Goal: Information Seeking & Learning: Learn about a topic

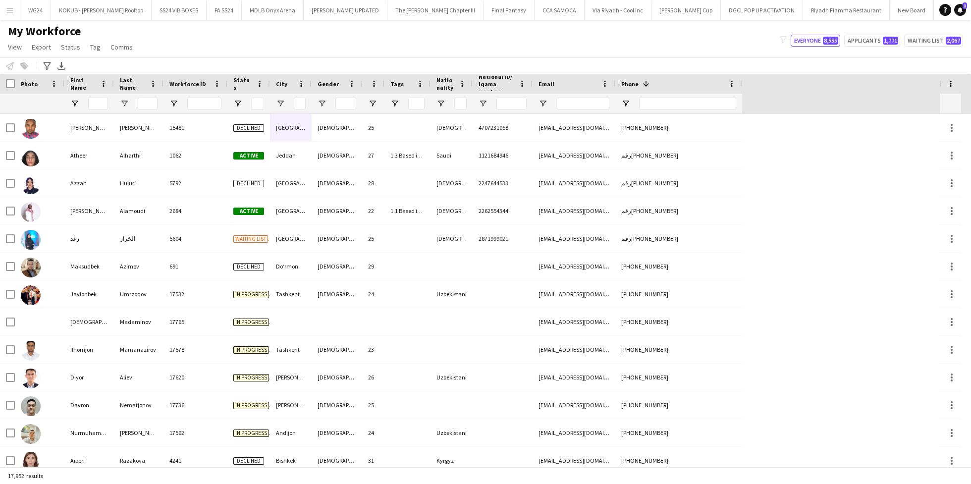
click at [638, 100] on div at bounding box center [678, 104] width 127 height 20
click at [643, 100] on input "Phone Filter Input" at bounding box center [687, 104] width 97 height 12
paste input "******"
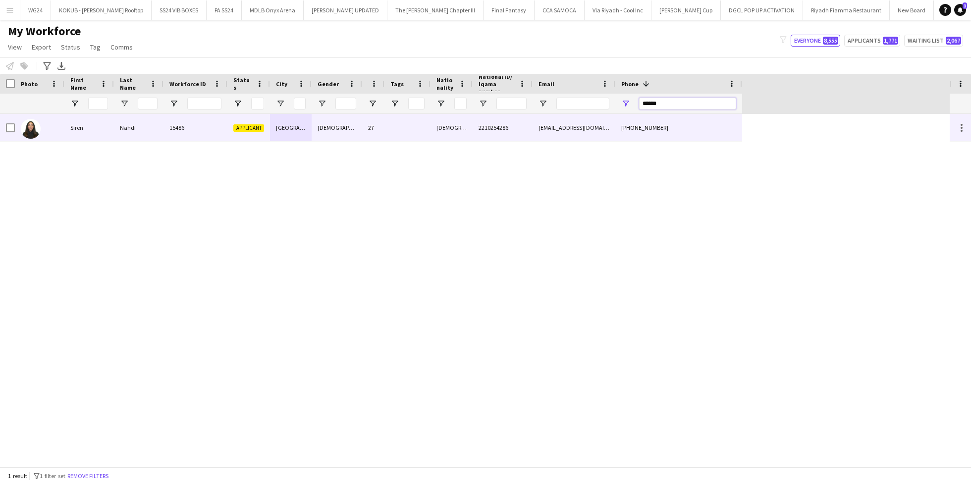
type input "******"
click at [493, 124] on span "2210254286" at bounding box center [493, 127] width 30 height 7
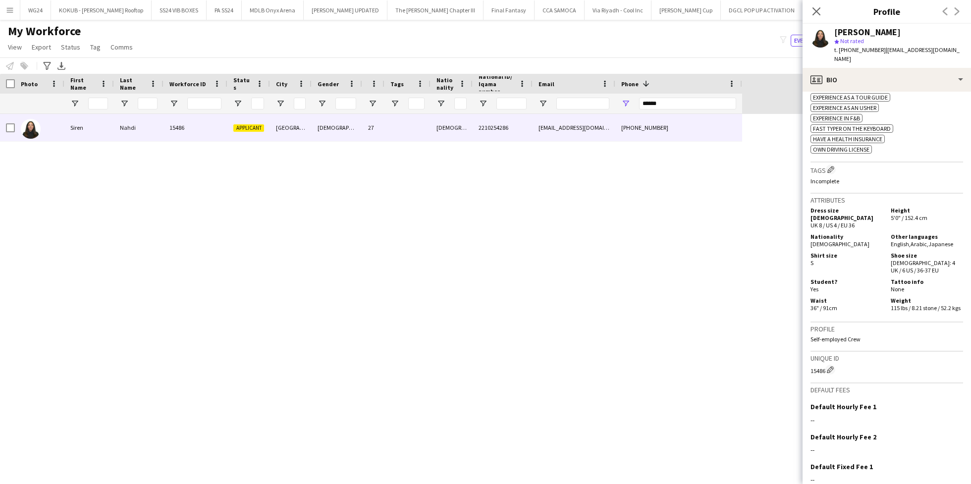
scroll to position [411, 0]
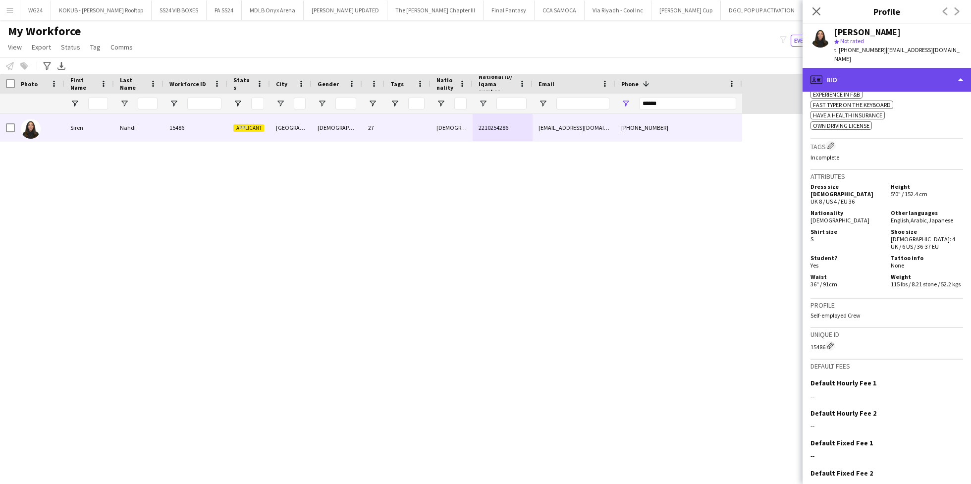
click at [863, 68] on div "profile Bio" at bounding box center [886, 80] width 168 height 24
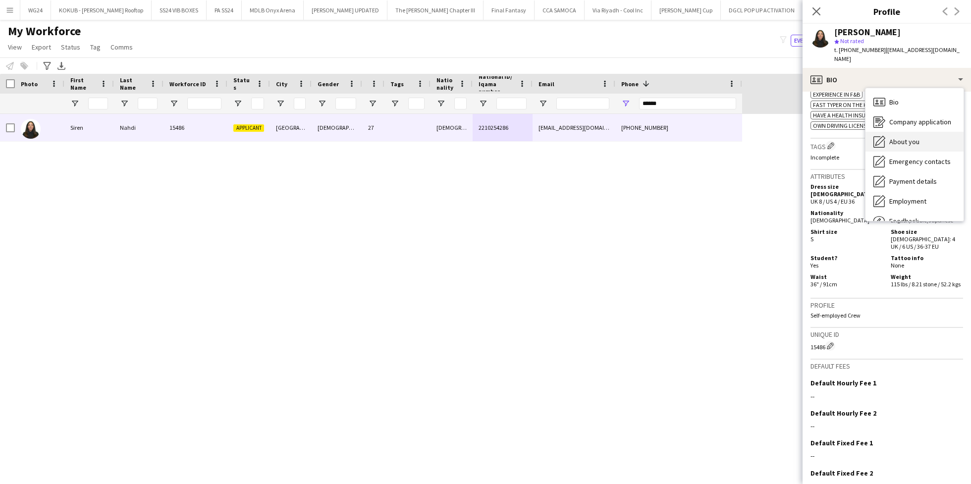
click at [907, 138] on div "About you About you" at bounding box center [914, 142] width 98 height 20
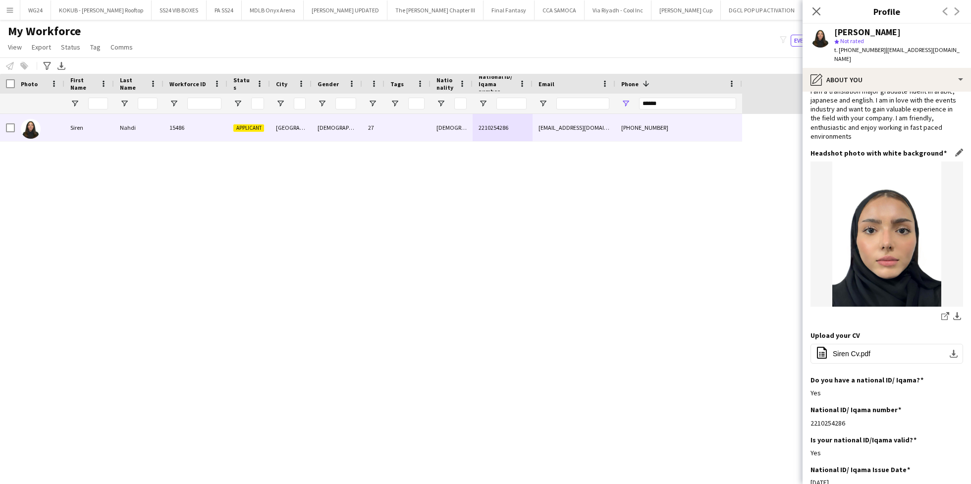
scroll to position [27, 0]
click at [848, 349] on span "Siren Cv.pdf" at bounding box center [852, 353] width 38 height 8
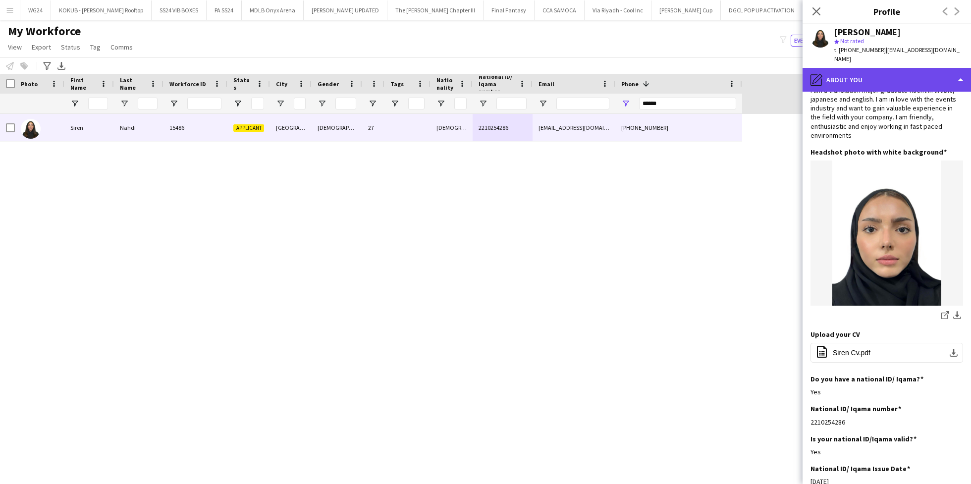
click at [880, 76] on div "pencil4 About you" at bounding box center [886, 80] width 168 height 24
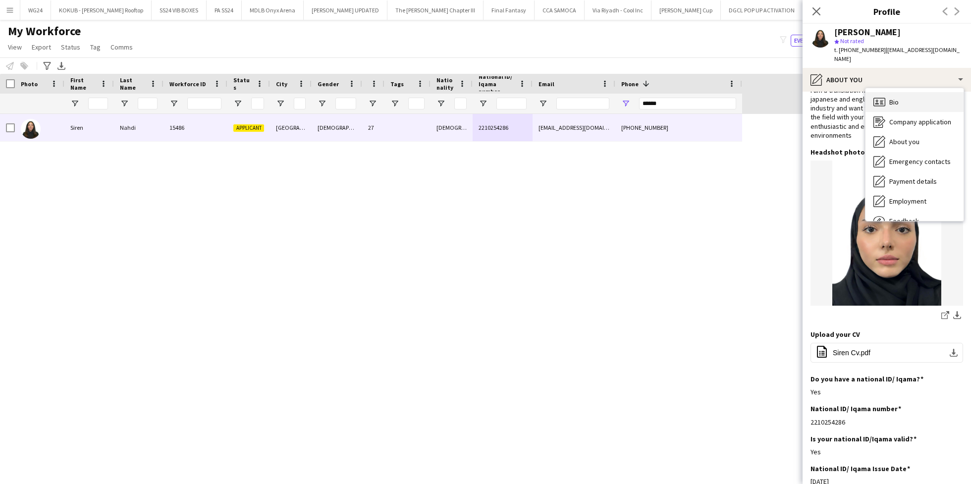
click at [890, 100] on div "Bio Bio" at bounding box center [914, 102] width 98 height 20
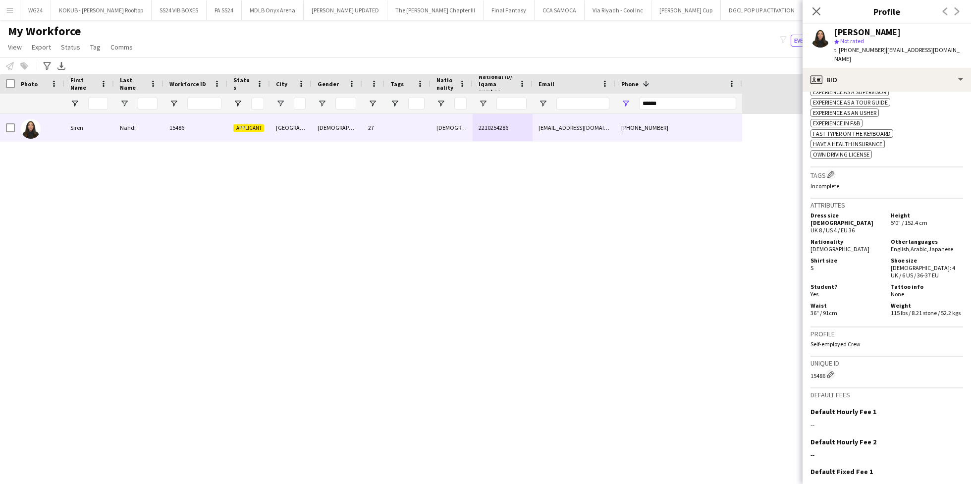
scroll to position [376, 0]
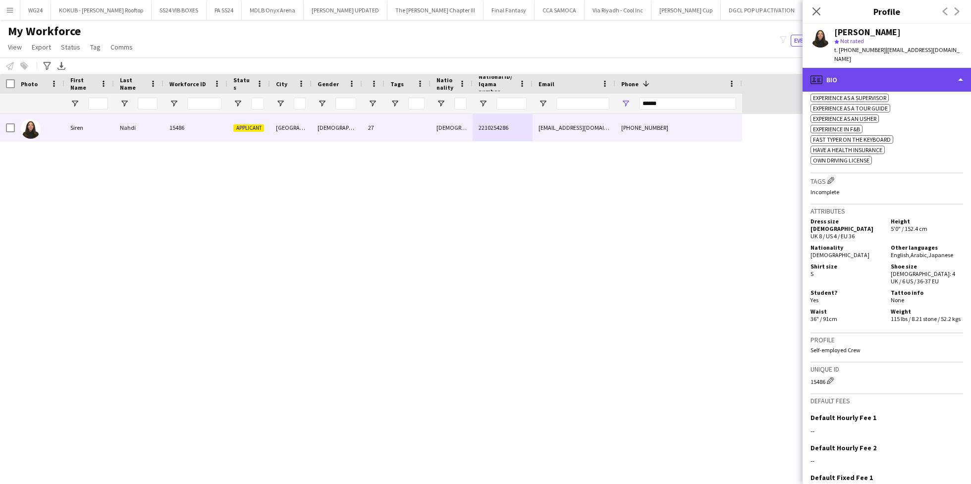
click at [876, 70] on div "profile Bio" at bounding box center [886, 80] width 168 height 24
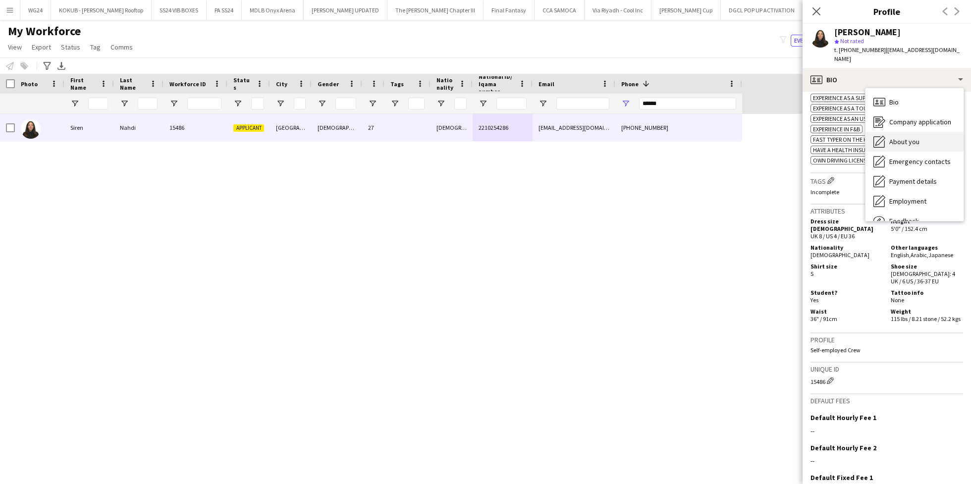
click at [905, 137] on span "About you" at bounding box center [904, 141] width 30 height 9
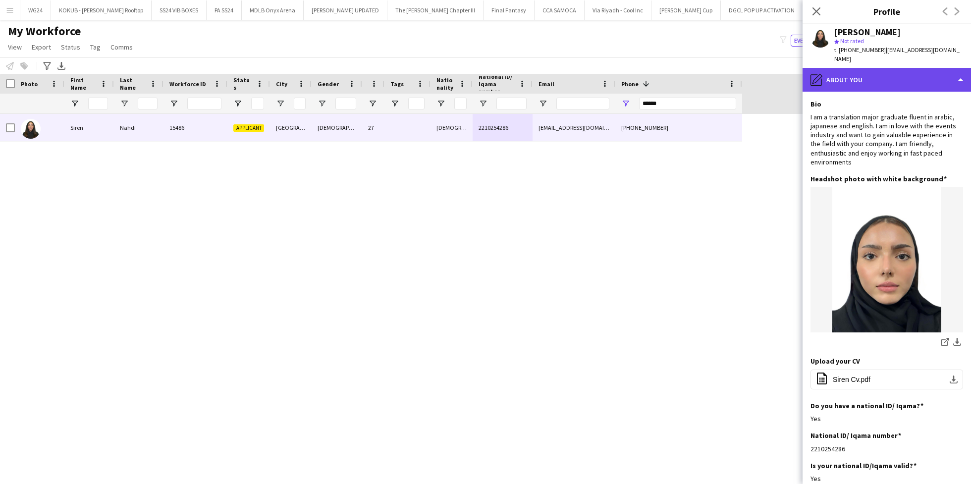
click at [854, 77] on div "pencil4 About you" at bounding box center [886, 80] width 168 height 24
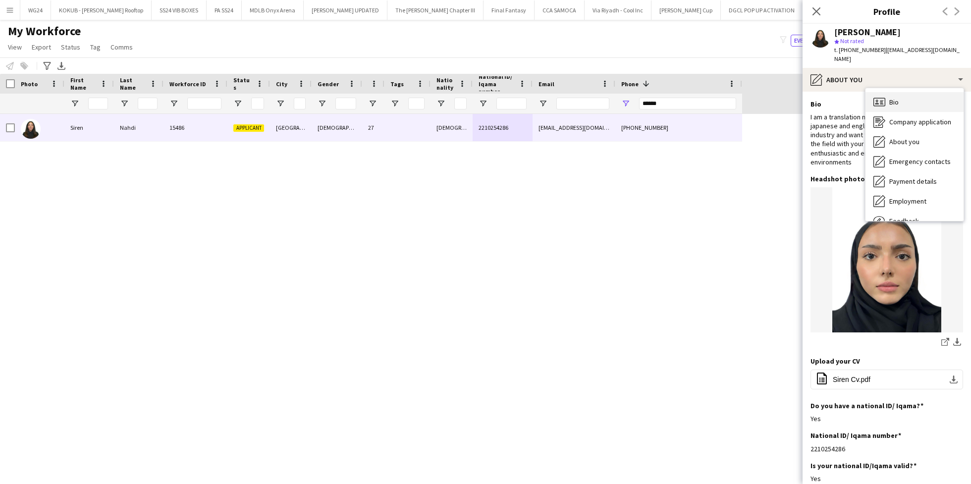
click at [905, 92] on div "Bio Bio" at bounding box center [914, 102] width 98 height 20
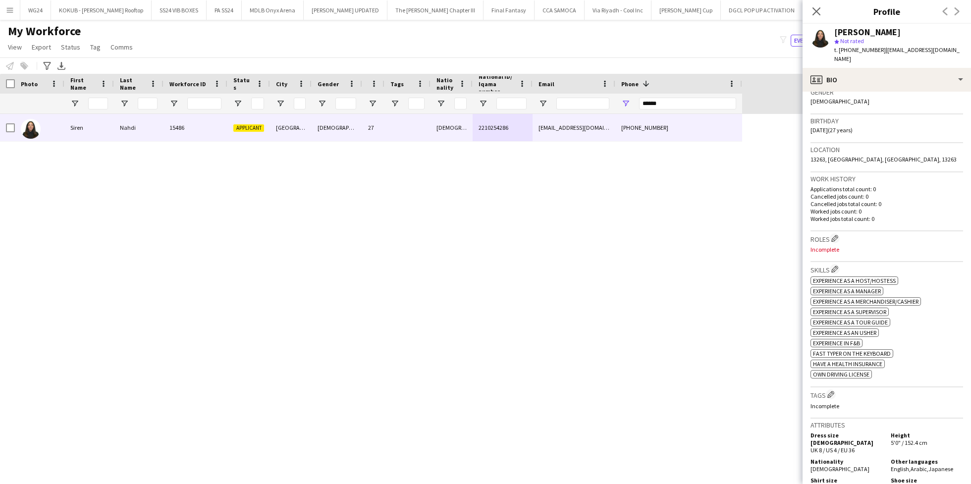
scroll to position [164, 0]
click at [837, 233] on app-icon "Edit crew company roles" at bounding box center [834, 236] width 7 height 7
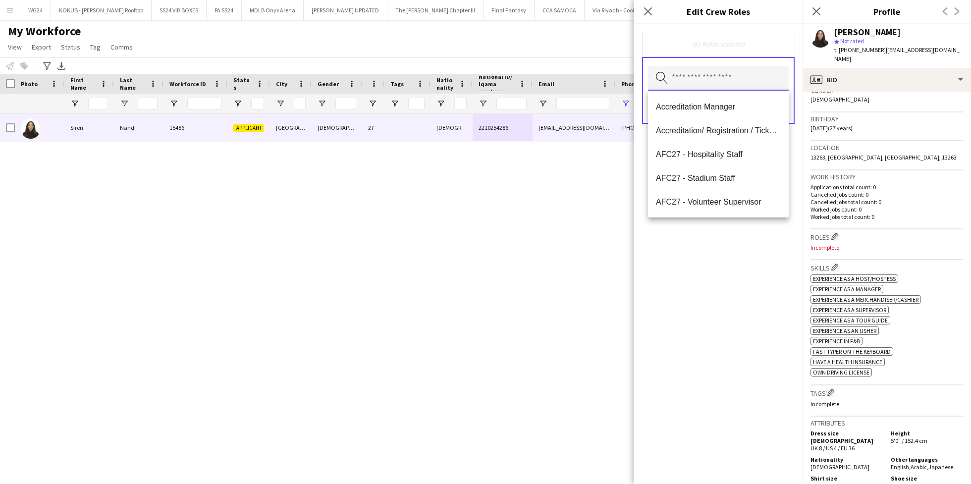
click at [681, 85] on input "text" at bounding box center [718, 78] width 141 height 25
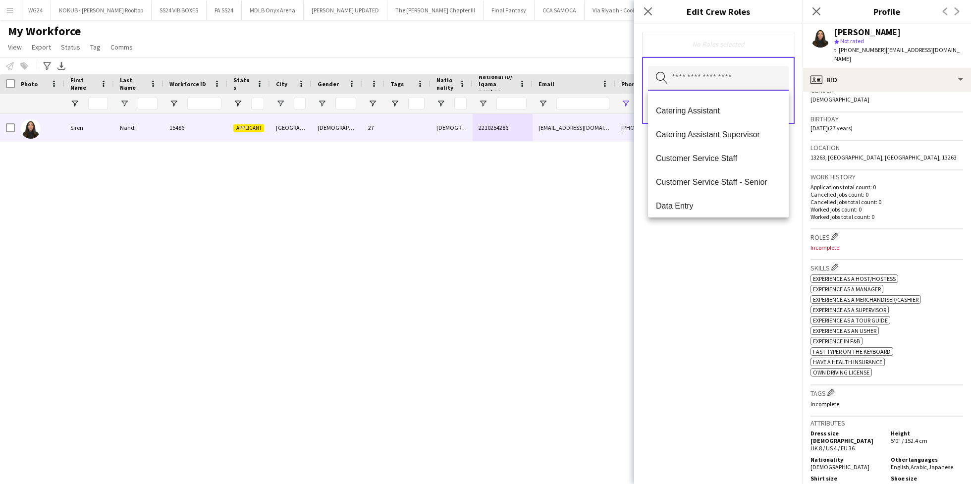
scroll to position [218, 0]
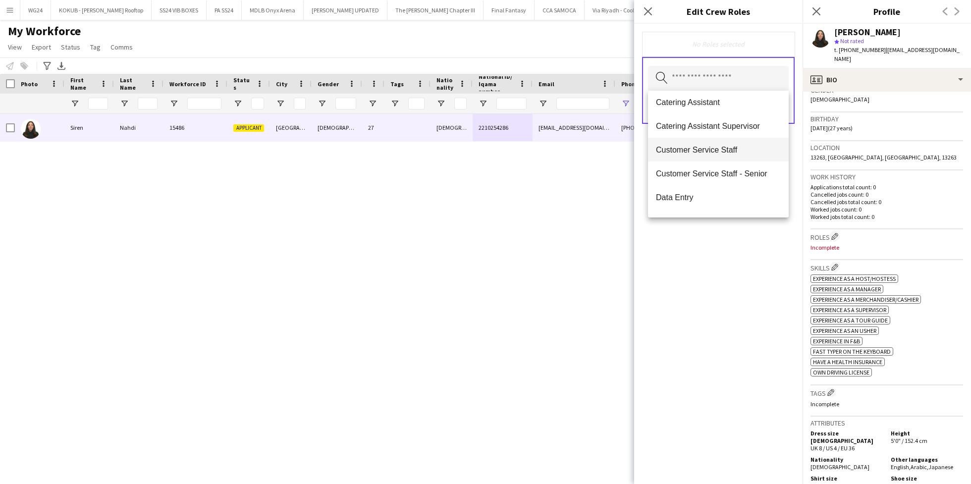
click at [709, 151] on span "Customer Service Staff" at bounding box center [718, 149] width 125 height 9
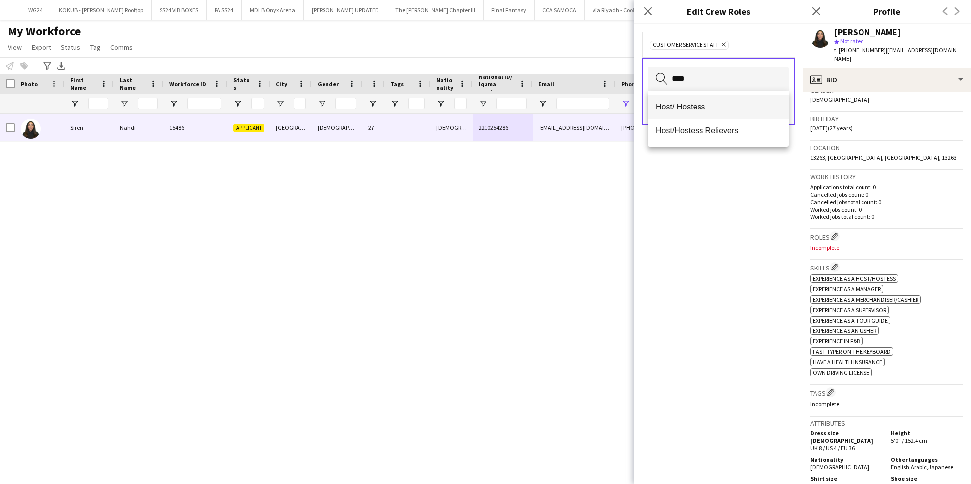
type input "****"
click at [701, 111] on span "Host/ Hostess" at bounding box center [718, 106] width 125 height 9
type input "****"
click at [724, 113] on mat-option "Promoter / Sales / Brand Ambassador" at bounding box center [718, 107] width 141 height 24
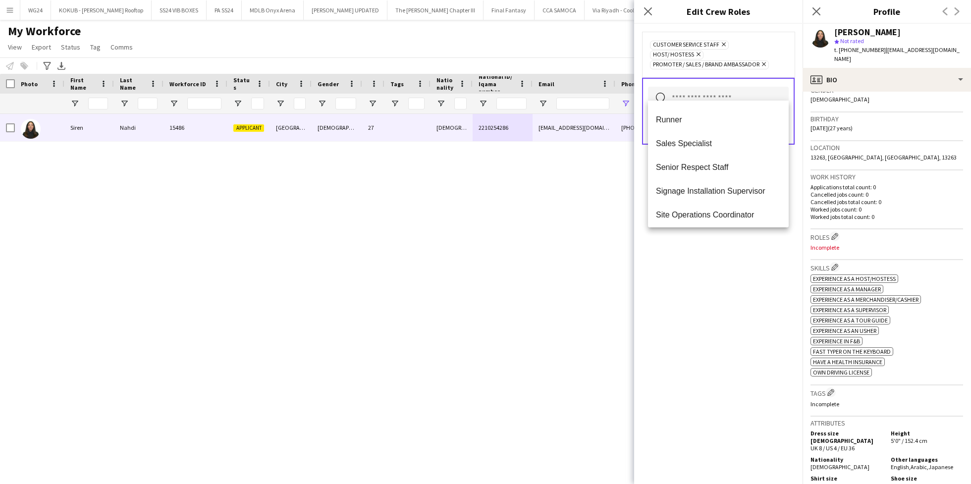
scroll to position [1046, 0]
click at [719, 193] on mat-option "Translator" at bounding box center [718, 188] width 141 height 24
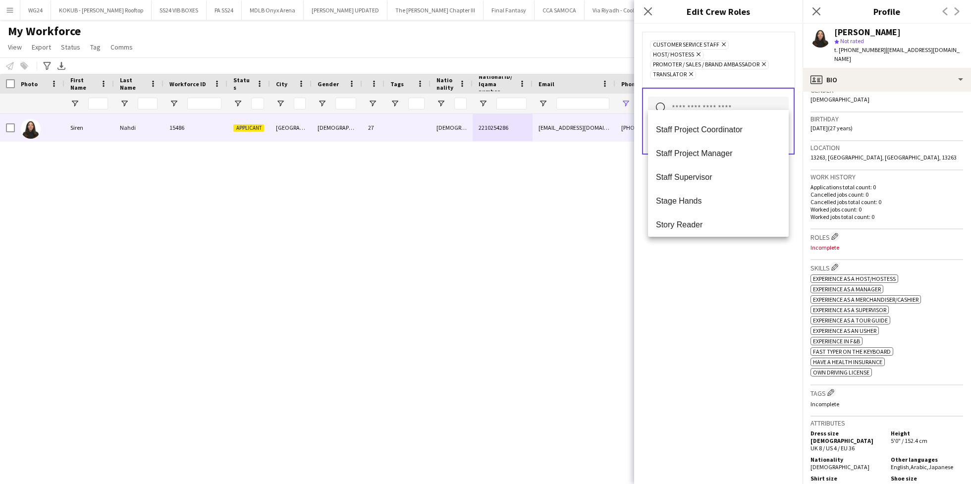
scroll to position [1022, 0]
click at [720, 297] on div "Customer Service Staff Remove Host/ Hostess Remove Promoter / Sales / Brand Amb…" at bounding box center [718, 254] width 168 height 460
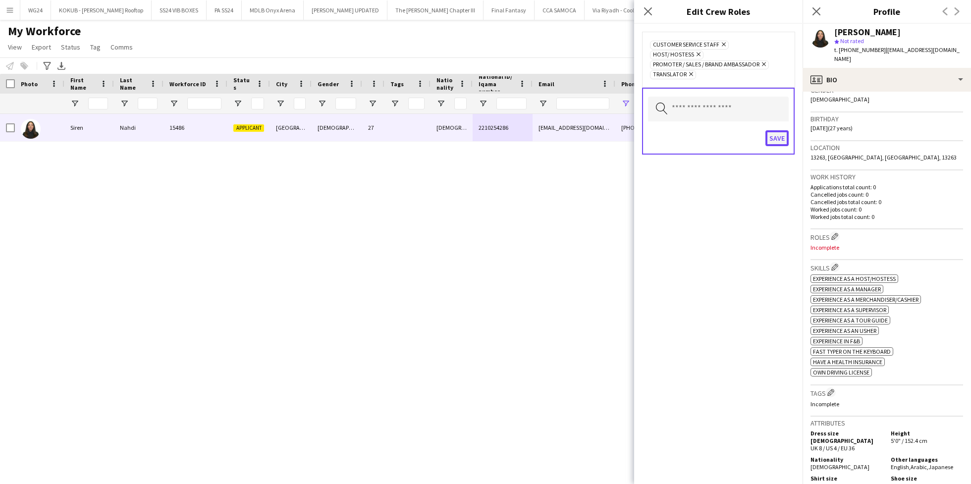
click at [775, 131] on button "Save" at bounding box center [776, 138] width 23 height 16
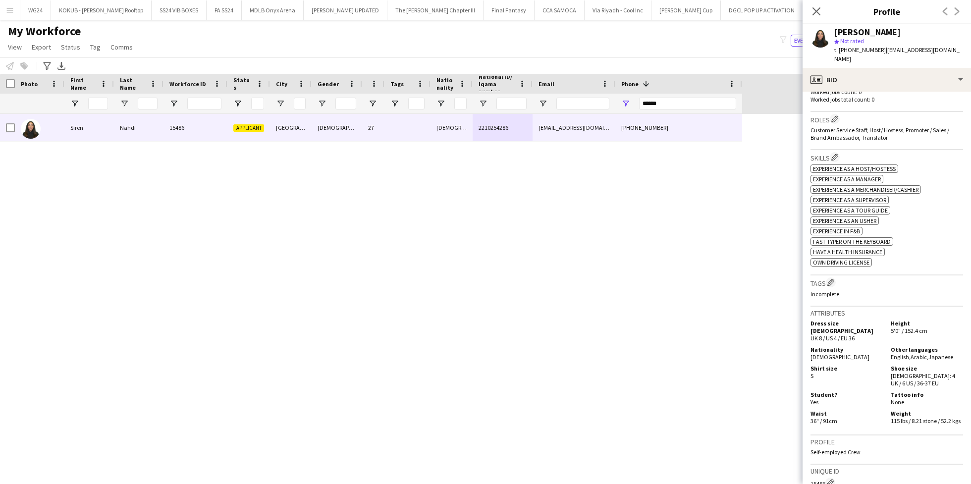
scroll to position [290, 0]
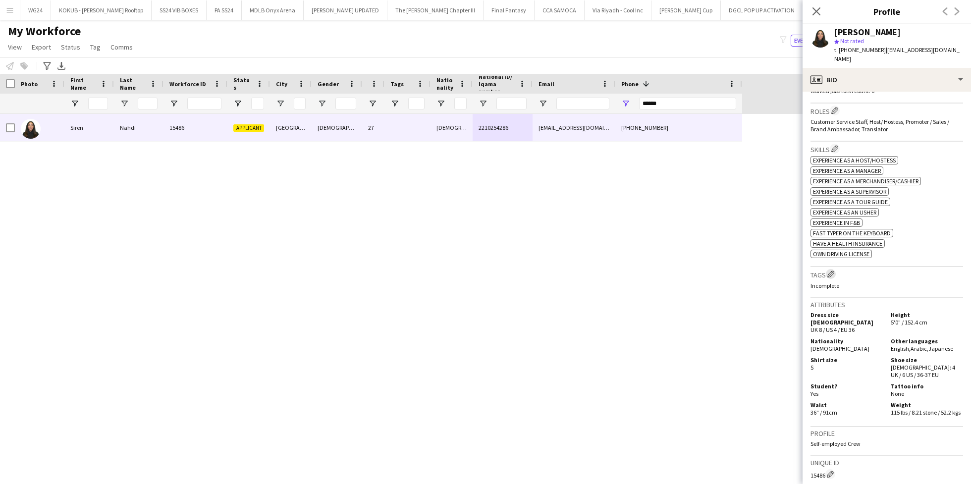
click at [833, 269] on button "Edit crew company tags" at bounding box center [831, 274] width 10 height 10
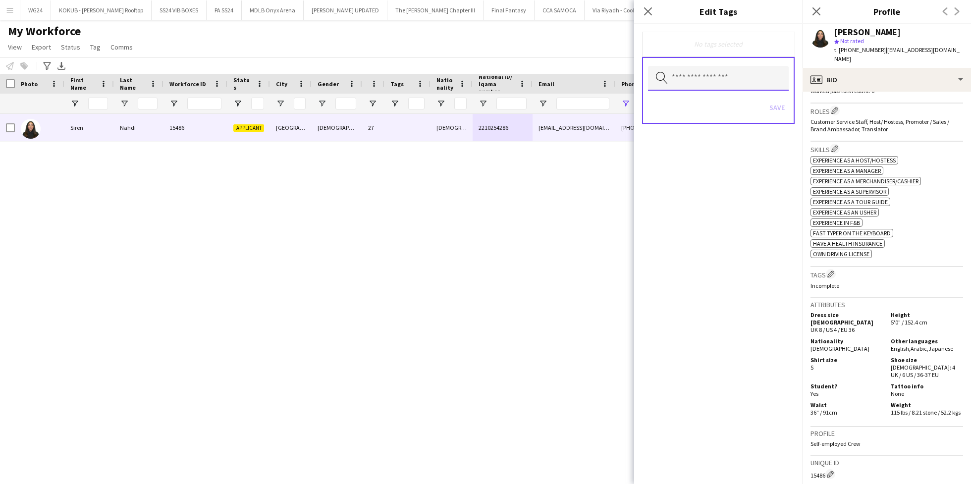
click at [702, 81] on input "text" at bounding box center [718, 78] width 141 height 25
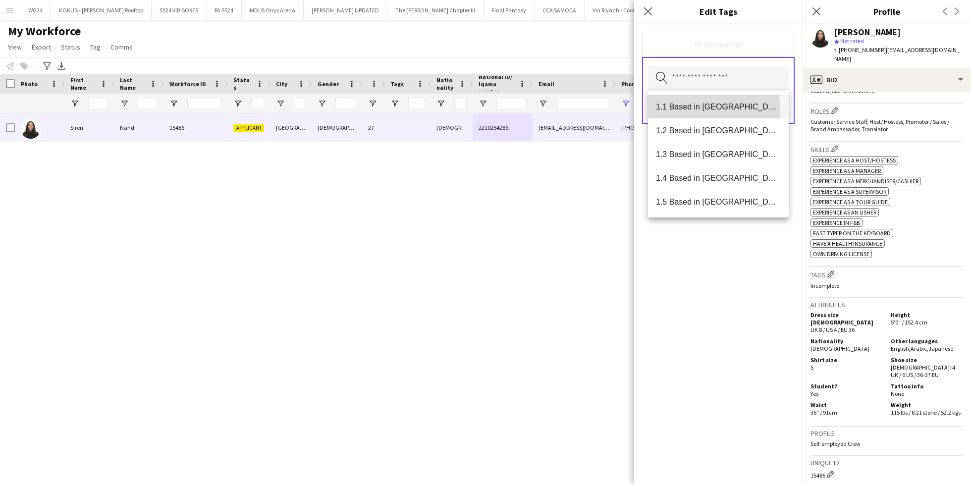
click at [707, 109] on span "1.1 Based in [GEOGRAPHIC_DATA]" at bounding box center [718, 106] width 125 height 9
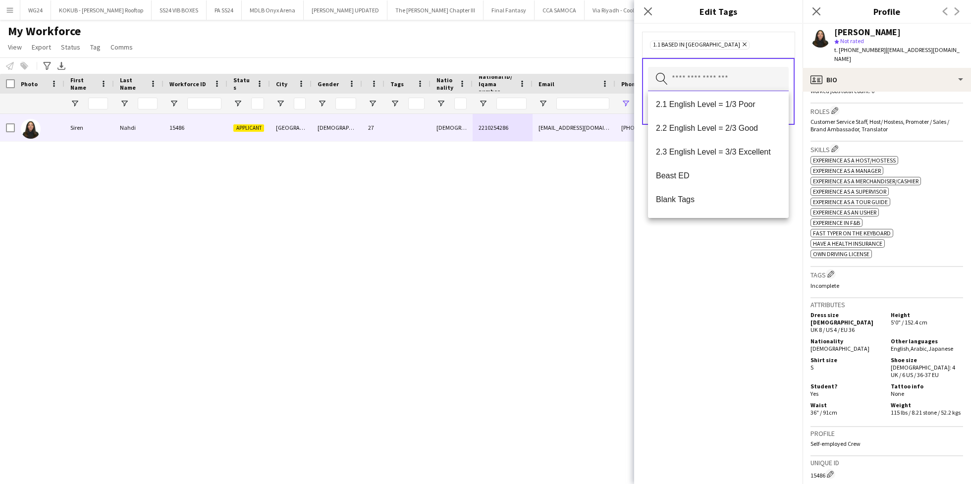
scroll to position [182, 0]
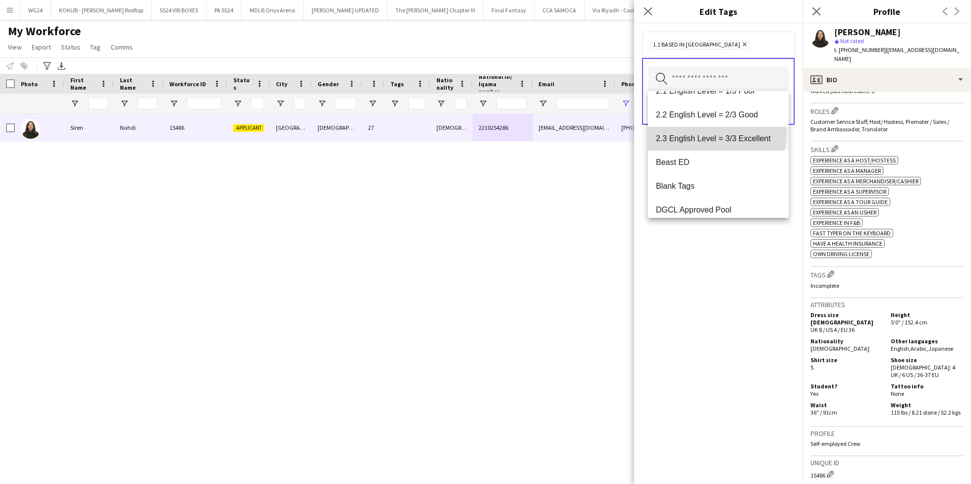
click at [716, 134] on span "2.3 English Level = 3/3 Excellent" at bounding box center [718, 138] width 125 height 9
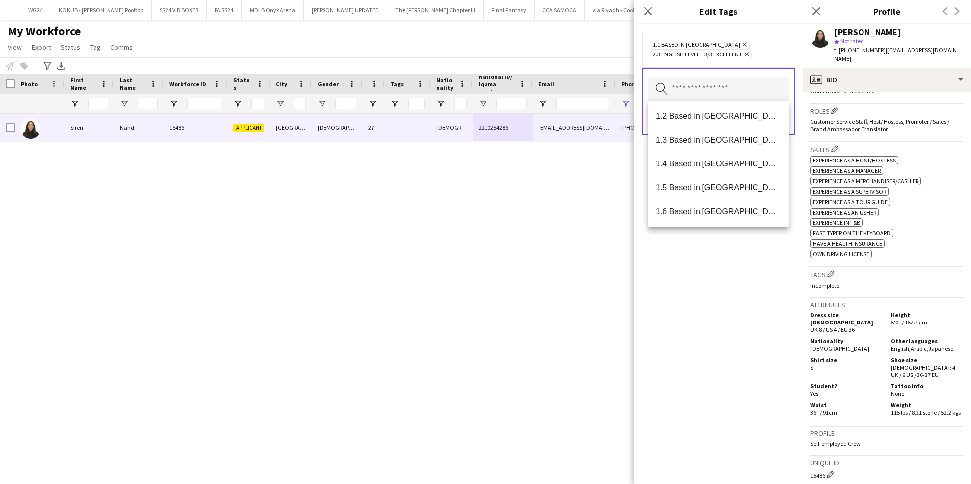
click at [720, 289] on div "1.1 Based in [GEOGRAPHIC_DATA] Remove 2.3 English Level = 3/3 Excellent Remove …" at bounding box center [718, 254] width 168 height 460
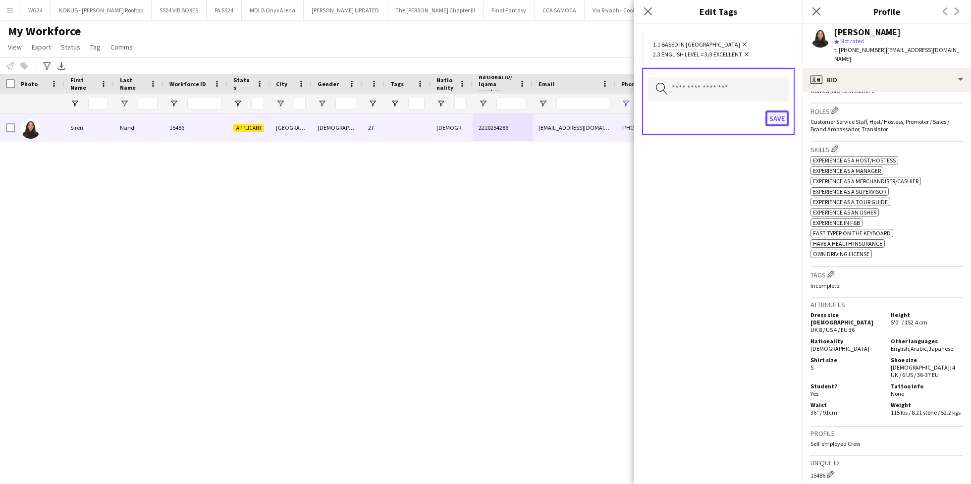
click at [773, 116] on button "Save" at bounding box center [776, 118] width 23 height 16
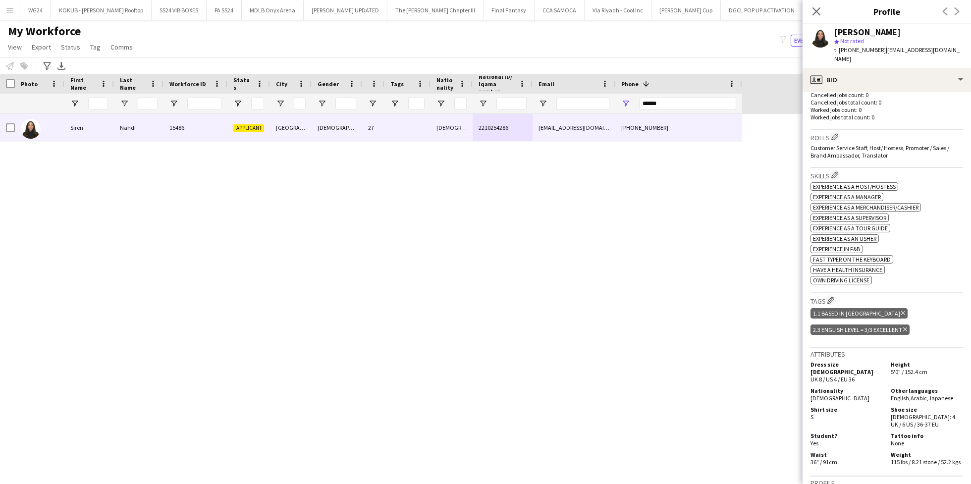
scroll to position [0, 0]
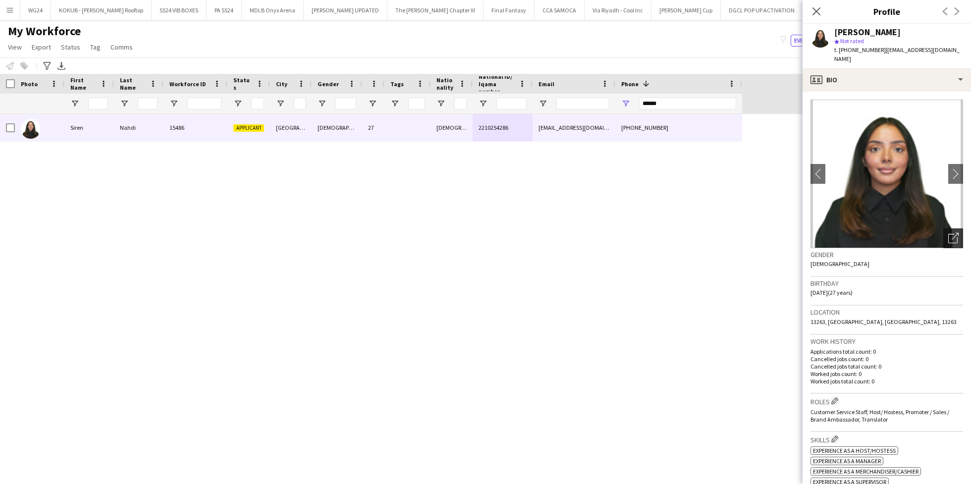
click at [948, 234] on icon at bounding box center [952, 238] width 9 height 9
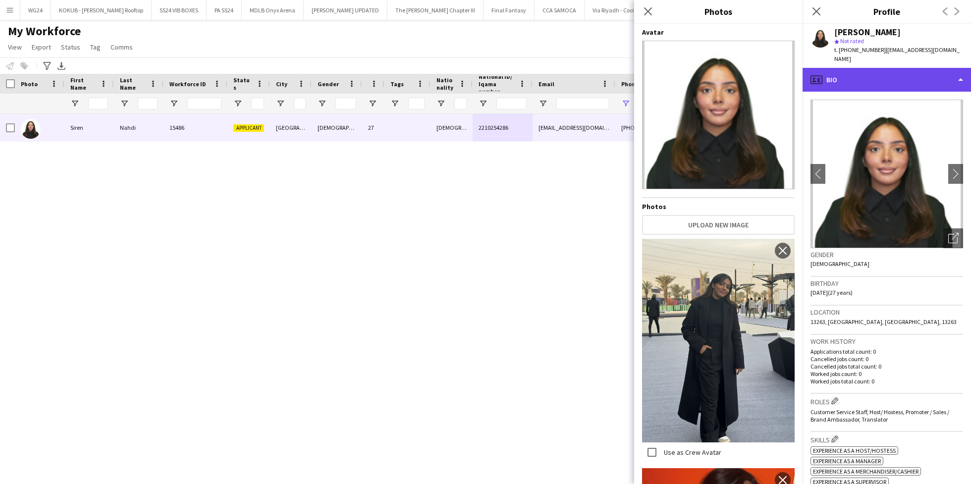
click at [880, 68] on div "profile Bio" at bounding box center [886, 80] width 168 height 24
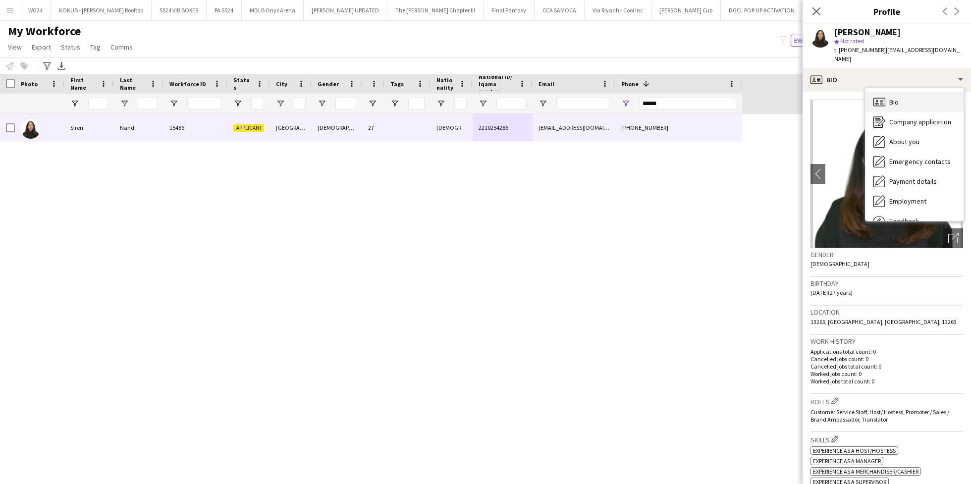
click at [892, 92] on div "Bio Bio" at bounding box center [914, 102] width 98 height 20
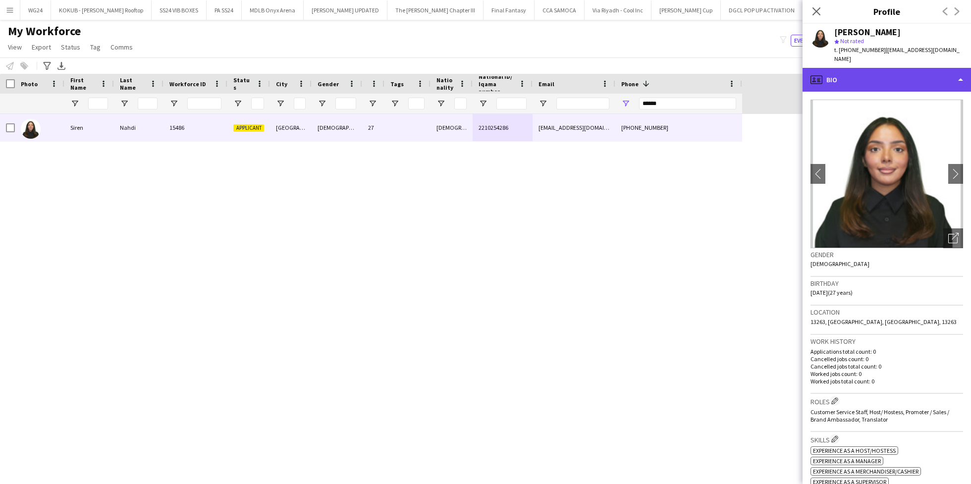
click at [869, 68] on div "profile Bio" at bounding box center [886, 80] width 168 height 24
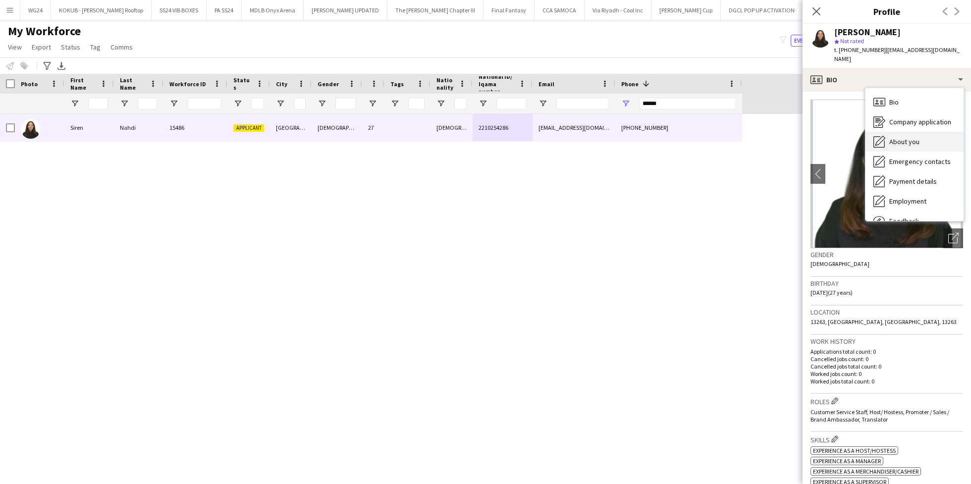
click at [913, 132] on div "About you About you" at bounding box center [914, 142] width 98 height 20
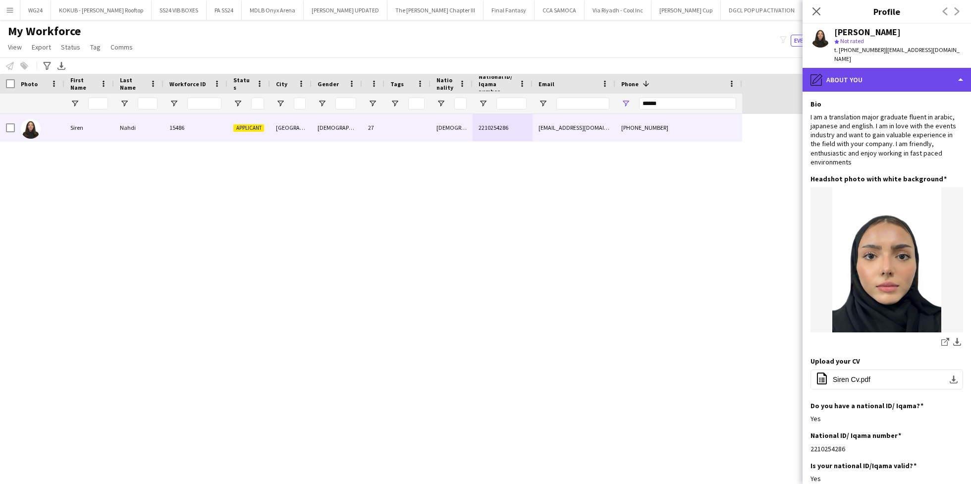
click at [856, 68] on div "pencil4 About you" at bounding box center [886, 80] width 168 height 24
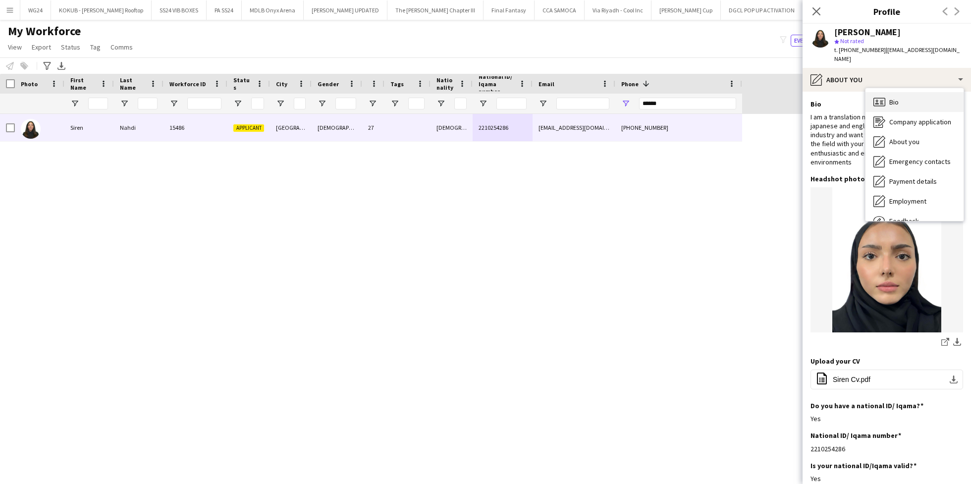
click at [882, 96] on icon "Bio" at bounding box center [879, 102] width 12 height 12
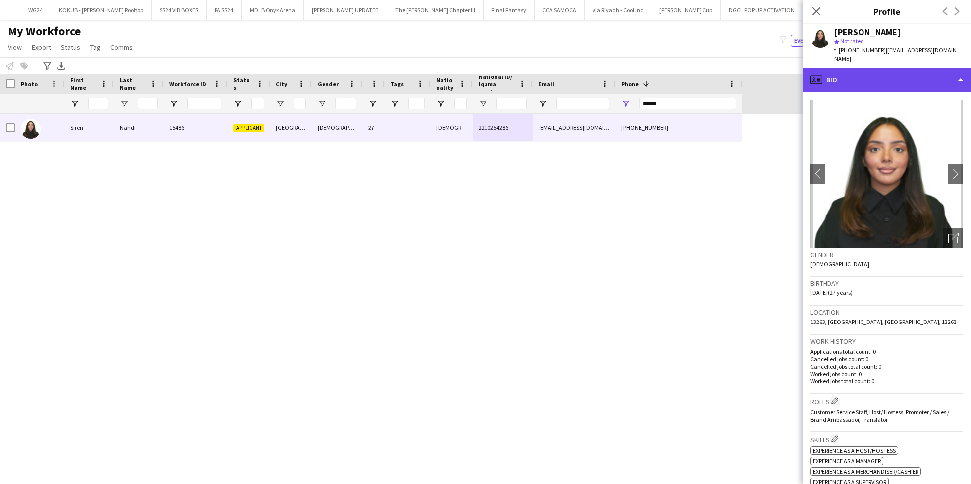
click at [849, 71] on div "profile Bio" at bounding box center [886, 80] width 168 height 24
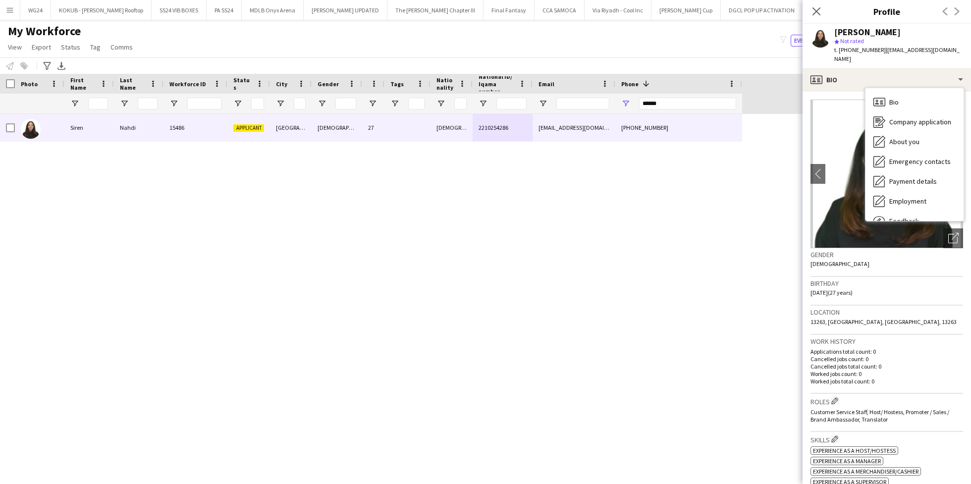
click at [875, 279] on h3 "Birthday" at bounding box center [886, 283] width 153 height 9
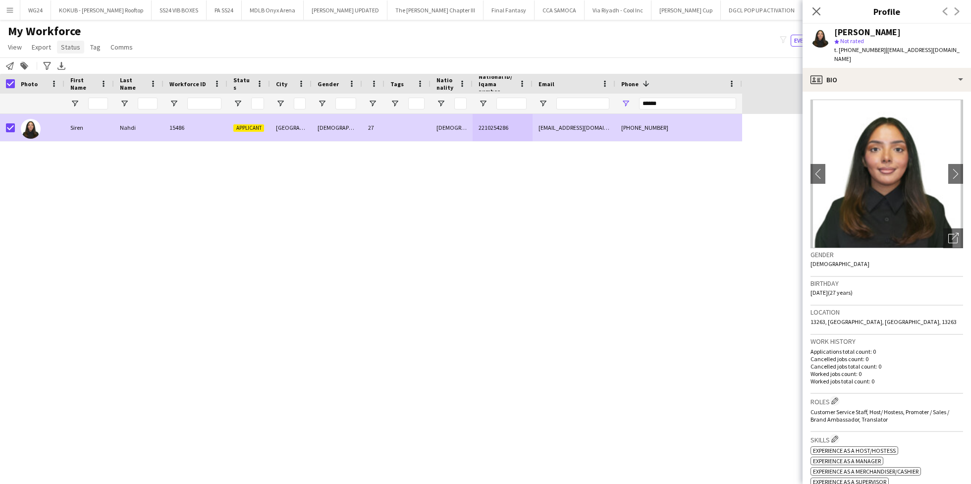
click at [71, 46] on span "Status" at bounding box center [70, 47] width 19 height 9
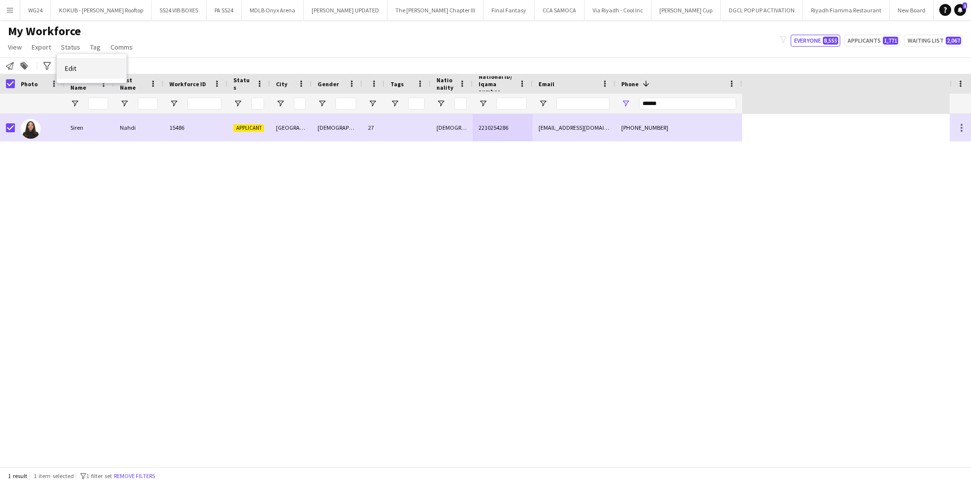
click at [87, 62] on link "Edit" at bounding box center [91, 68] width 69 height 21
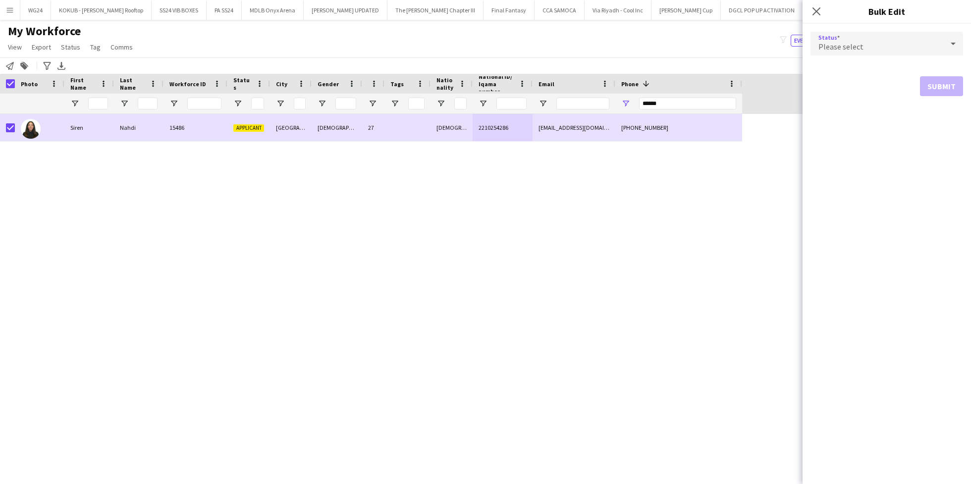
click at [845, 49] on span "Please select" at bounding box center [840, 47] width 45 height 10
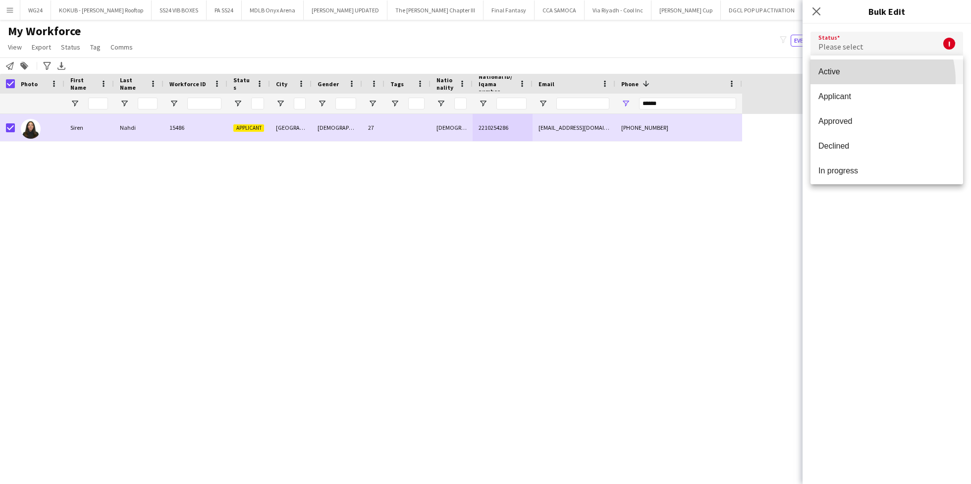
click at [859, 81] on mat-option "Active" at bounding box center [886, 71] width 153 height 25
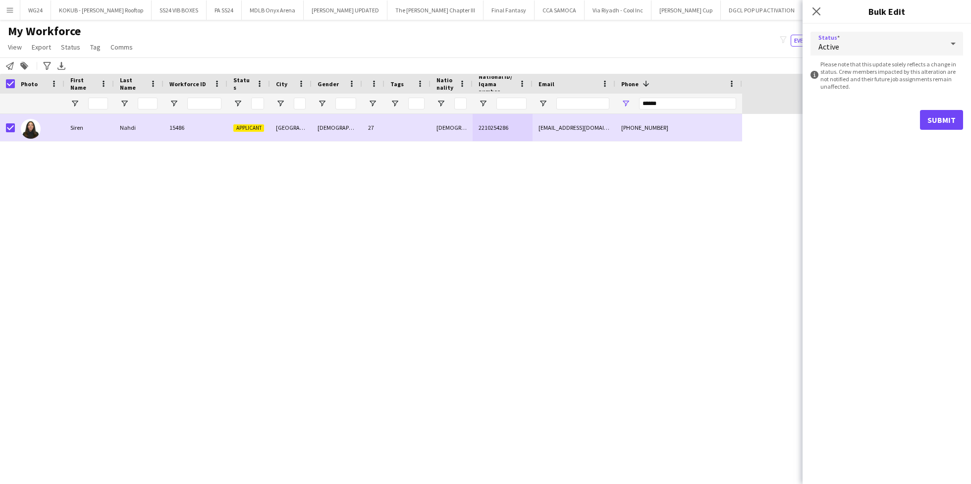
click at [949, 109] on form "Status Active information-circle Please note that this update solely reflects a…" at bounding box center [886, 81] width 153 height 114
click at [957, 109] on form "Status Active information-circle Please note that this update solely reflects a…" at bounding box center [886, 81] width 153 height 114
click at [946, 126] on button "Submit" at bounding box center [941, 120] width 43 height 20
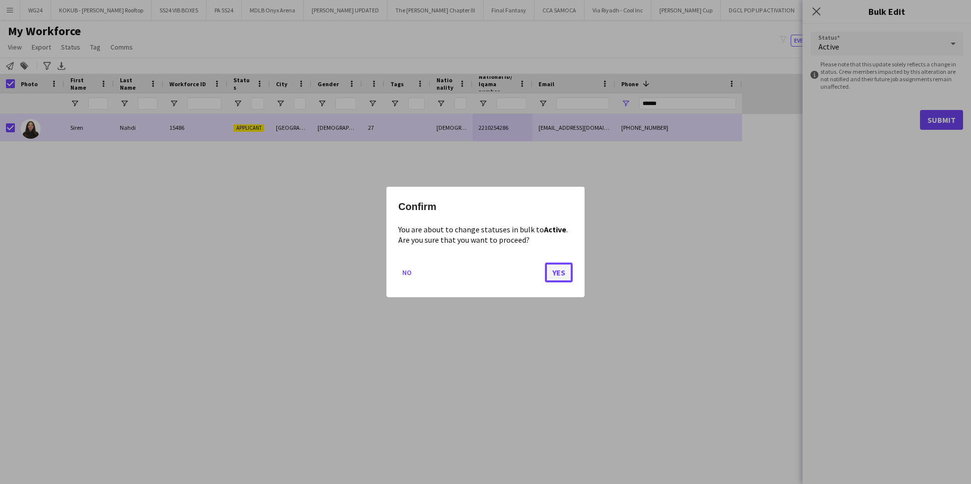
click at [565, 269] on button "Yes" at bounding box center [559, 272] width 28 height 20
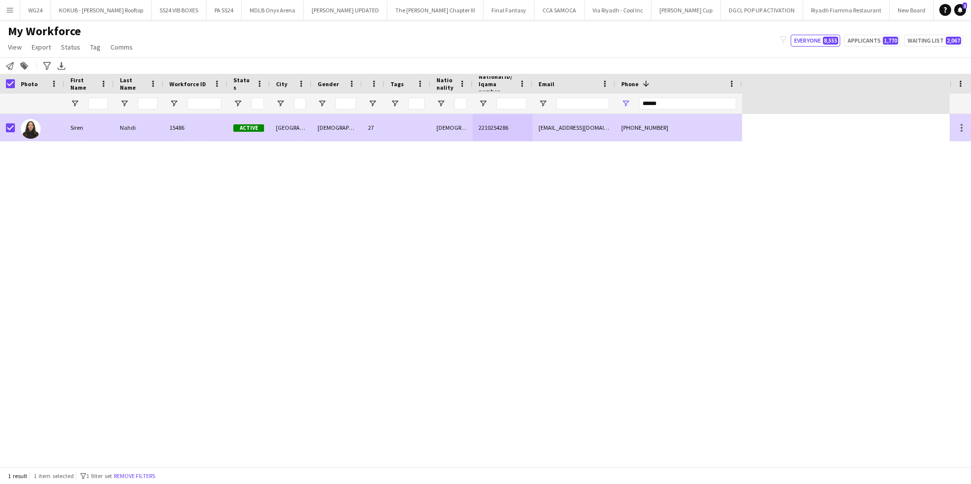
click at [480, 132] on div "2210254286" at bounding box center [502, 127] width 60 height 27
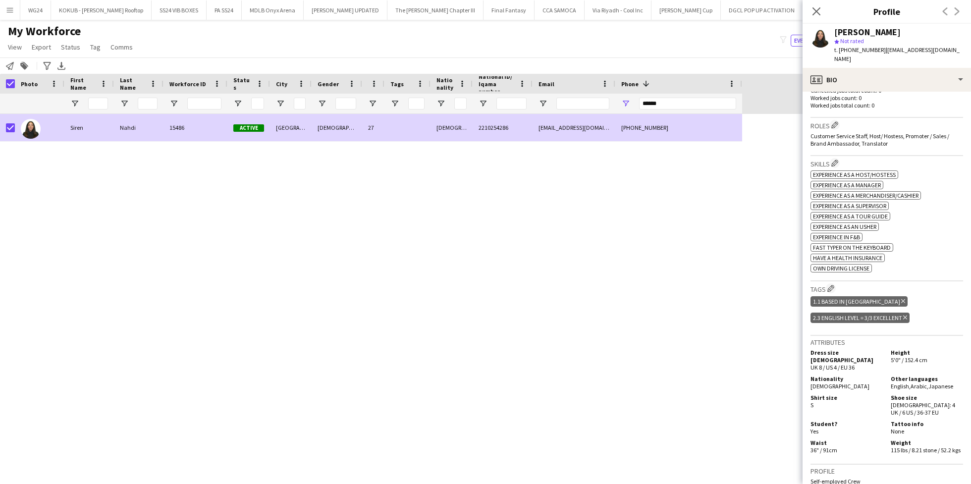
scroll to position [274, 0]
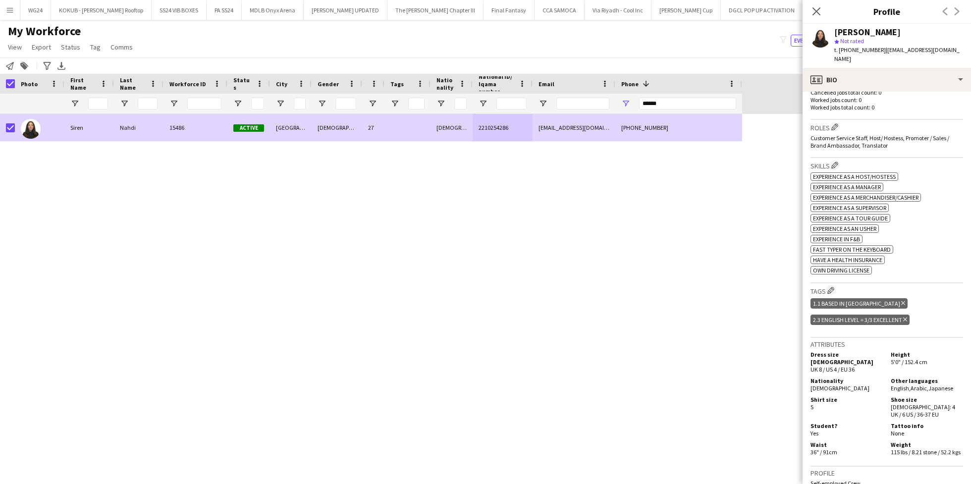
click at [838, 122] on h3 "Roles Edit crew company roles" at bounding box center [886, 127] width 153 height 10
click at [836, 123] on app-icon "Edit crew company roles" at bounding box center [834, 126] width 7 height 7
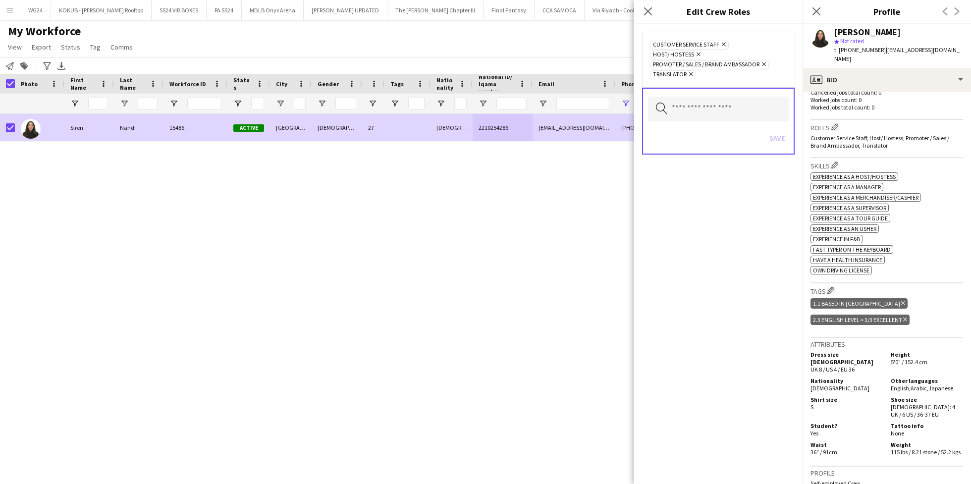
click at [705, 111] on div "Search by role type Save" at bounding box center [718, 121] width 153 height 67
click at [689, 101] on input "text" at bounding box center [718, 109] width 141 height 25
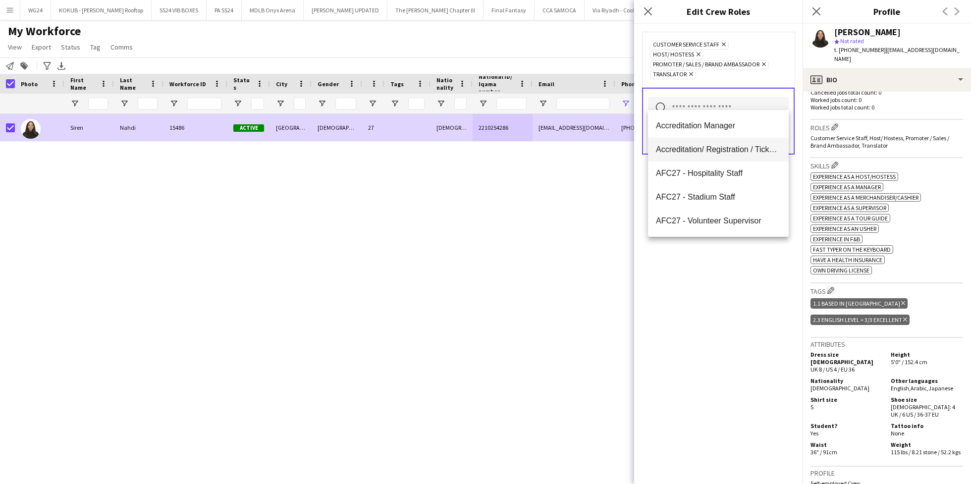
click at [709, 145] on span "Accreditation/ Registration / Ticketing" at bounding box center [718, 149] width 125 height 9
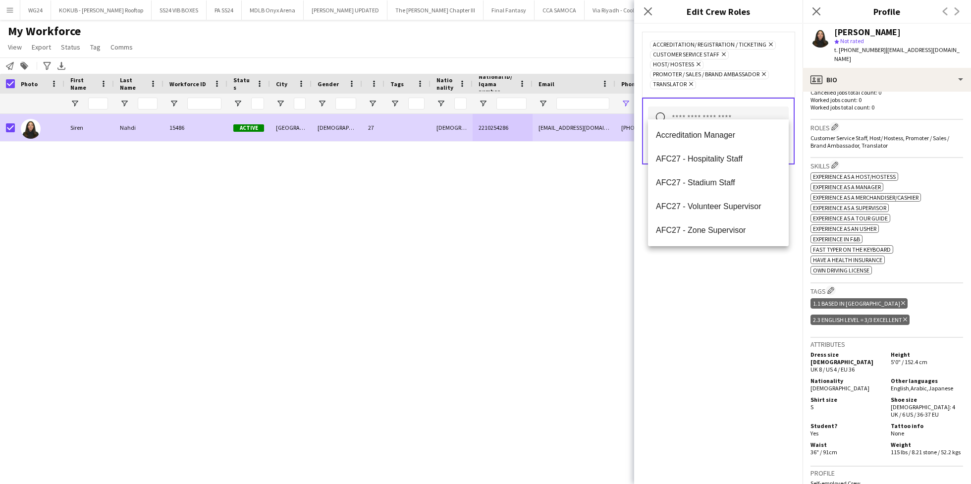
scroll to position [0, 0]
click at [714, 291] on div "Accreditation/ Registration / Ticketing Remove Customer Service Staff Remove Ho…" at bounding box center [718, 254] width 168 height 460
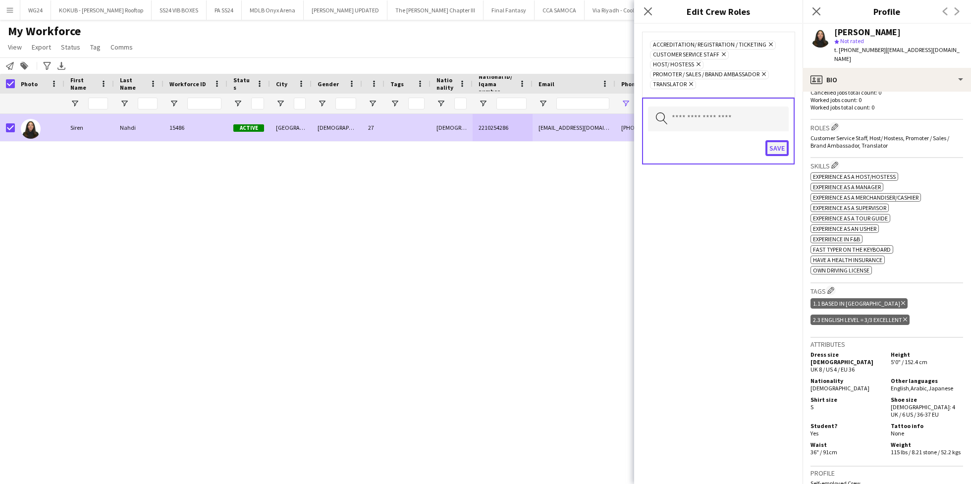
click at [770, 140] on button "Save" at bounding box center [776, 148] width 23 height 16
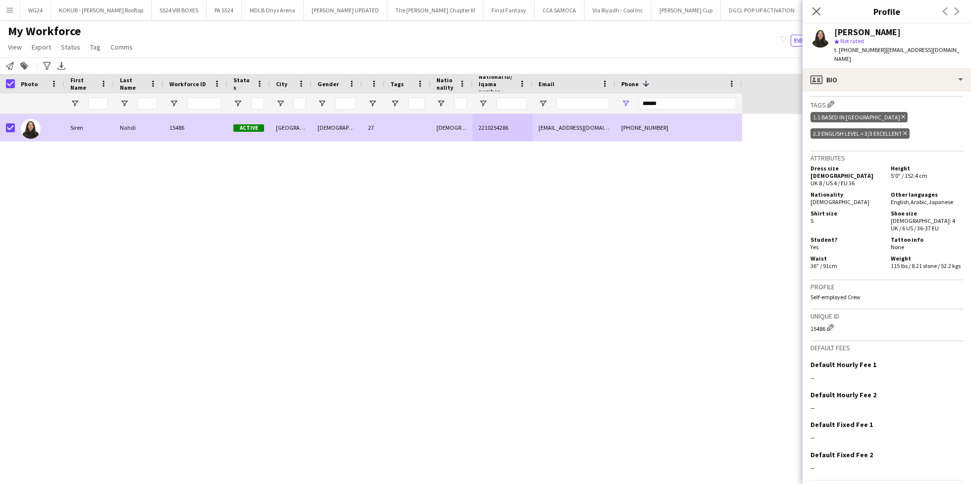
scroll to position [490, 0]
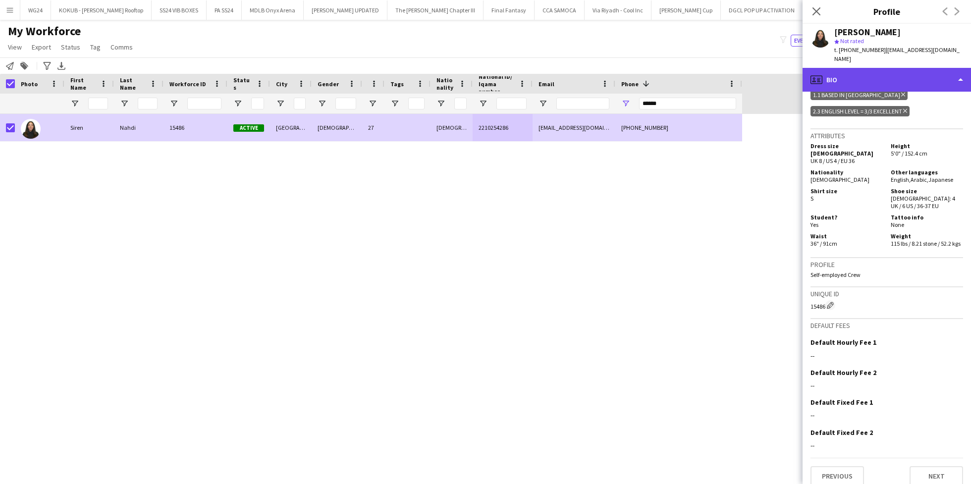
click at [882, 69] on div "profile Bio" at bounding box center [886, 80] width 168 height 24
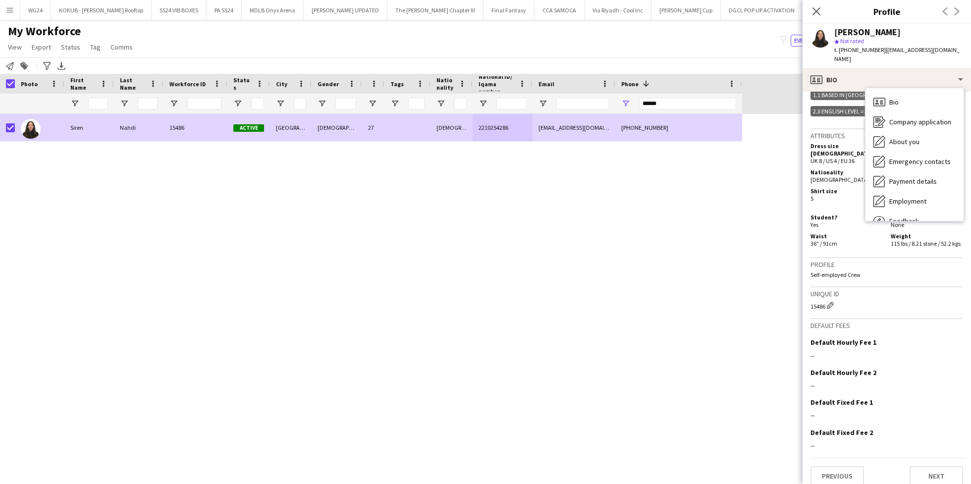
click at [912, 214] on div "Dress size [DEMOGRAPHIC_DATA] UK 8 / US 4 / EU 36 Height 5'0" / 152.4 cm Nation…" at bounding box center [886, 194] width 153 height 109
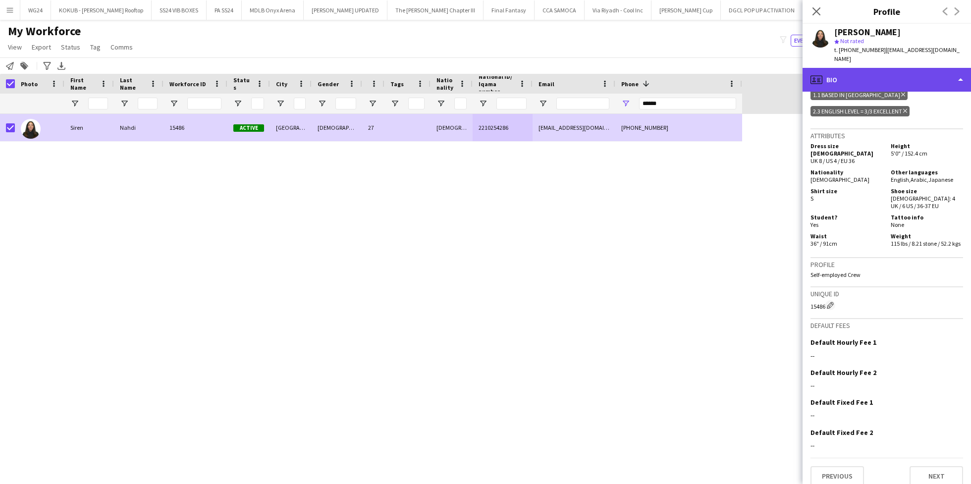
click at [898, 71] on div "profile Bio" at bounding box center [886, 80] width 168 height 24
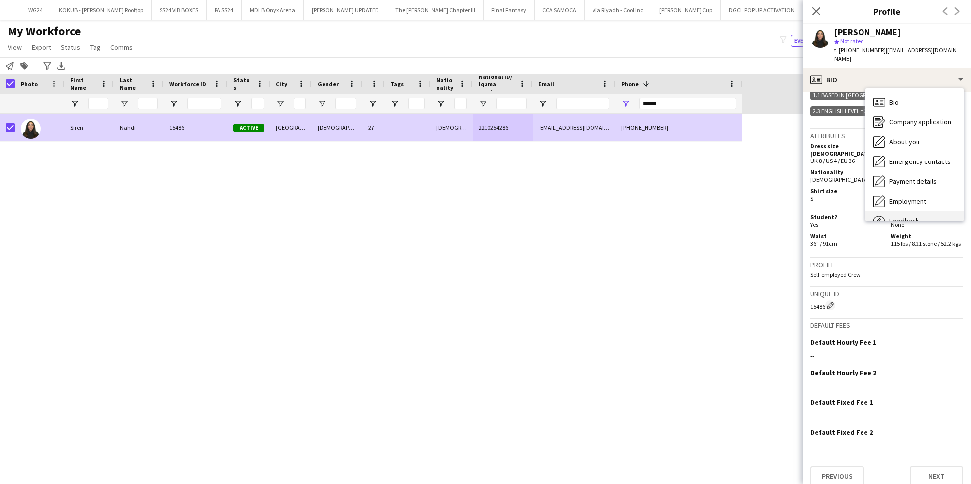
click at [901, 216] on span "Feedback" at bounding box center [904, 220] width 30 height 9
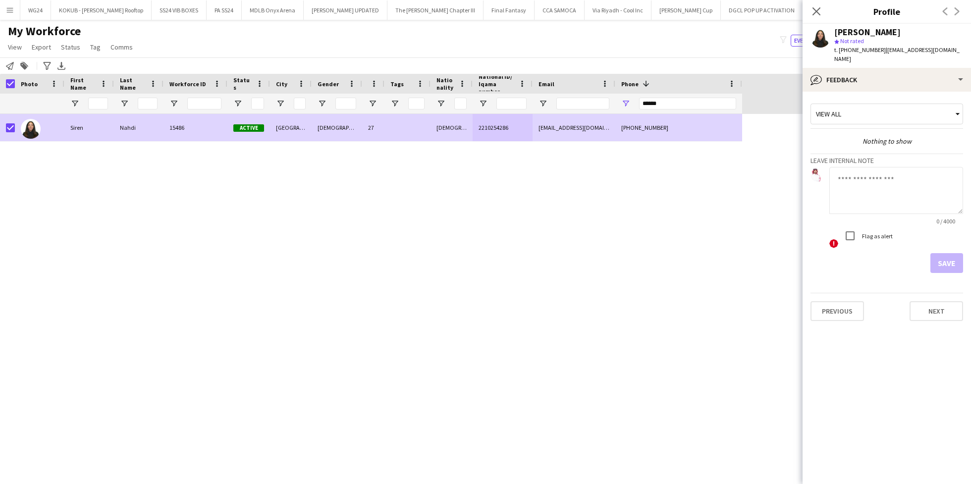
click at [873, 187] on textarea at bounding box center [896, 190] width 134 height 47
type textarea "**********"
click at [952, 253] on button "Save" at bounding box center [946, 263] width 33 height 20
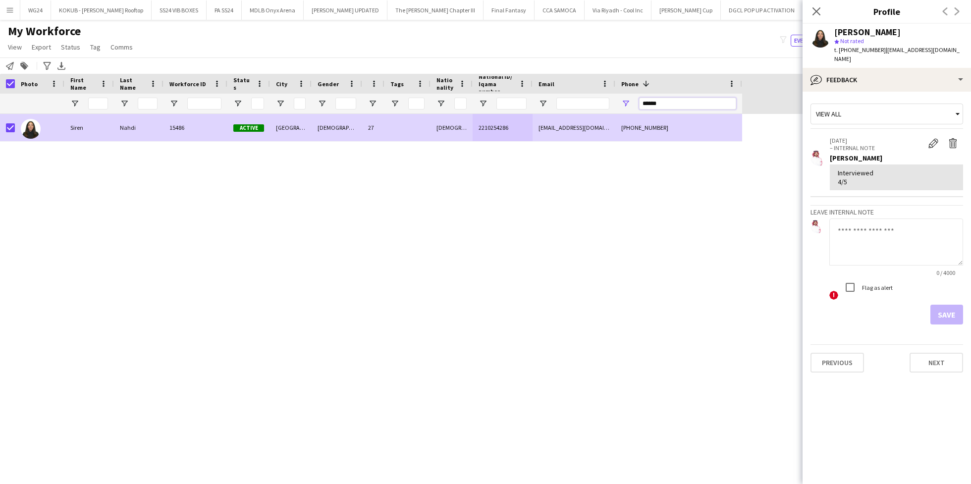
click at [685, 105] on input "******" at bounding box center [687, 104] width 97 height 12
paste input "***"
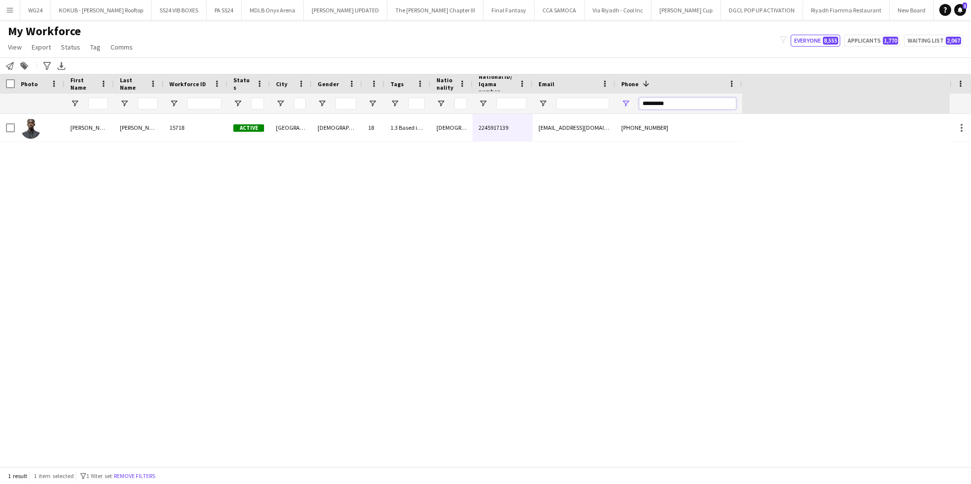
click at [655, 101] on input "*********" at bounding box center [687, 104] width 97 height 12
paste input "Phone Filter Input"
click at [669, 104] on input "*******" at bounding box center [687, 104] width 97 height 12
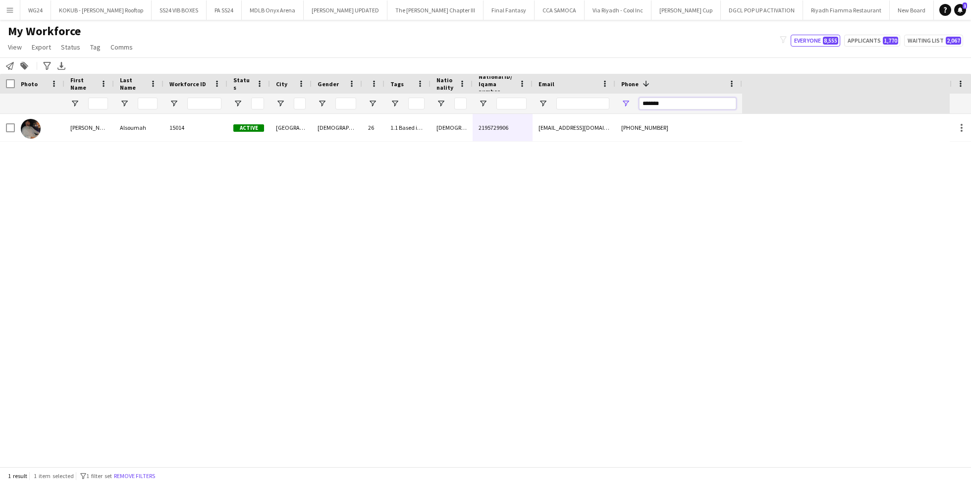
paste input "Phone Filter Input"
click at [659, 101] on input "*******" at bounding box center [687, 104] width 97 height 12
paste input "Phone Filter Input"
click at [643, 106] on input "******" at bounding box center [687, 104] width 97 height 12
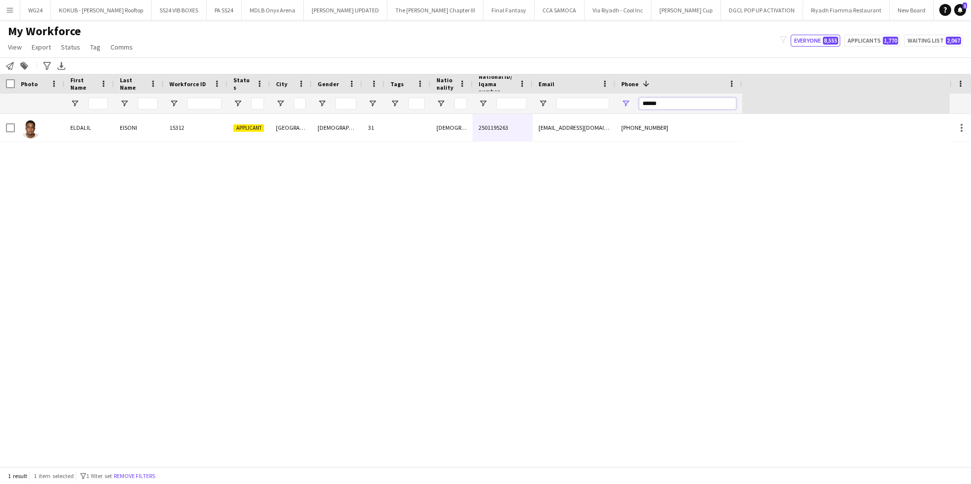
click at [643, 106] on input "******" at bounding box center [687, 104] width 97 height 12
paste input "Phone Filter Input"
click at [660, 98] on input "******" at bounding box center [687, 104] width 97 height 12
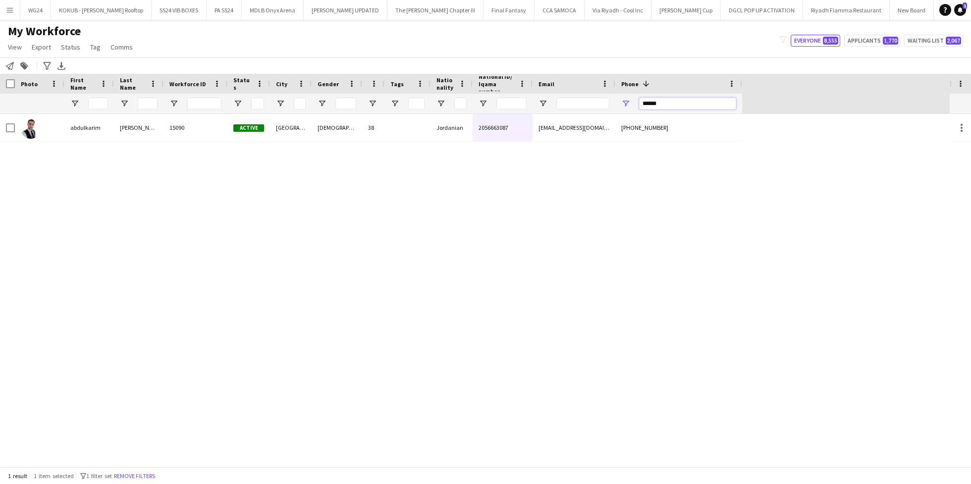
paste input "*"
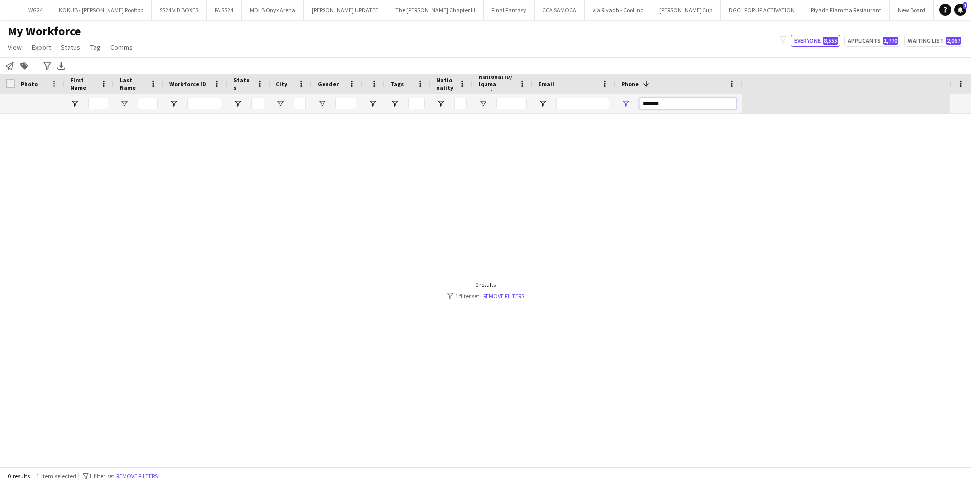
click at [678, 103] on input "*******" at bounding box center [687, 104] width 97 height 12
drag, startPoint x: 646, startPoint y: 104, endPoint x: 624, endPoint y: 104, distance: 22.3
click at [624, 104] on div "*******" at bounding box center [678, 104] width 127 height 20
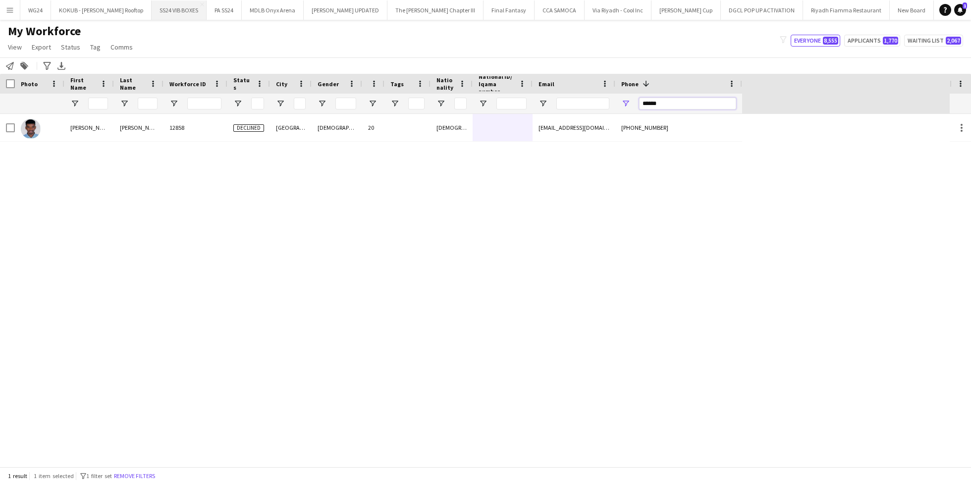
type input "******"
click at [654, 98] on input "******" at bounding box center [687, 104] width 97 height 12
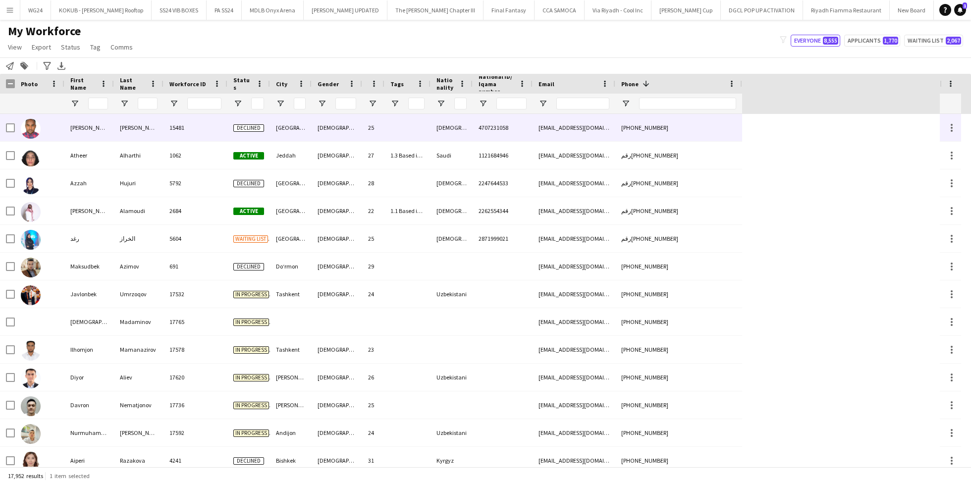
click at [288, 127] on div "[GEOGRAPHIC_DATA]" at bounding box center [291, 127] width 42 height 27
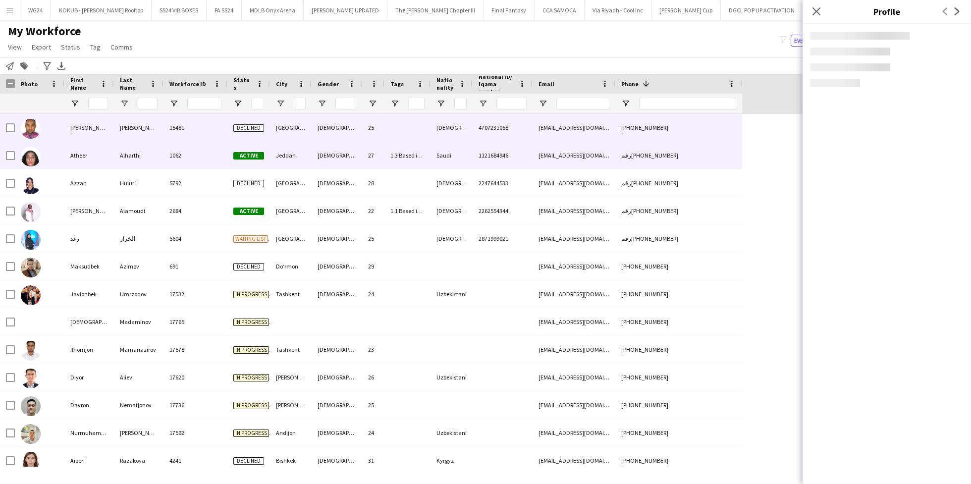
click at [288, 151] on div "Jeddah" at bounding box center [291, 155] width 42 height 27
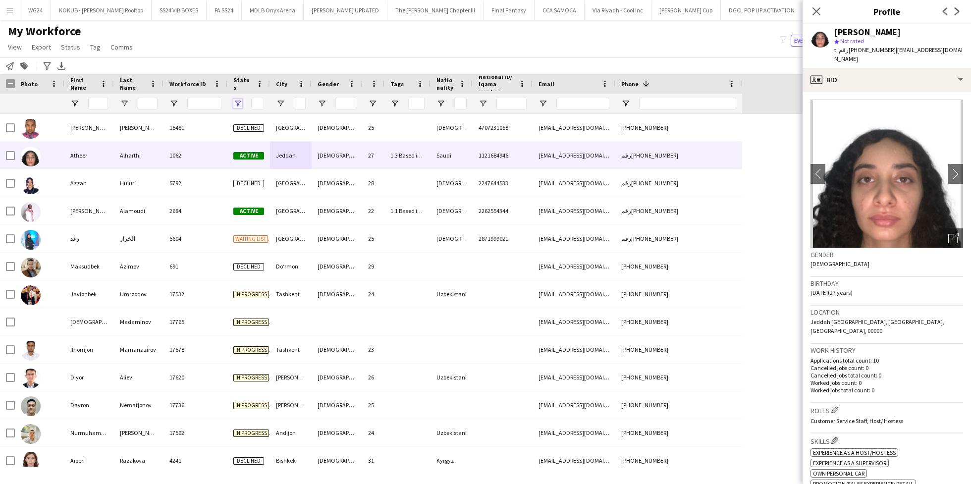
click at [237, 104] on span "Open Filter Menu" at bounding box center [237, 103] width 9 height 9
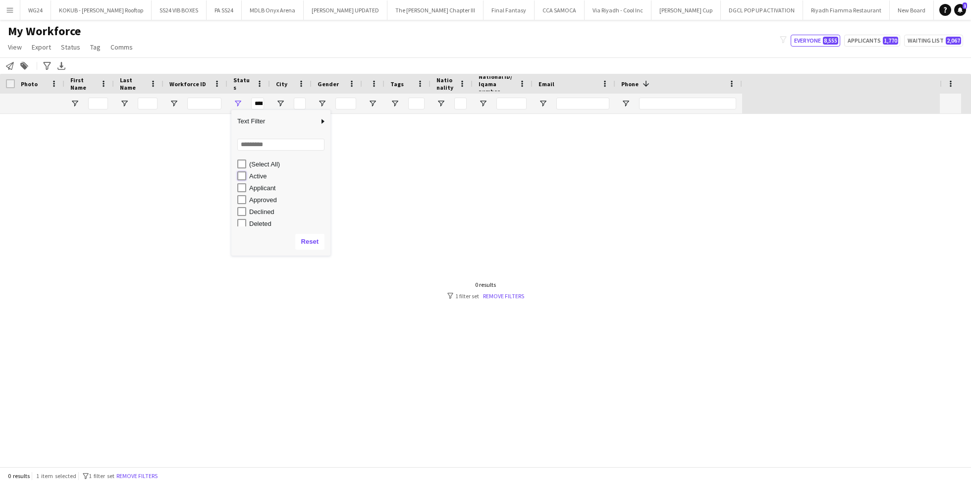
type input "**********"
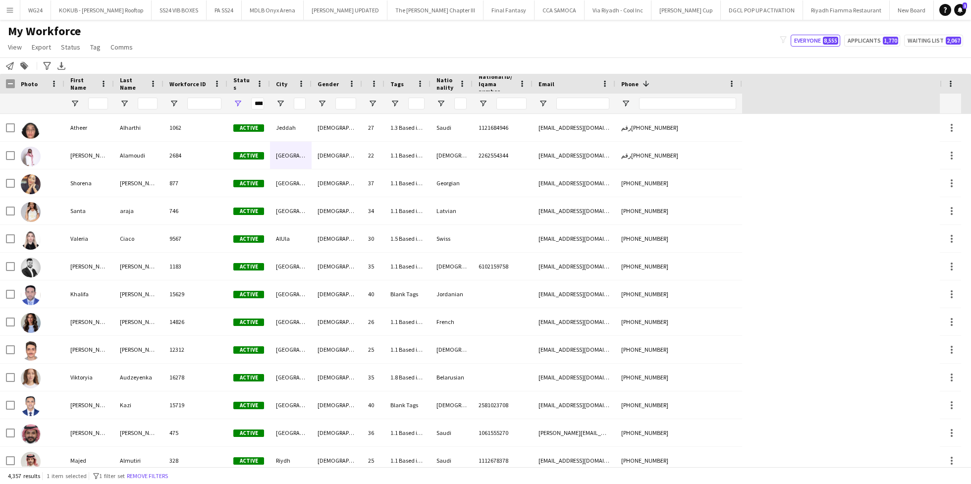
click at [288, 34] on div "My Workforce View Views Default view R4ven New view Update view Delete view Edi…" at bounding box center [485, 41] width 971 height 34
drag, startPoint x: 288, startPoint y: 34, endPoint x: 288, endPoint y: 42, distance: 7.9
click at [288, 42] on div "My Workforce View Views Default view R4ven New view Update view Delete view Edi…" at bounding box center [485, 41] width 971 height 34
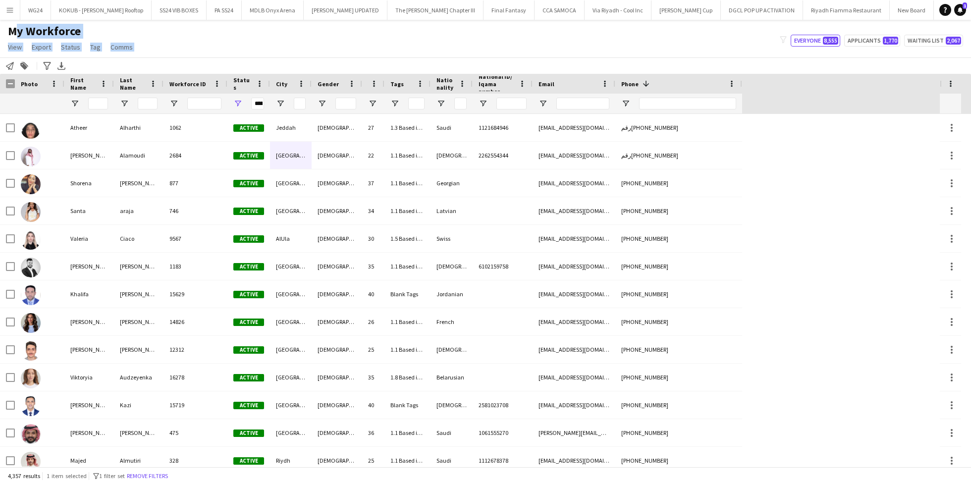
click at [288, 42] on div "My Workforce View Views Default view R4ven New view Update view Delete view Edi…" at bounding box center [485, 41] width 971 height 34
drag, startPoint x: 288, startPoint y: 42, endPoint x: 160, endPoint y: 51, distance: 128.1
click at [161, 51] on div "My Workforce View Views Default view R4ven New view Update view Delete view Edi…" at bounding box center [485, 41] width 971 height 34
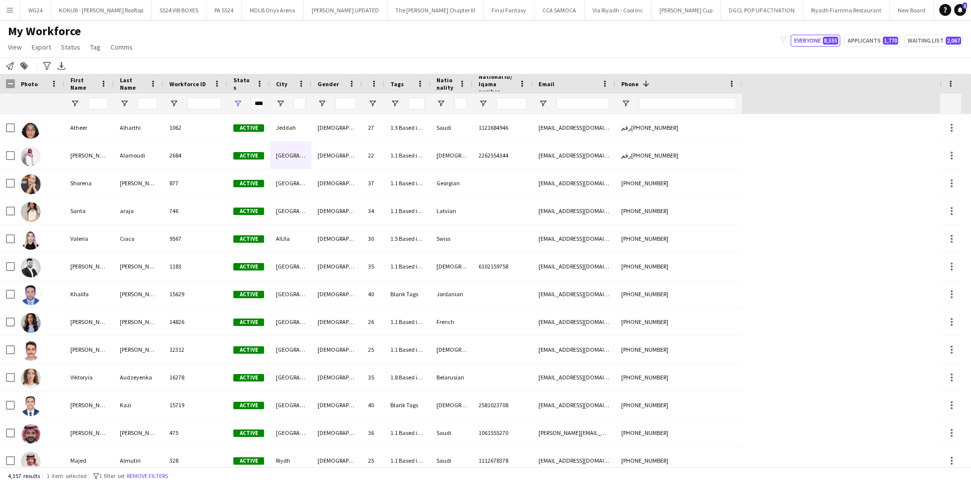
click at [160, 31] on div "My Workforce View Views Default view R4ven New view Update view Delete view Edi…" at bounding box center [485, 41] width 971 height 34
drag, startPoint x: 160, startPoint y: 31, endPoint x: 160, endPoint y: 39, distance: 8.4
click at [160, 39] on div "My Workforce View Views Default view R4ven New view Update view Delete view Edi…" at bounding box center [485, 41] width 971 height 34
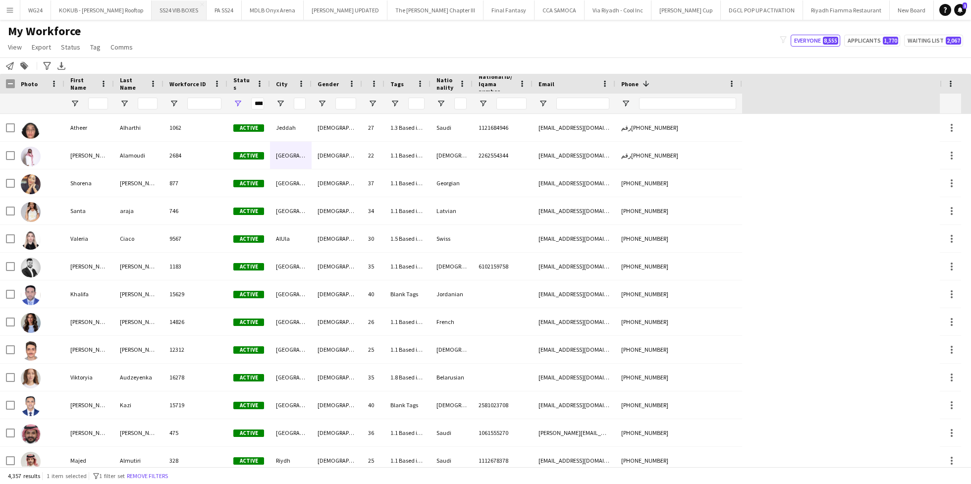
click at [152, 18] on button "SS24 VIB BOXES Close" at bounding box center [179, 9] width 55 height 19
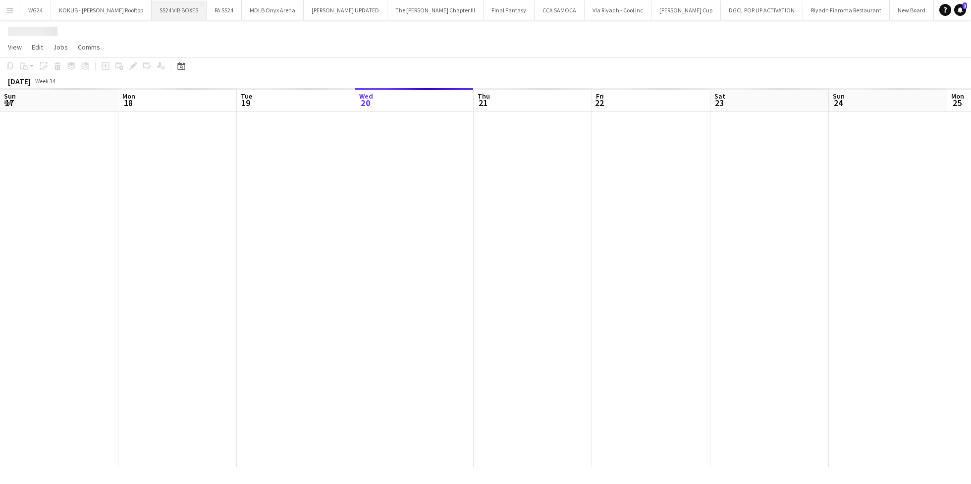
scroll to position [0, 237]
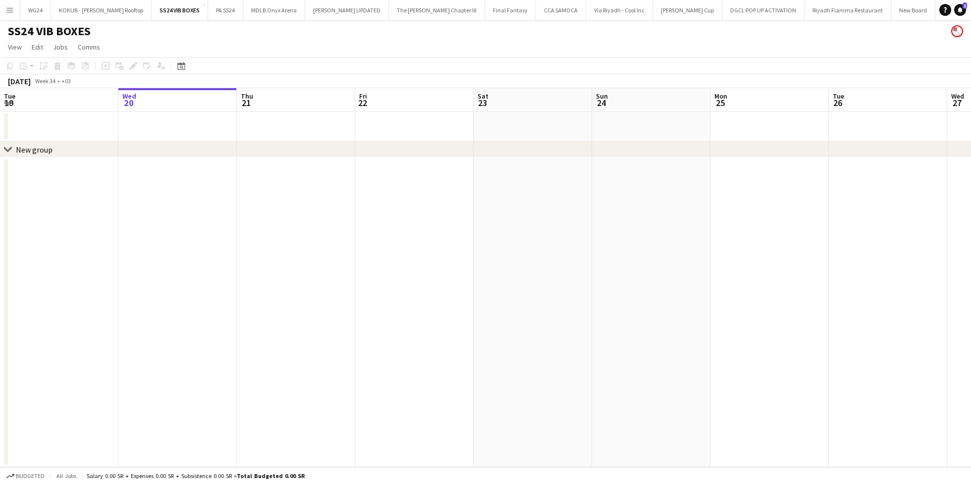
click at [9, 15] on button "Menu" at bounding box center [10, 10] width 20 height 20
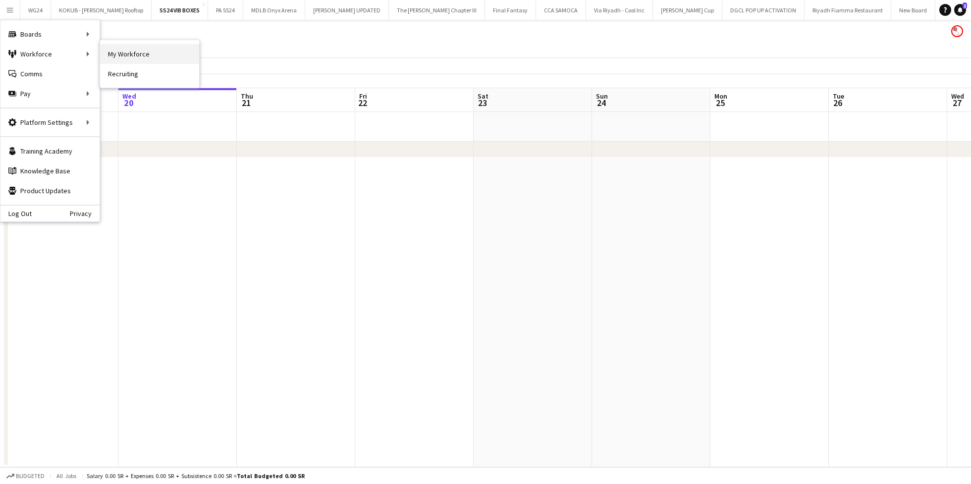
click at [109, 51] on link "My Workforce" at bounding box center [149, 54] width 99 height 20
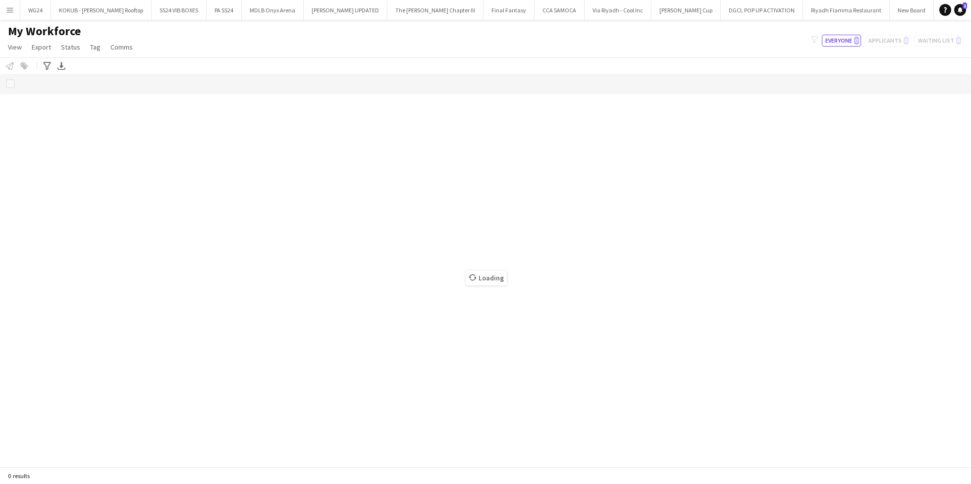
click at [115, 28] on h1 "My Workforce" at bounding box center [71, 31] width 143 height 15
drag, startPoint x: 115, startPoint y: 28, endPoint x: 143, endPoint y: 39, distance: 30.3
click at [144, 41] on div "My Workforce View Views Default view R4ven New view Update view Delete view Edi…" at bounding box center [485, 41] width 971 height 34
click at [146, 27] on div "My Workforce View Views Default view R4ven New view Update view Delete view Edi…" at bounding box center [485, 41] width 971 height 34
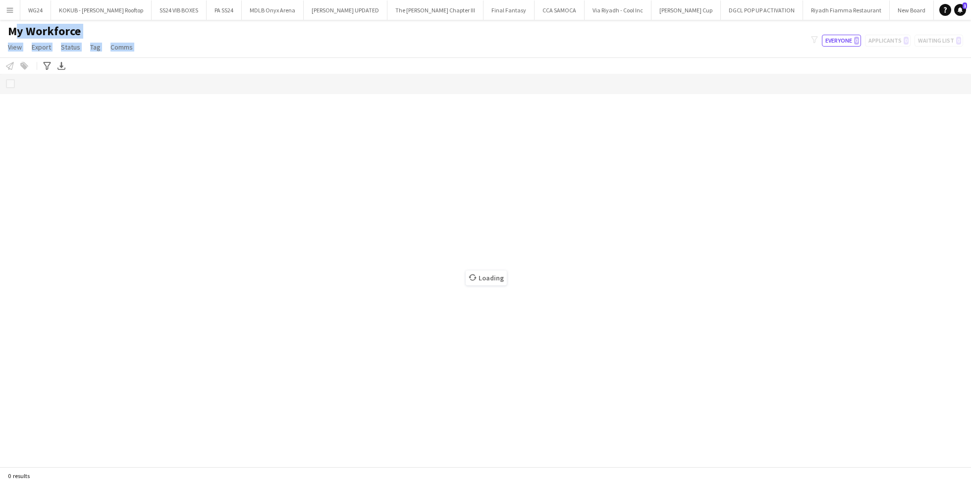
drag, startPoint x: 146, startPoint y: 27, endPoint x: 152, endPoint y: 57, distance: 30.8
click at [152, 57] on div "My Workforce View Views Default view R4ven New view Update view Delete view Edi…" at bounding box center [485, 41] width 971 height 34
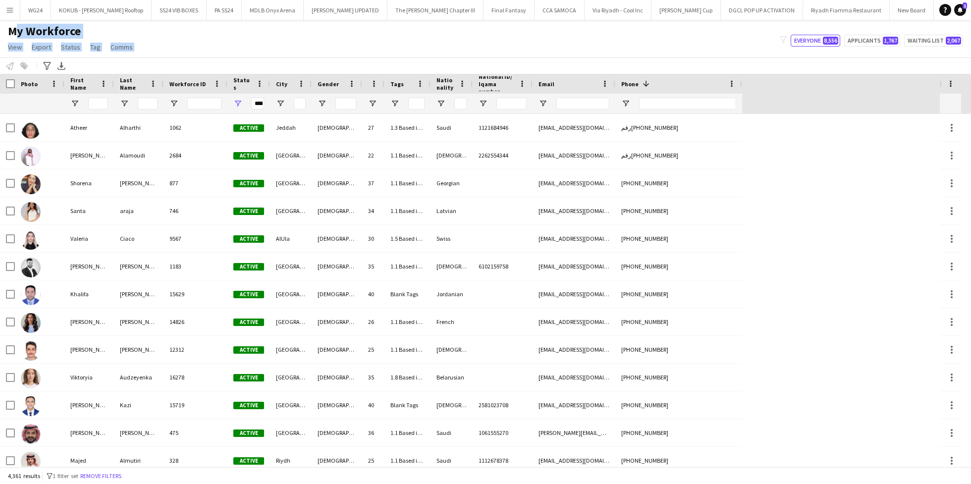
click at [188, 39] on div "My Workforce View Views Default view R4ven New view Update view Delete view Edi…" at bounding box center [485, 41] width 971 height 34
click at [140, 25] on h1 "My Workforce" at bounding box center [71, 31] width 143 height 15
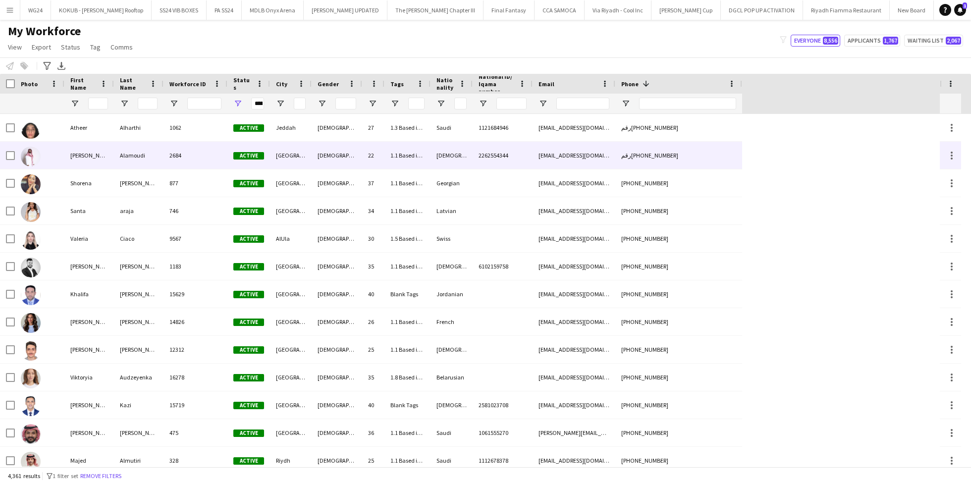
click at [193, 150] on div "2684" at bounding box center [195, 155] width 64 height 27
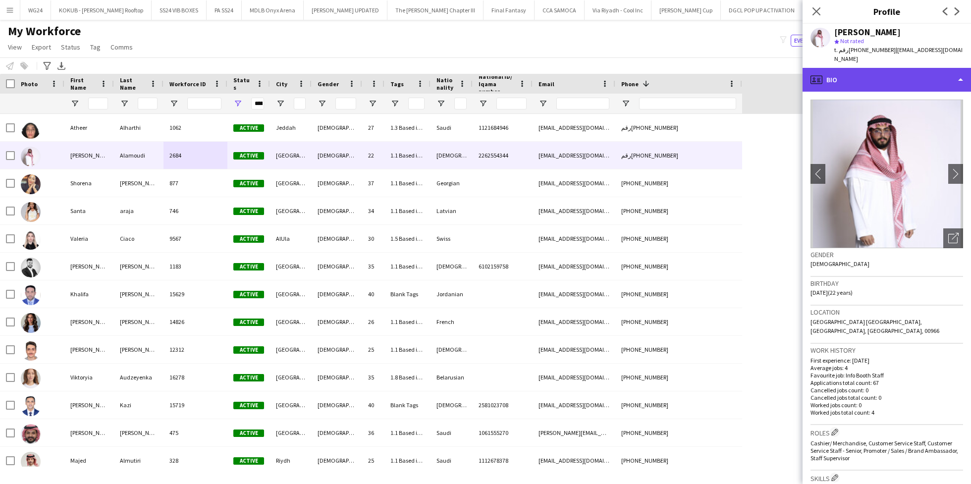
click at [852, 71] on div "profile Bio" at bounding box center [886, 80] width 168 height 24
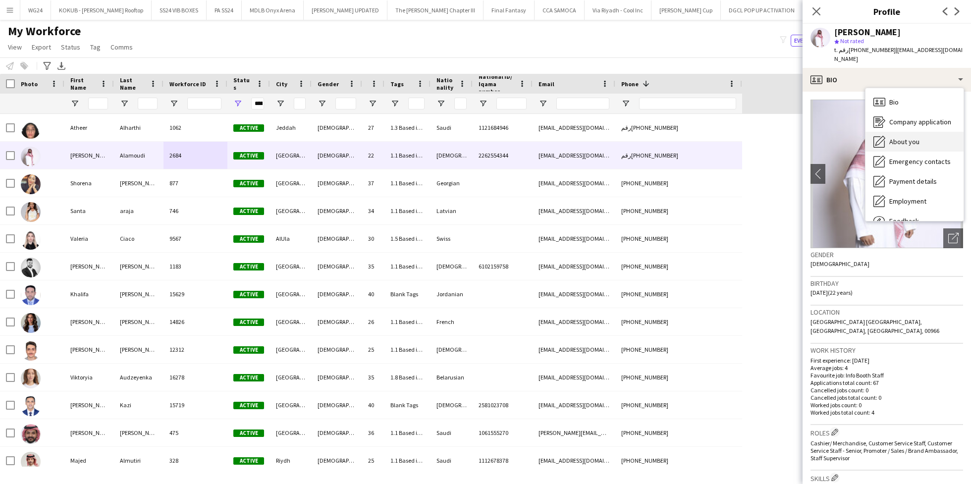
click at [889, 137] on span "About you" at bounding box center [904, 141] width 30 height 9
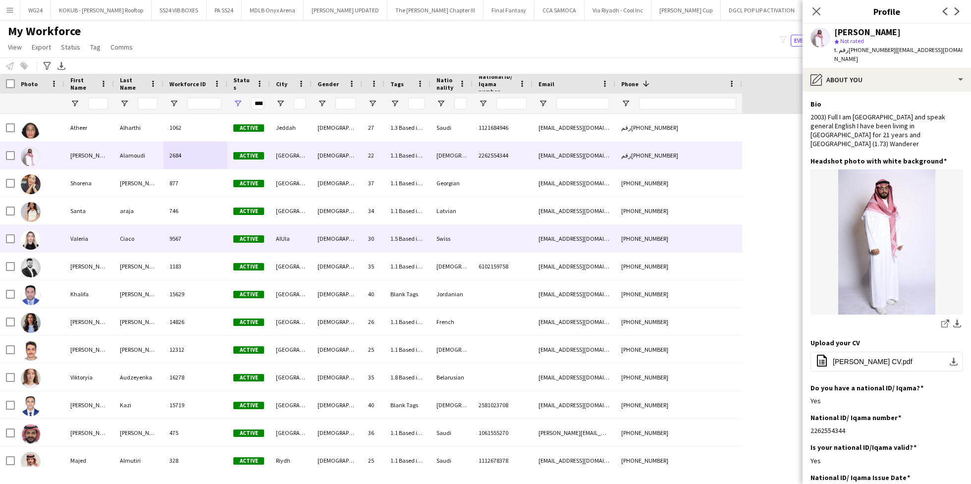
click at [161, 242] on div "Ciaco" at bounding box center [139, 238] width 50 height 27
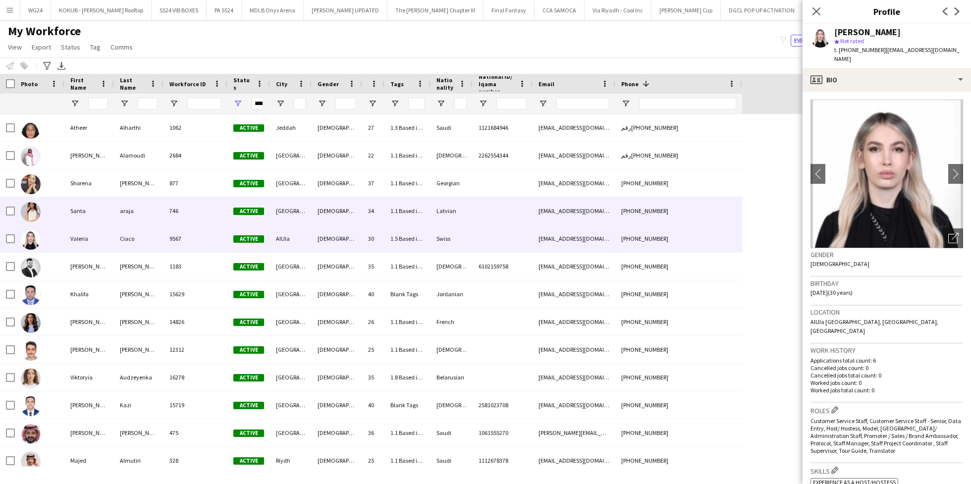
click at [154, 218] on div "araja" at bounding box center [139, 210] width 50 height 27
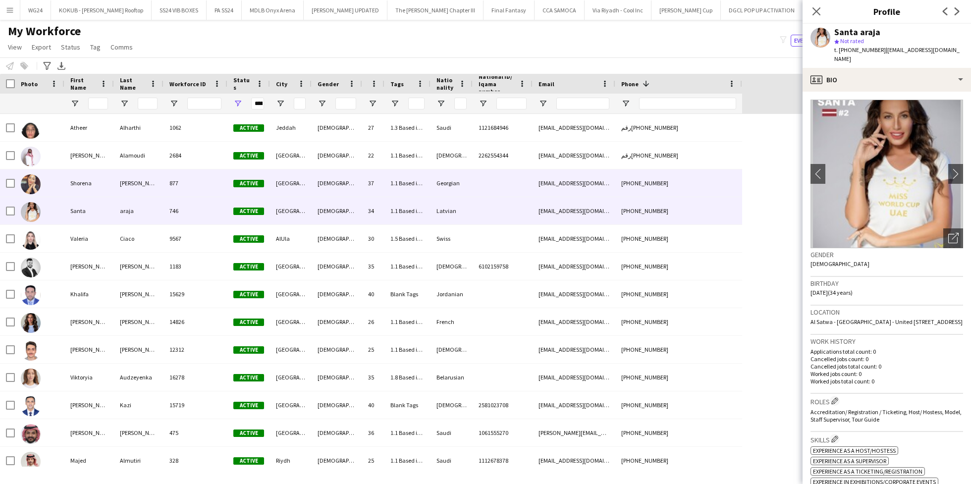
click at [156, 194] on div "[PERSON_NAME]" at bounding box center [139, 182] width 50 height 27
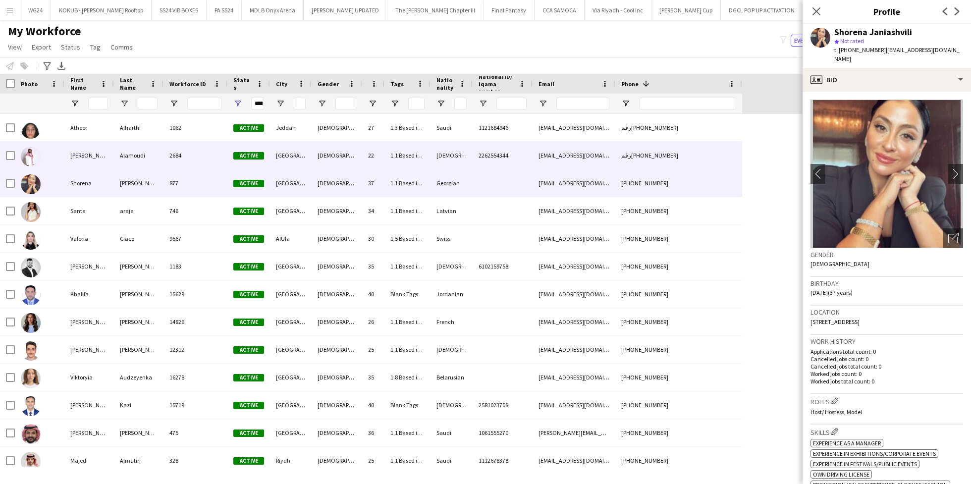
click at [161, 160] on div "Alamoudi" at bounding box center [139, 155] width 50 height 27
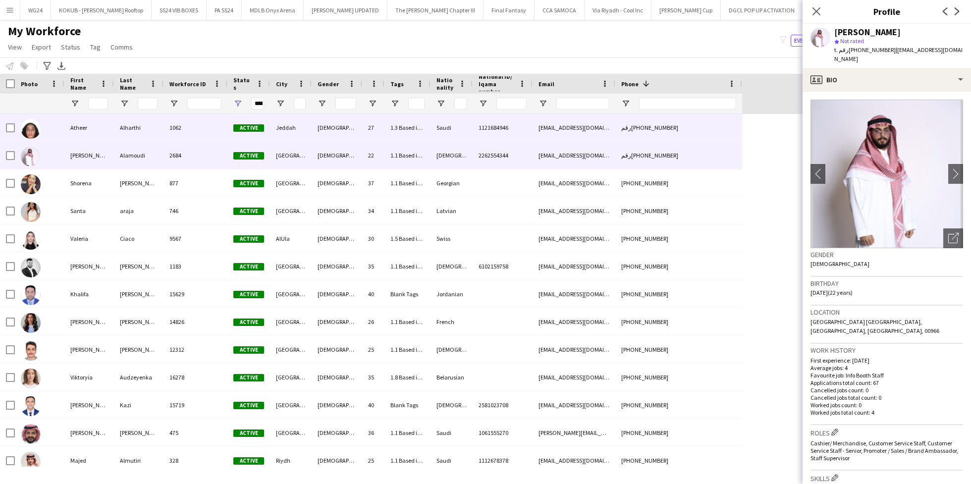
click at [167, 136] on div "1062" at bounding box center [195, 127] width 64 height 27
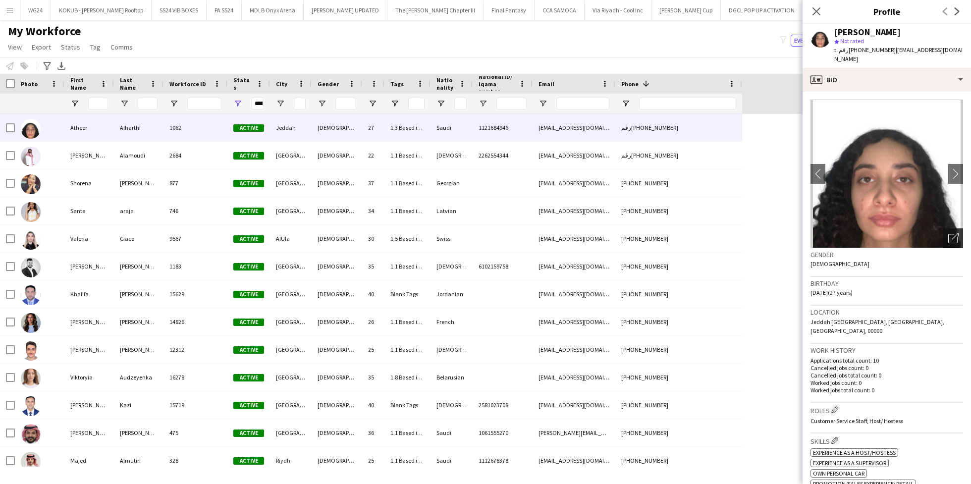
click at [948, 233] on icon "Open photos pop-in" at bounding box center [953, 238] width 10 height 10
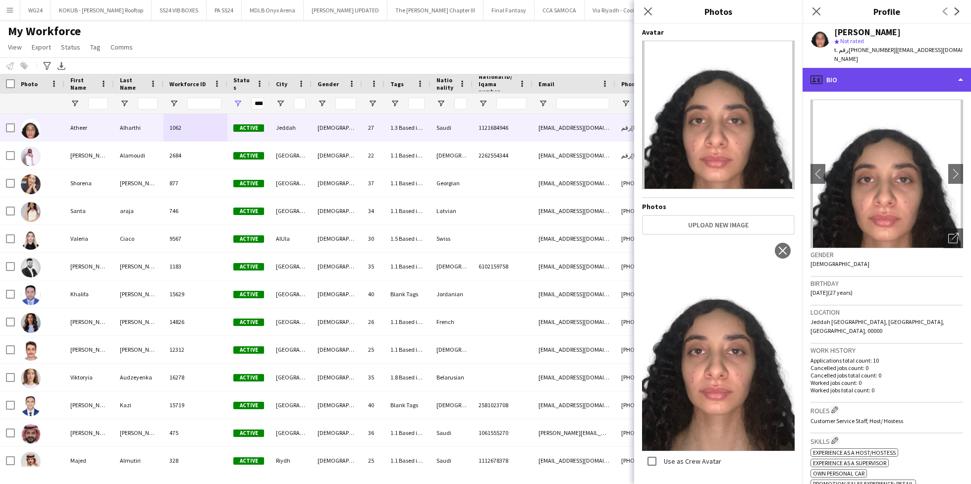
click at [875, 74] on div "profile Bio" at bounding box center [886, 80] width 168 height 24
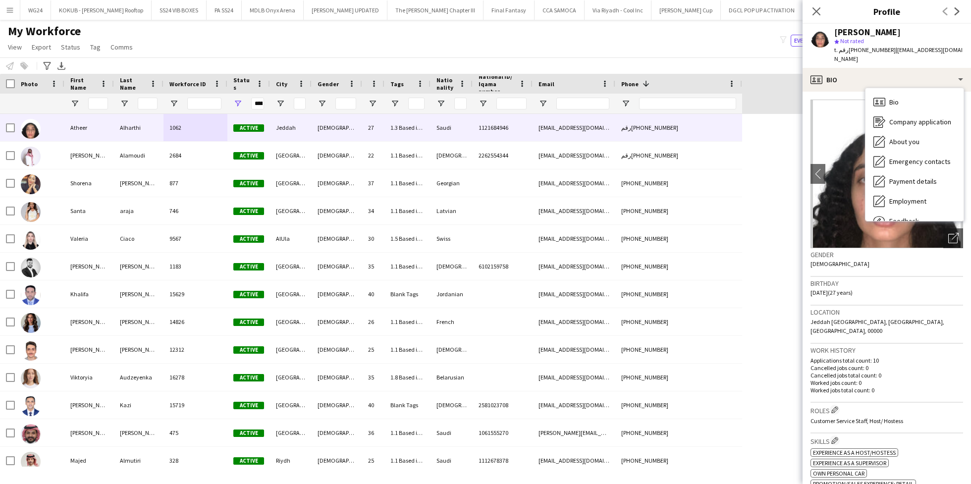
click at [874, 55] on div "[PERSON_NAME] star Not rated t. رقم[PHONE_NUMBER] | [EMAIL_ADDRESS][DOMAIN_NAME]" at bounding box center [886, 46] width 168 height 44
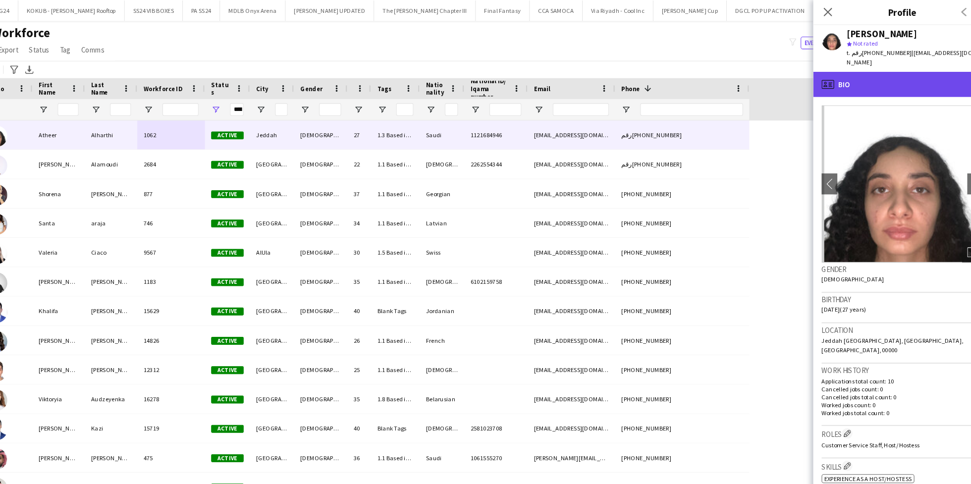
click at [877, 68] on div "profile Bio" at bounding box center [886, 80] width 168 height 24
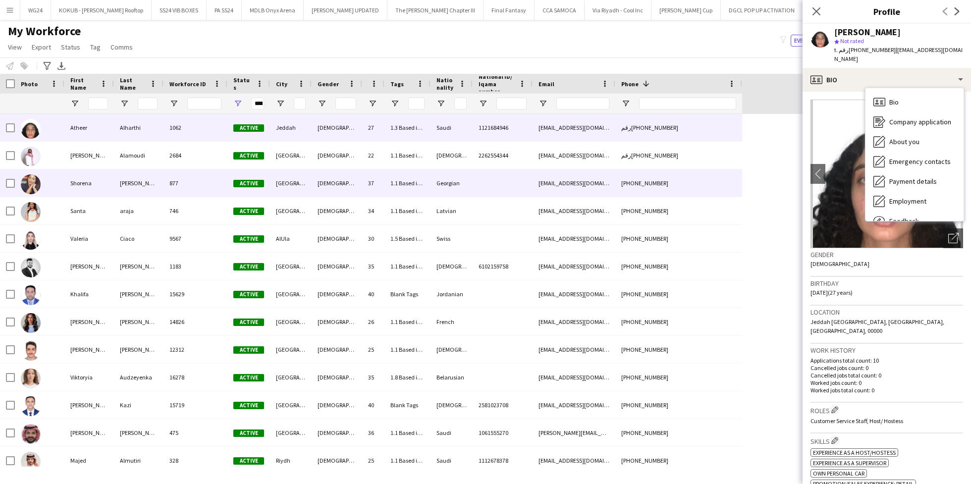
click at [156, 178] on div "[PERSON_NAME]" at bounding box center [139, 182] width 50 height 27
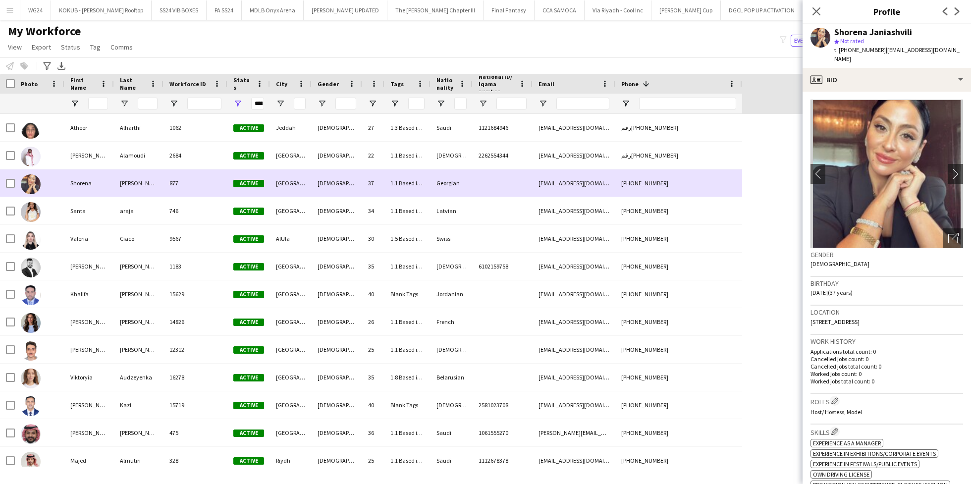
click at [156, 178] on div "[PERSON_NAME]" at bounding box center [139, 182] width 50 height 27
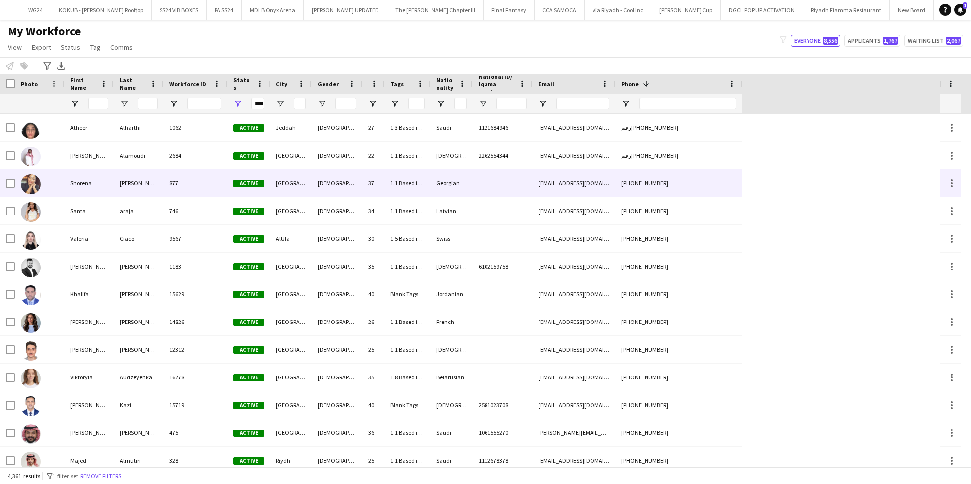
click at [156, 178] on div "[PERSON_NAME]" at bounding box center [139, 182] width 50 height 27
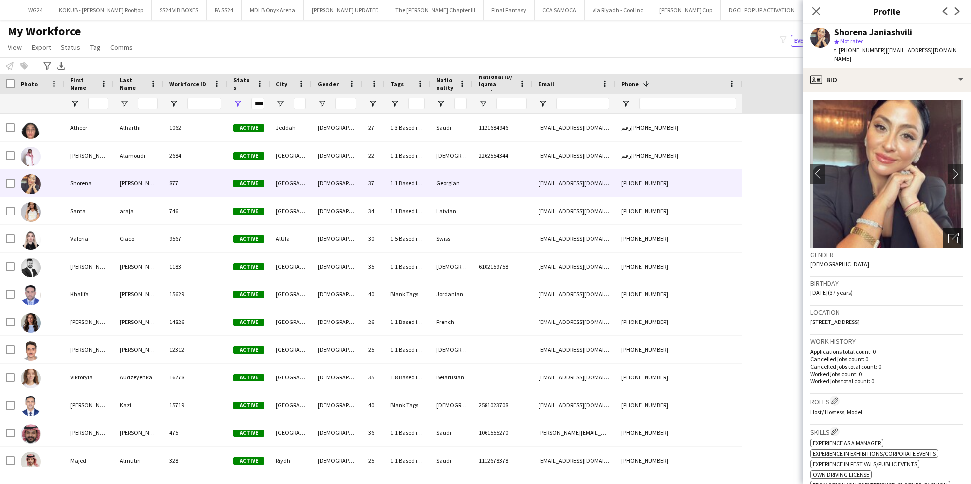
click at [943, 228] on div "Open photos pop-in" at bounding box center [953, 238] width 20 height 20
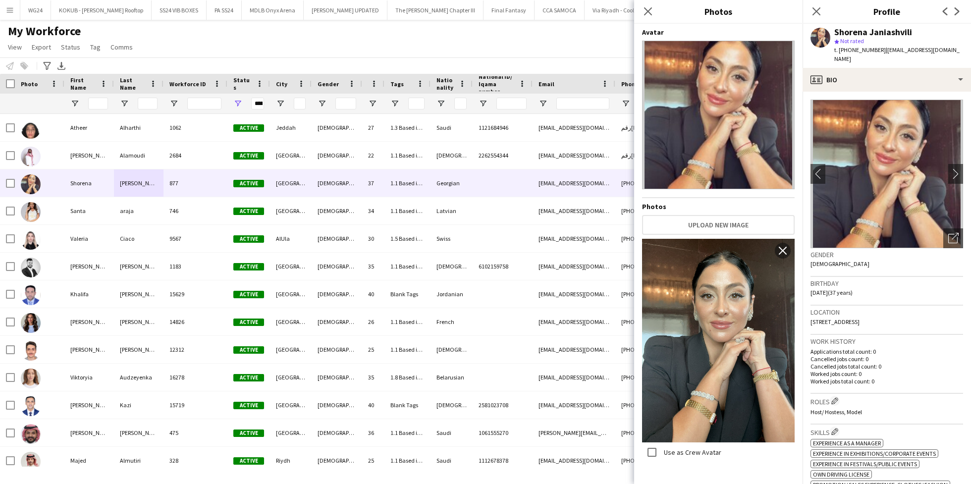
click at [847, 289] on span "[DATE] (37 years)" at bounding box center [831, 292] width 42 height 7
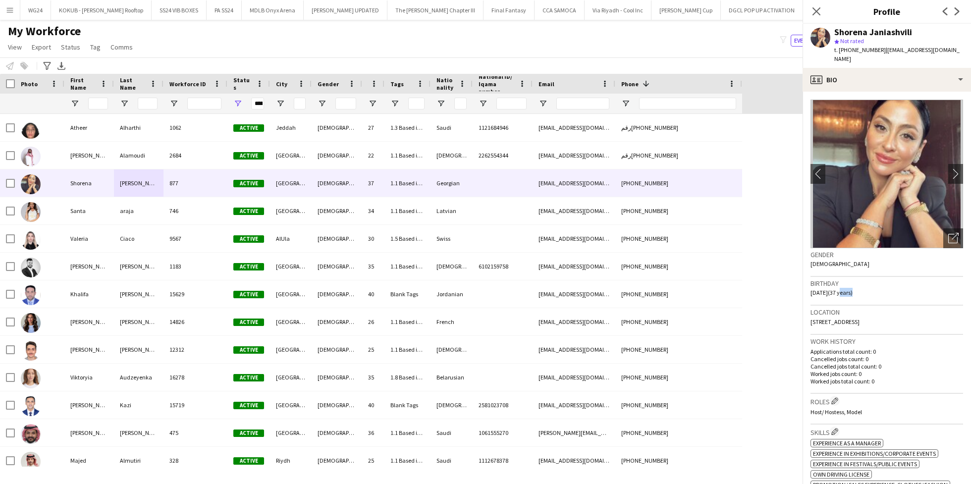
click at [847, 289] on span "[DATE] (37 years)" at bounding box center [831, 292] width 42 height 7
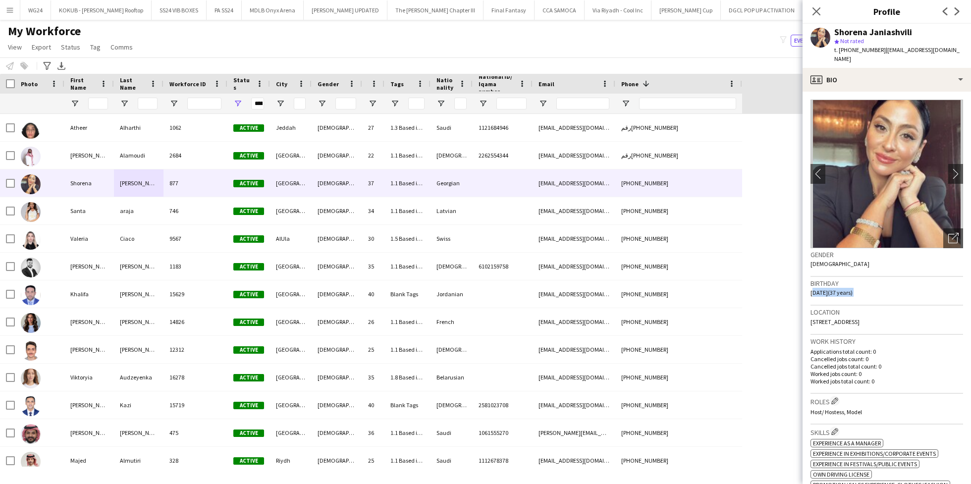
click at [847, 289] on span "[DATE] (37 years)" at bounding box center [831, 292] width 42 height 7
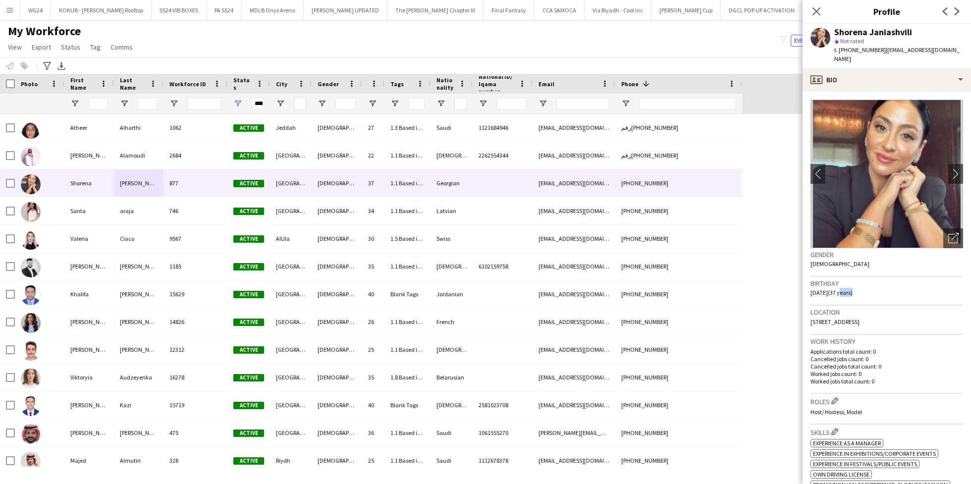
click at [847, 289] on span "[DATE] (37 years)" at bounding box center [831, 292] width 42 height 7
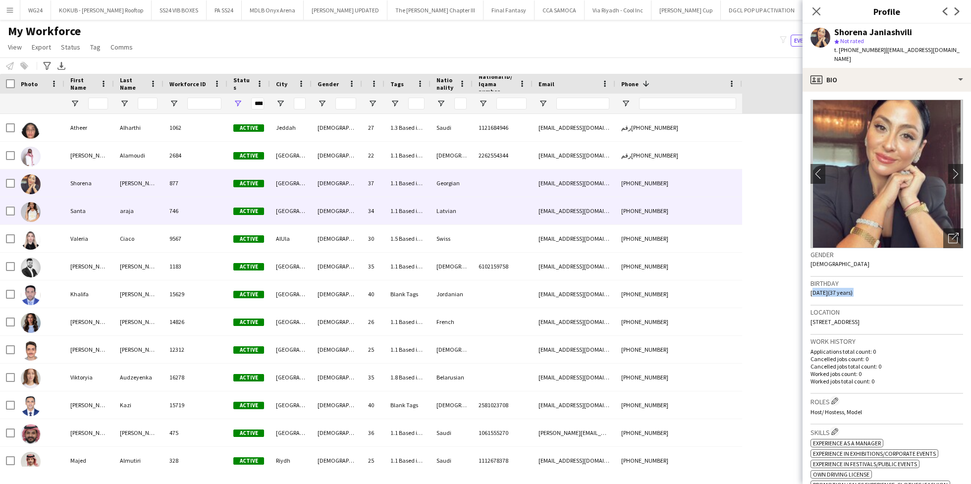
click at [114, 198] on div "araja" at bounding box center [139, 210] width 50 height 27
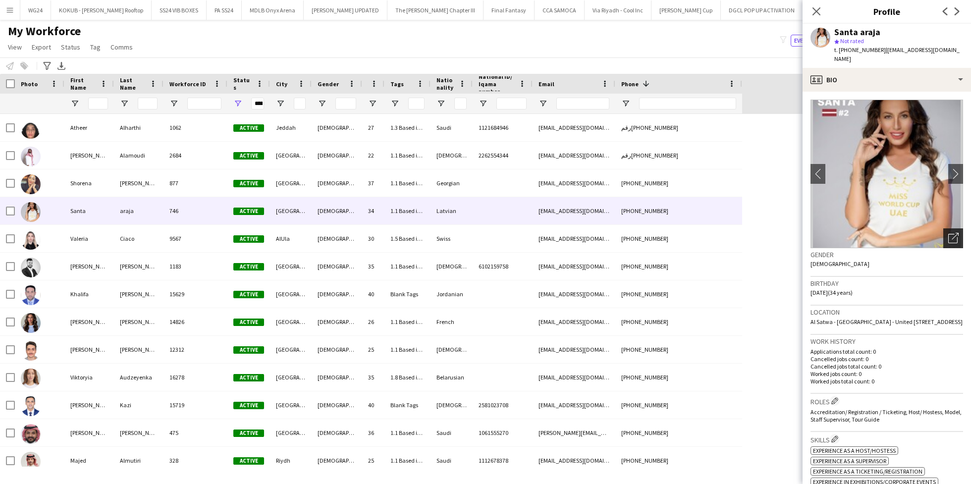
click at [943, 236] on div "Open photos pop-in" at bounding box center [953, 238] width 20 height 20
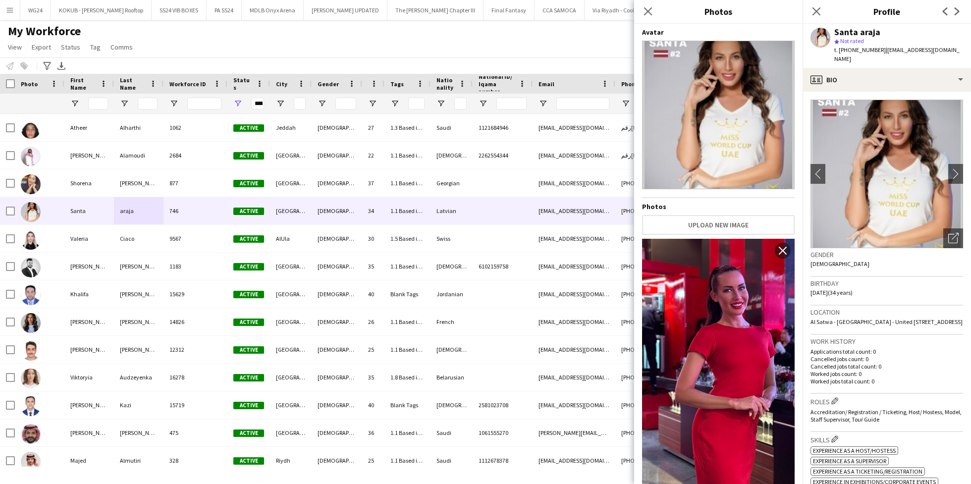
drag, startPoint x: 943, startPoint y: 236, endPoint x: 798, endPoint y: 276, distance: 150.1
click at [799, 276] on body "Menu Boards Boards Boards All jobs Status Workforce Workforce My Workforce Recr…" at bounding box center [485, 242] width 971 height 484
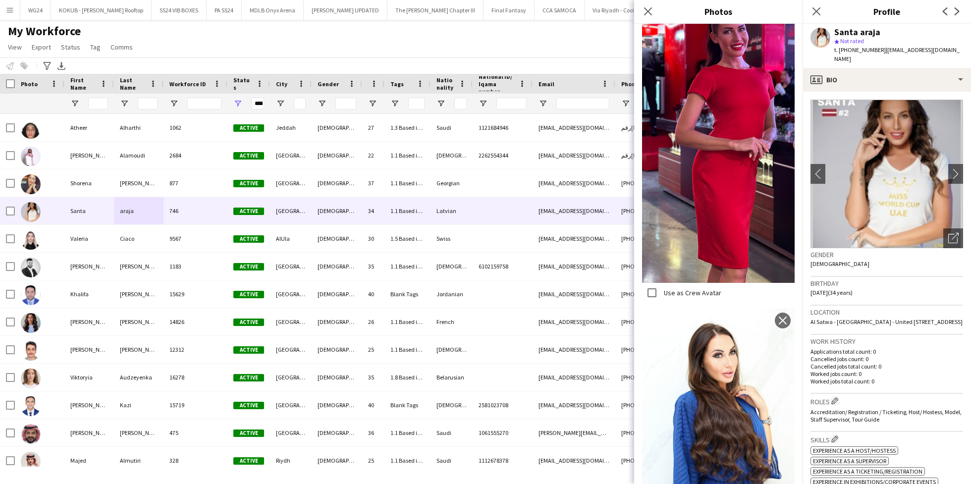
scroll to position [387, 0]
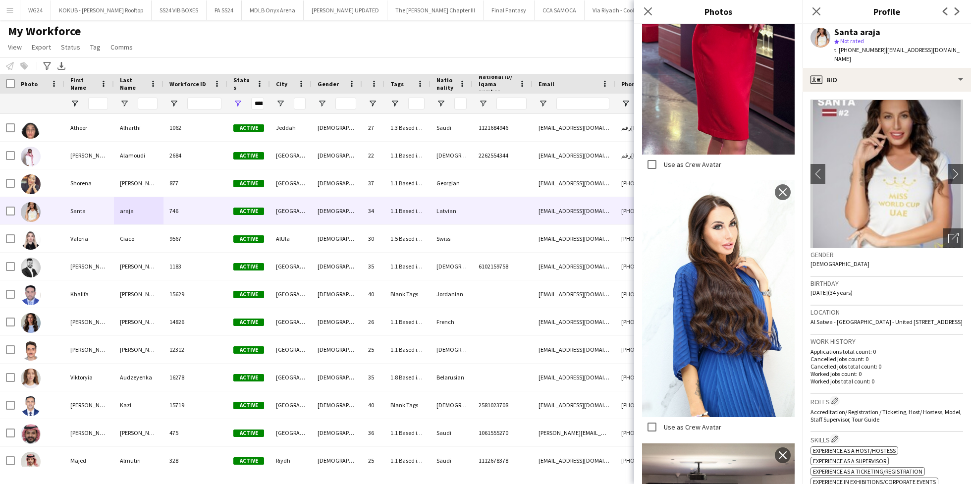
click at [895, 339] on h3 "Work history" at bounding box center [886, 341] width 153 height 9
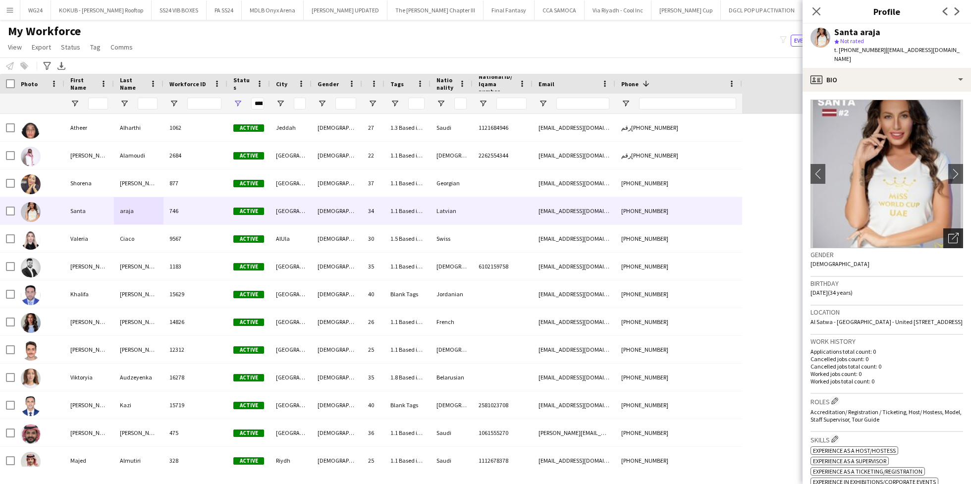
click at [948, 233] on icon "Open photos pop-in" at bounding box center [953, 238] width 10 height 10
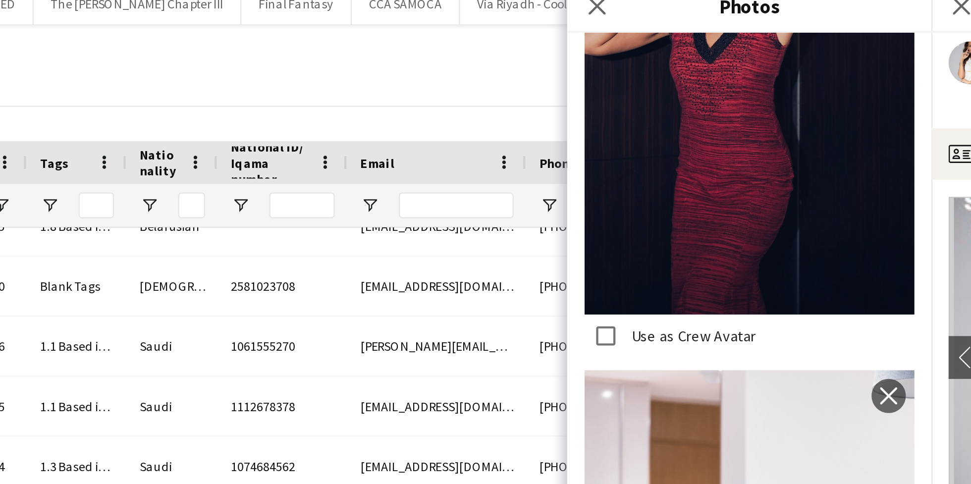
scroll to position [330, 0]
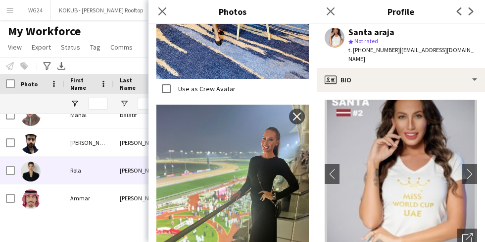
click at [95, 183] on div "Rola" at bounding box center [89, 170] width 50 height 27
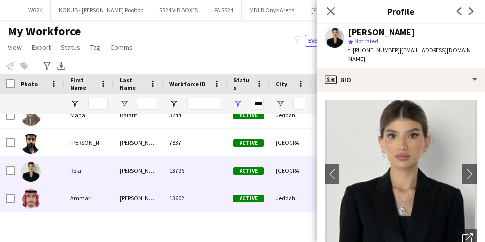
click at [100, 199] on div "Ammar" at bounding box center [89, 197] width 50 height 27
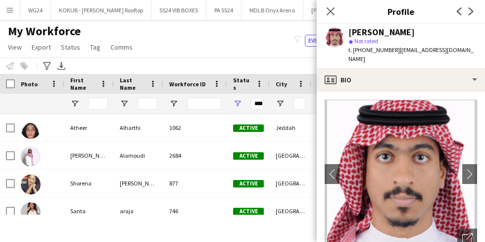
click at [216, 29] on div "My Workforce View Views Default view R4ven New view Update view Delete view Edi…" at bounding box center [242, 41] width 485 height 34
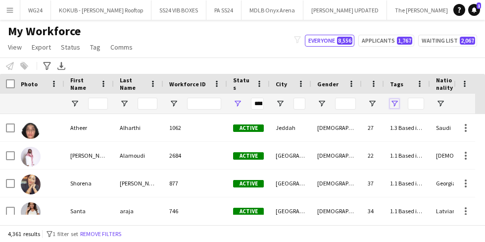
click at [395, 104] on span "Open Filter Menu" at bounding box center [394, 103] width 9 height 9
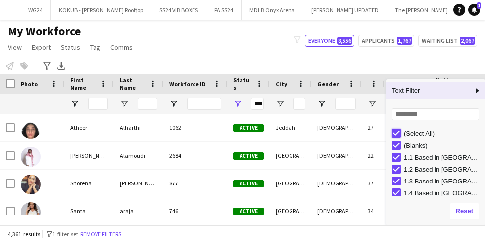
type input "***"
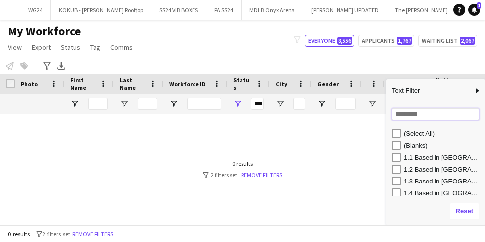
click at [402, 115] on input "Search filter values" at bounding box center [435, 114] width 87 height 12
type input "*"
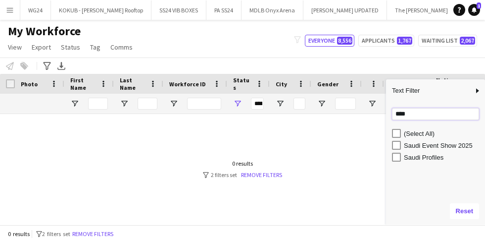
type input "****"
click at [386, 146] on div "Saudi Event Show 2025" at bounding box center [435, 145] width 99 height 12
type input "**********"
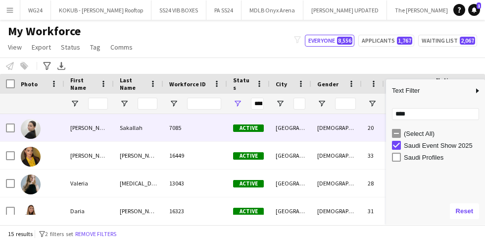
click at [86, 136] on div "[PERSON_NAME]" at bounding box center [89, 127] width 50 height 27
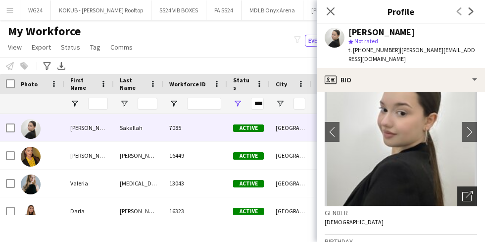
click at [463, 191] on icon "Open photos pop-in" at bounding box center [468, 196] width 10 height 10
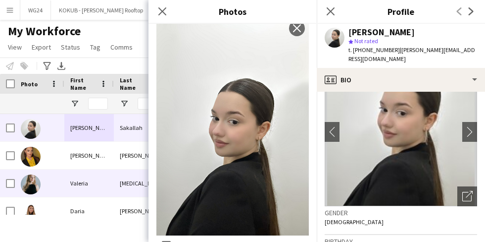
click at [80, 175] on div "Valeria" at bounding box center [89, 182] width 50 height 27
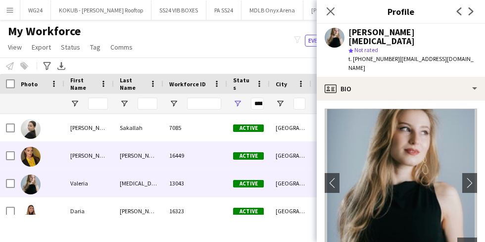
click at [105, 160] on div "[PERSON_NAME]" at bounding box center [89, 155] width 50 height 27
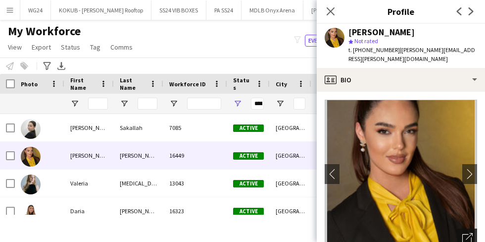
click at [463, 233] on icon "Open photos pop-in" at bounding box center [468, 238] width 10 height 10
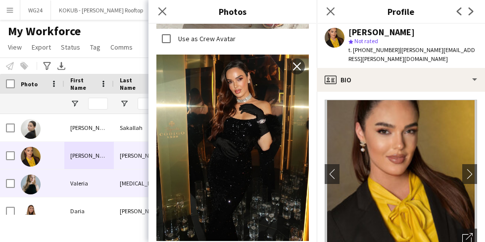
click at [60, 188] on div at bounding box center [40, 182] width 50 height 27
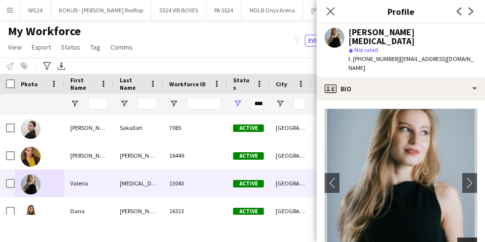
click at [466, 242] on icon at bounding box center [469, 245] width 7 height 7
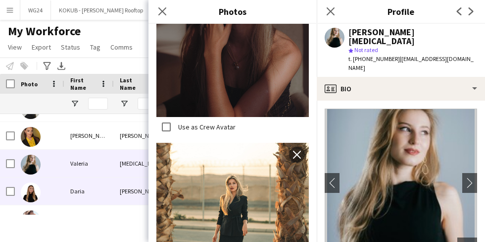
click at [55, 185] on div at bounding box center [40, 190] width 50 height 27
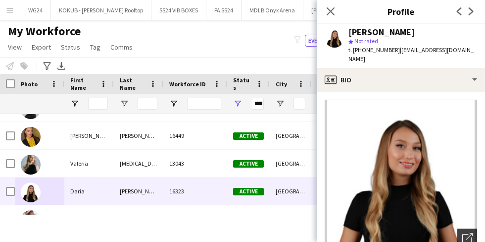
click at [463, 233] on icon "Open photos pop-in" at bounding box center [468, 238] width 10 height 10
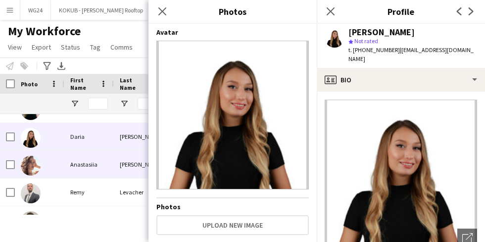
click at [44, 163] on div at bounding box center [40, 164] width 50 height 27
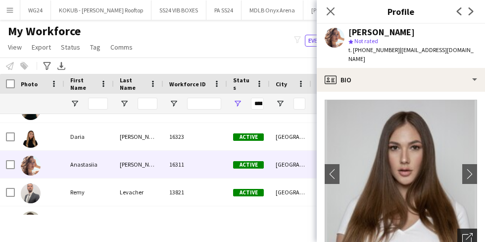
click at [458, 230] on div "Open photos pop-in" at bounding box center [468, 238] width 20 height 20
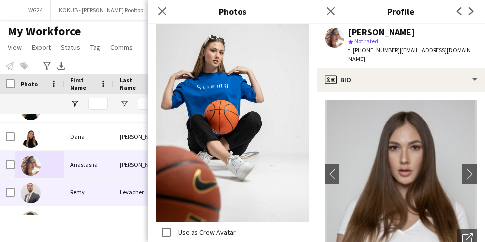
click at [61, 194] on div at bounding box center [40, 191] width 50 height 27
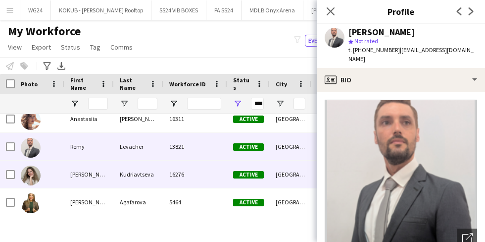
click at [136, 174] on div "Kudriavtseva" at bounding box center [139, 173] width 50 height 27
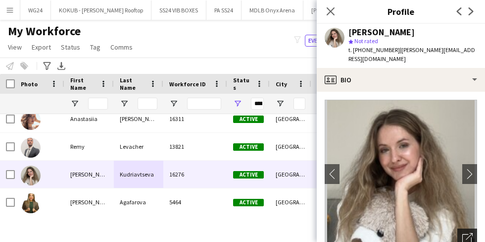
click at [465, 233] on icon "Open photos pop-in" at bounding box center [468, 238] width 10 height 10
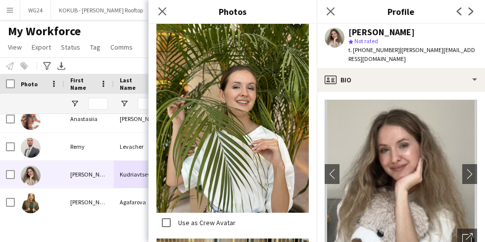
scroll to position [4316, 0]
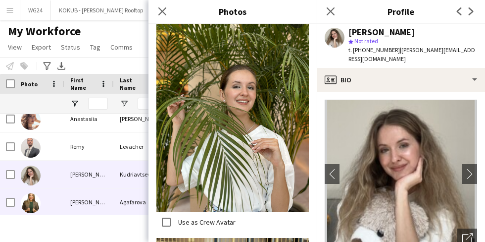
click at [46, 196] on div at bounding box center [40, 201] width 50 height 27
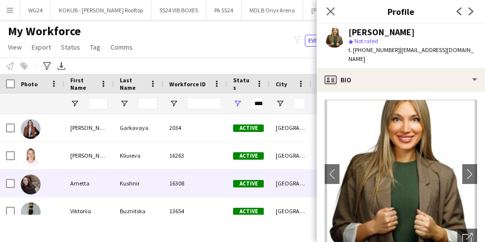
scroll to position [222, 0]
click at [71, 188] on div "Arnetta" at bounding box center [89, 182] width 50 height 27
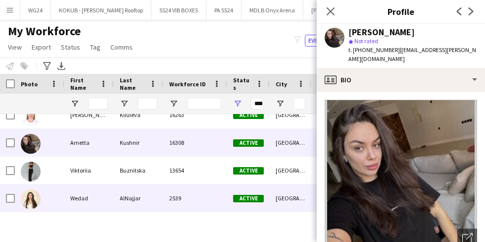
scroll to position [264, 0]
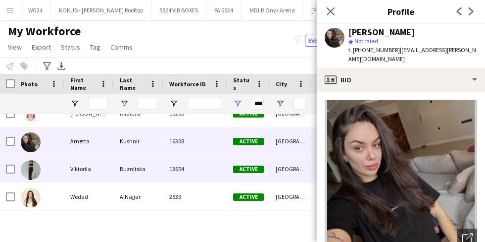
click at [135, 169] on div "Buznitska" at bounding box center [139, 168] width 50 height 27
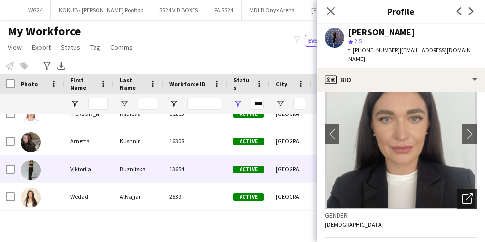
click at [468, 193] on icon at bounding box center [469, 196] width 7 height 7
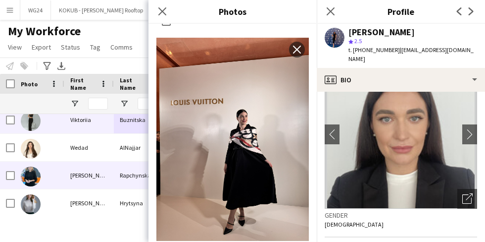
scroll to position [315, 0]
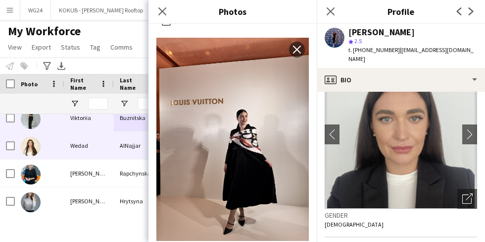
click at [76, 155] on div "Wedad" at bounding box center [89, 145] width 50 height 27
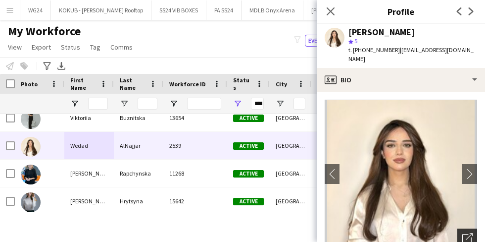
click at [463, 233] on icon "Open photos pop-in" at bounding box center [468, 238] width 10 height 10
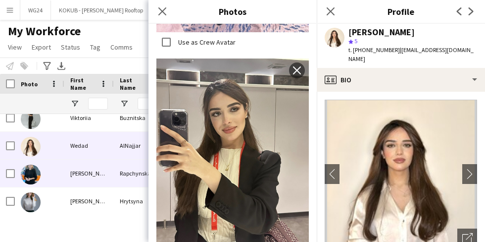
click at [105, 174] on div "[PERSON_NAME]" at bounding box center [89, 172] width 50 height 27
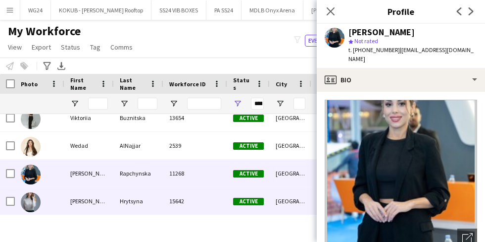
click at [116, 198] on div "Hrytsyna" at bounding box center [139, 200] width 50 height 27
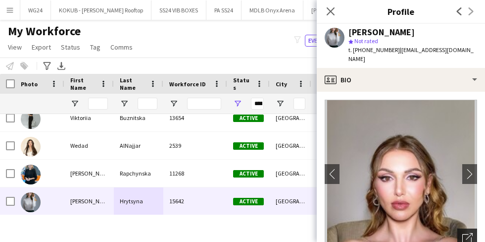
click at [458, 228] on div "Open photos pop-in" at bounding box center [468, 238] width 20 height 20
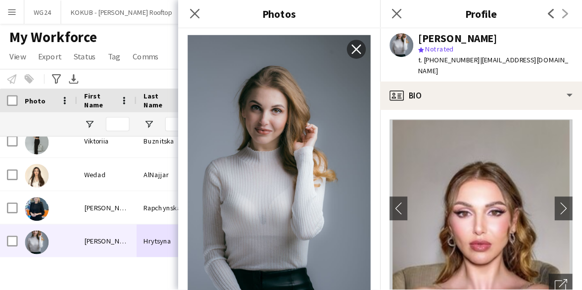
scroll to position [2086, 0]
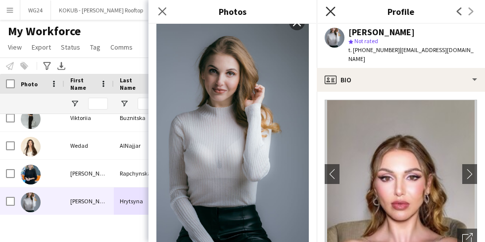
click at [330, 8] on icon "Close pop-in" at bounding box center [330, 10] width 9 height 9
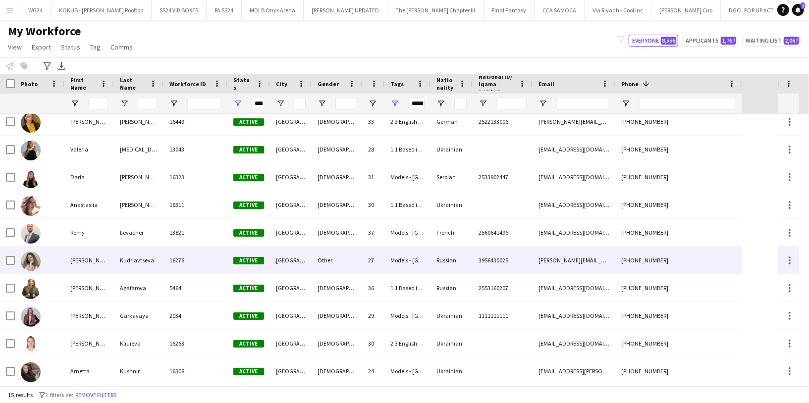
scroll to position [0, 0]
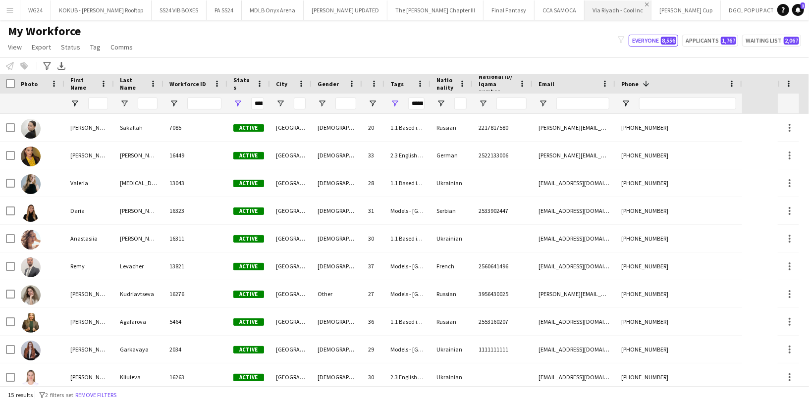
click at [645, 5] on app-icon "Close" at bounding box center [647, 4] width 4 height 4
click at [647, 6] on app-icon "Close" at bounding box center [649, 4] width 4 height 4
click at [578, 5] on app-icon "Close" at bounding box center [580, 4] width 4 height 4
click at [46, 3] on app-icon "Close" at bounding box center [47, 4] width 4 height 4
click at [141, 32] on div "My Workforce View Views Default view R4ven New view Update view Delete view Edi…" at bounding box center [404, 41] width 809 height 34
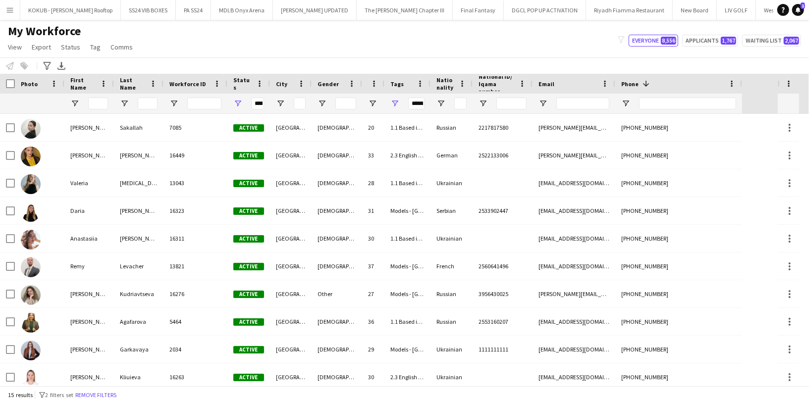
click at [141, 32] on div "My Workforce View Views Default view R4ven New view Update view Delete view Edi…" at bounding box center [404, 41] width 809 height 34
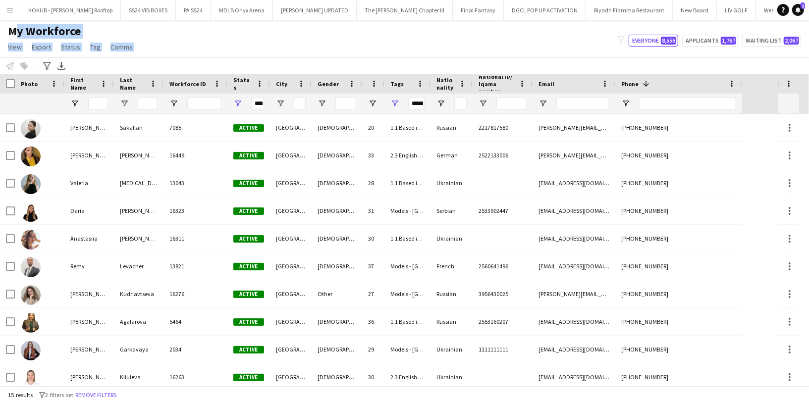
drag, startPoint x: 141, startPoint y: 32, endPoint x: 140, endPoint y: 45, distance: 12.9
click at [140, 45] on div "My Workforce View Views Default view R4ven New view Update view Delete view Edi…" at bounding box center [404, 41] width 809 height 34
click at [186, 38] on div "My Workforce View Views Default view R4ven New view Update view Delete view Edi…" at bounding box center [404, 41] width 809 height 34
drag, startPoint x: 586, startPoint y: 41, endPoint x: 674, endPoint y: 49, distance: 88.5
click at [674, 49] on div "My Workforce View Views Default view R4ven New view Update view Delete view Edi…" at bounding box center [404, 41] width 809 height 34
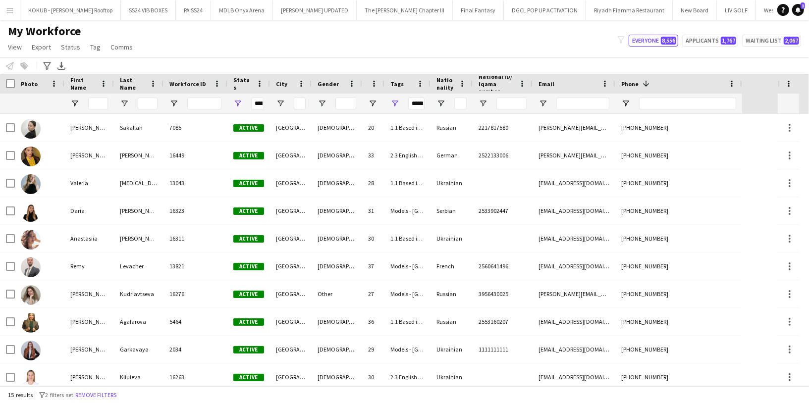
click at [575, 52] on div "My Workforce View Views Default view R4ven New view Update view Delete view Edi…" at bounding box center [404, 41] width 809 height 34
click at [717, 41] on button "Applicants 1,767" at bounding box center [710, 41] width 56 height 12
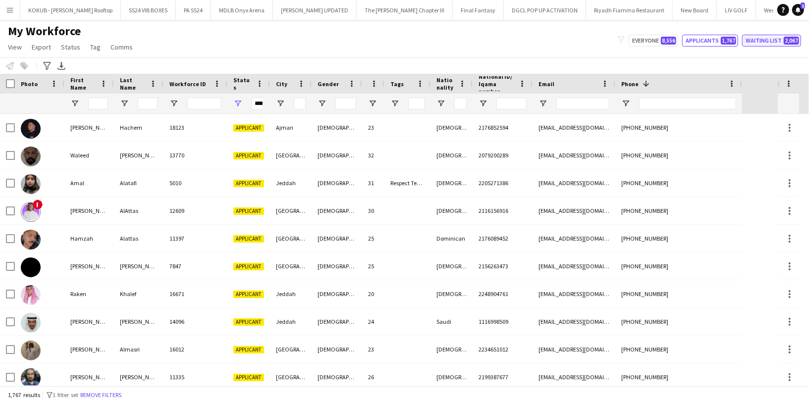
click at [768, 42] on button "Waiting list 2,067" at bounding box center [771, 41] width 59 height 12
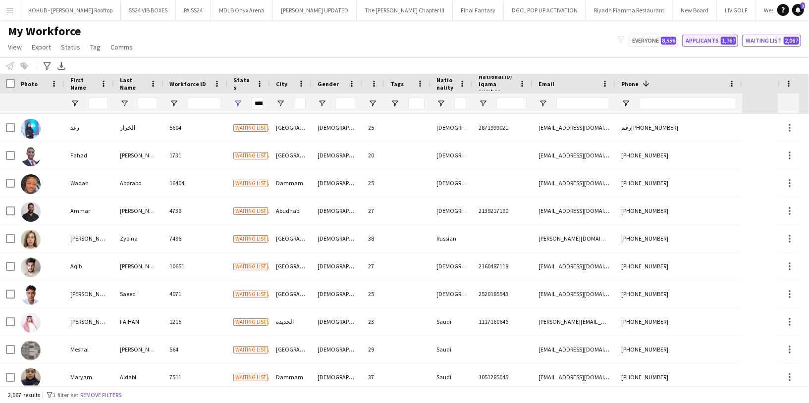
click at [718, 40] on button "Applicants 1,767" at bounding box center [710, 41] width 56 height 12
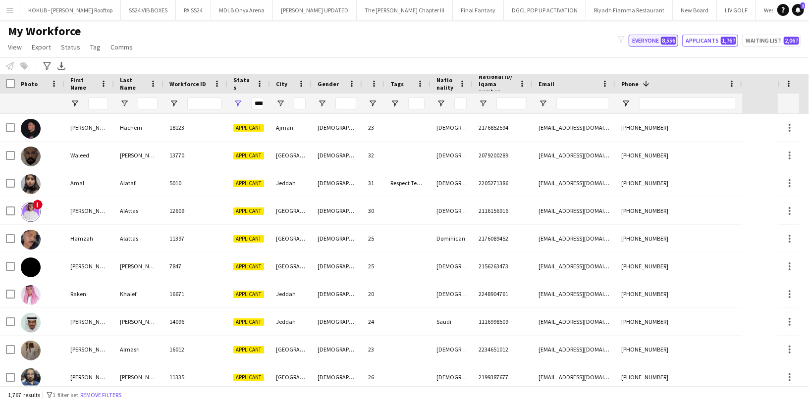
click at [646, 45] on button "Everyone 8,556" at bounding box center [653, 41] width 50 height 12
type input "**********"
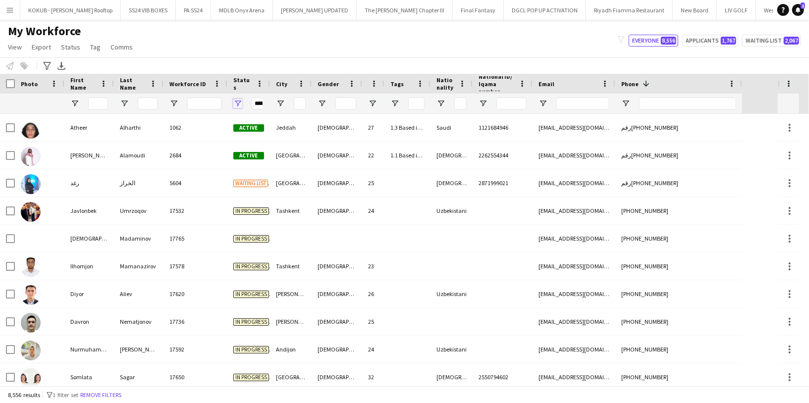
click at [236, 105] on span "Open Filter Menu" at bounding box center [237, 103] width 9 height 9
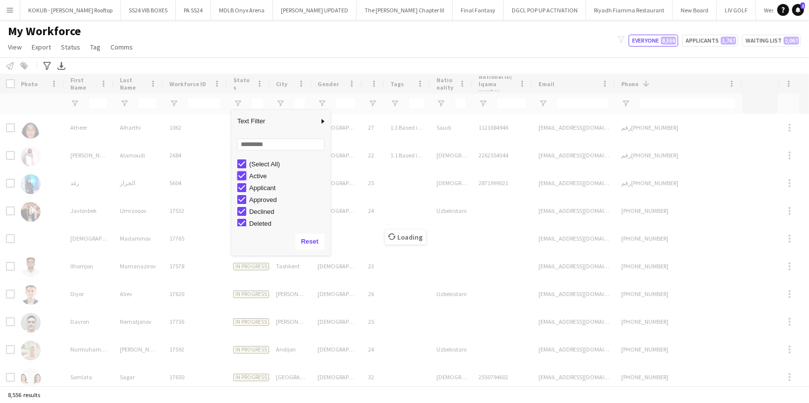
type input "**********"
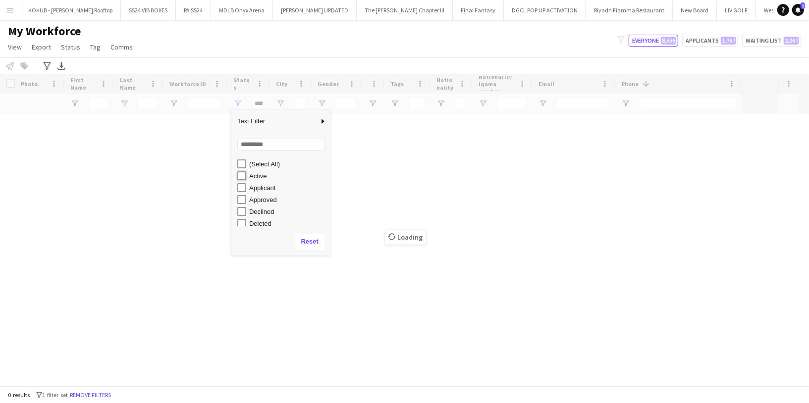
type input "**********"
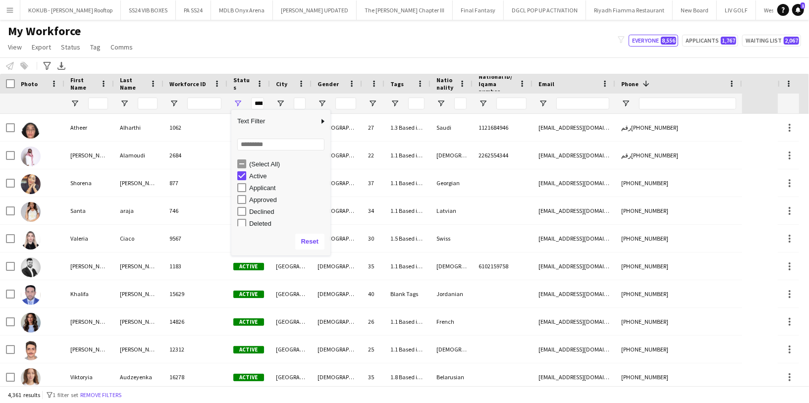
click at [259, 45] on div "My Workforce View Views Default view R4ven New view Update view Delete view Edi…" at bounding box center [404, 41] width 809 height 34
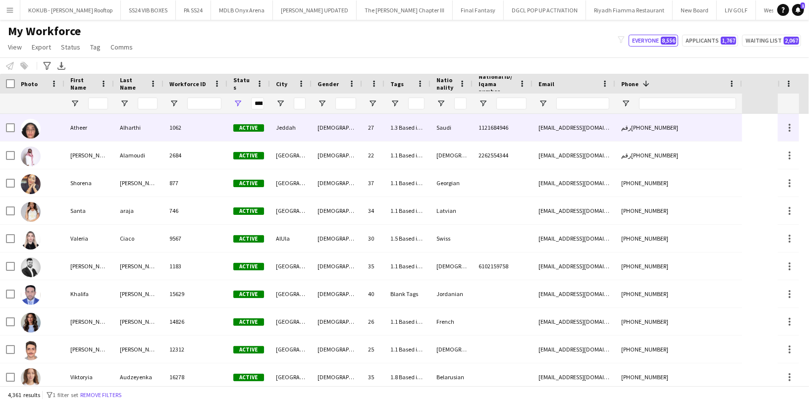
click at [125, 138] on div "Alharthi" at bounding box center [139, 127] width 50 height 27
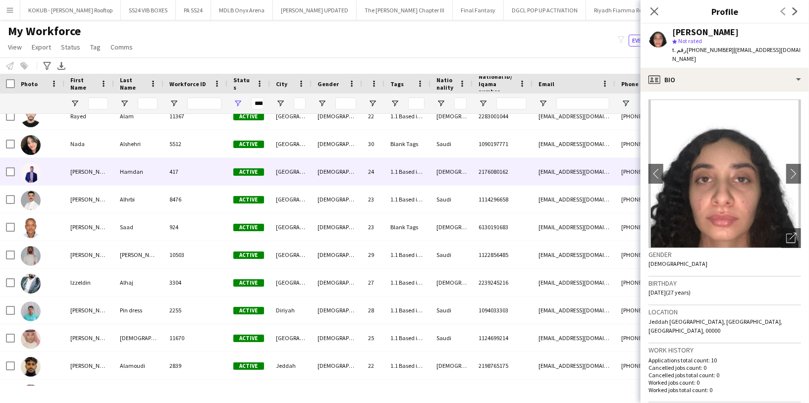
scroll to position [1344, 0]
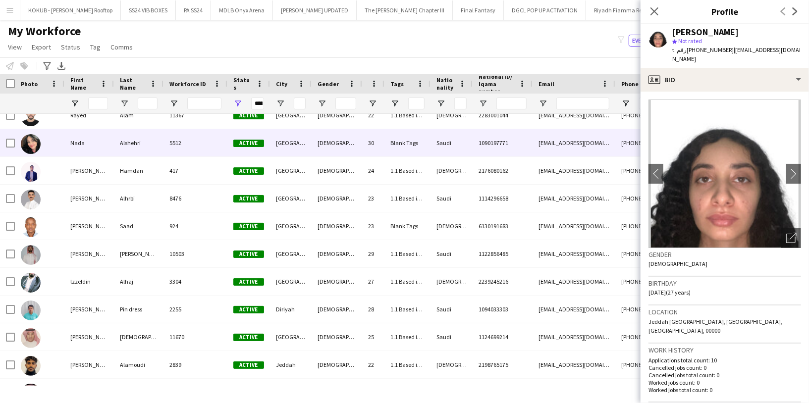
click at [375, 155] on div "30" at bounding box center [373, 142] width 22 height 27
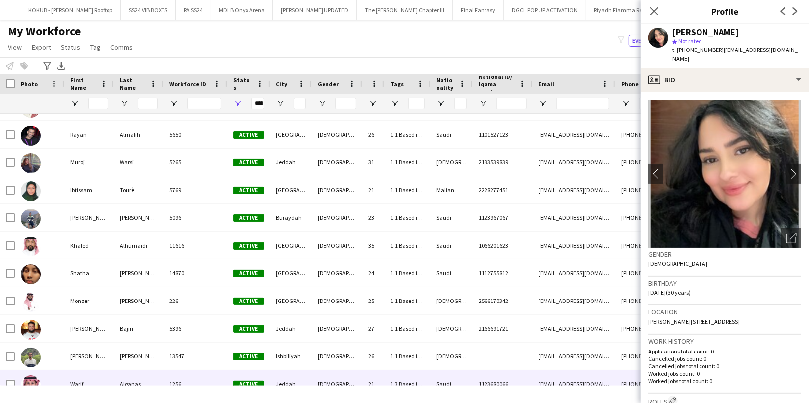
scroll to position [1884, 0]
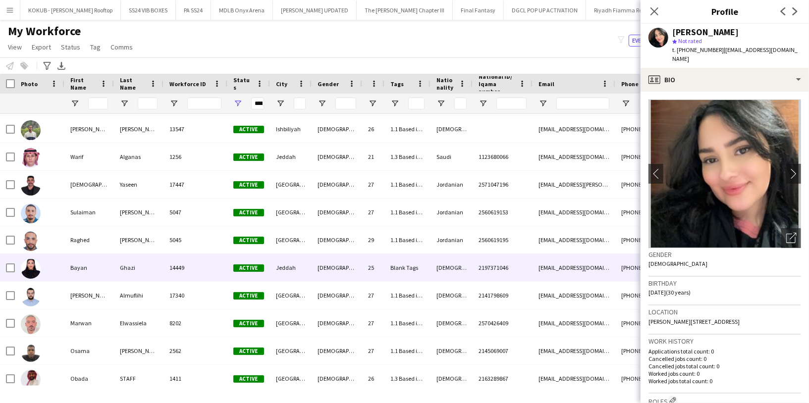
click at [341, 276] on div "[DEMOGRAPHIC_DATA]" at bounding box center [337, 267] width 51 height 27
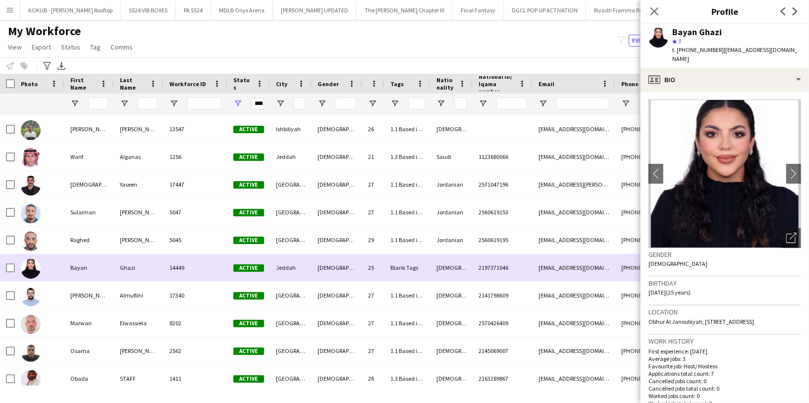
scroll to position [2091, 0]
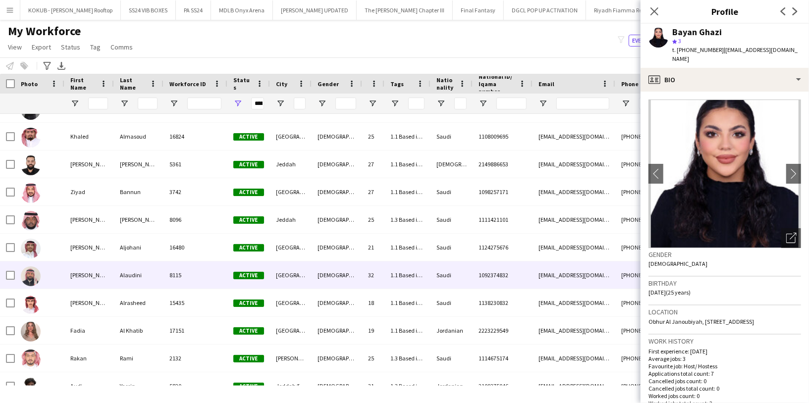
click at [341, 276] on div "[DEMOGRAPHIC_DATA]" at bounding box center [337, 274] width 51 height 27
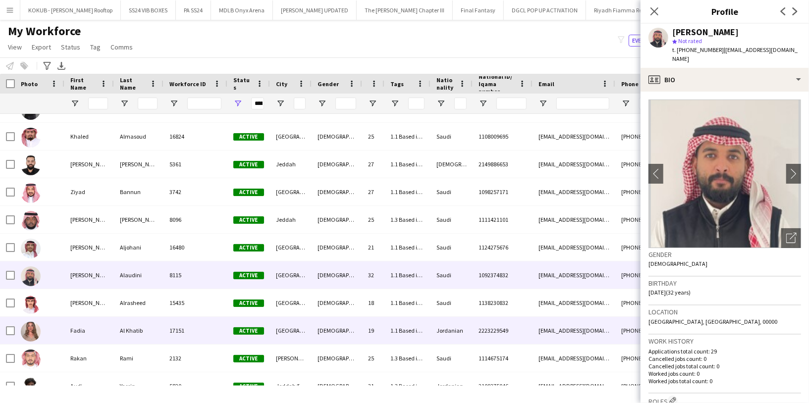
click at [338, 336] on div "[DEMOGRAPHIC_DATA]" at bounding box center [337, 330] width 51 height 27
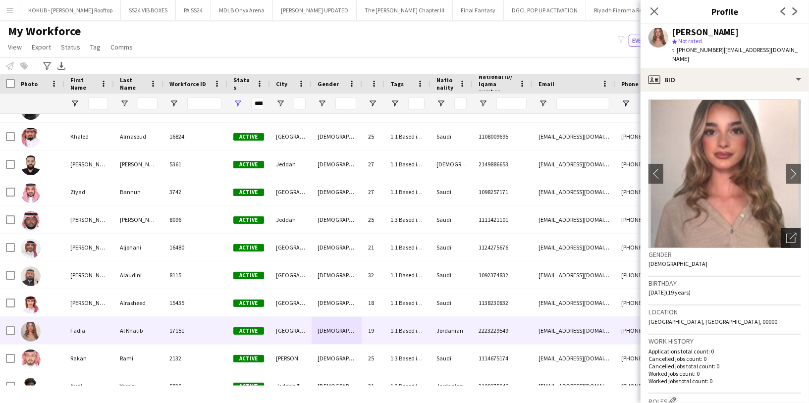
click at [786, 233] on icon "Open photos pop-in" at bounding box center [791, 238] width 10 height 10
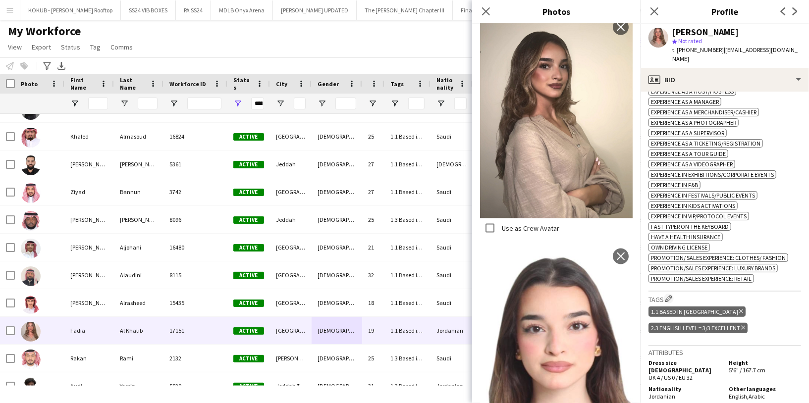
click at [740, 366] on span "5'6" / 167.7 cm" at bounding box center [747, 369] width 37 height 7
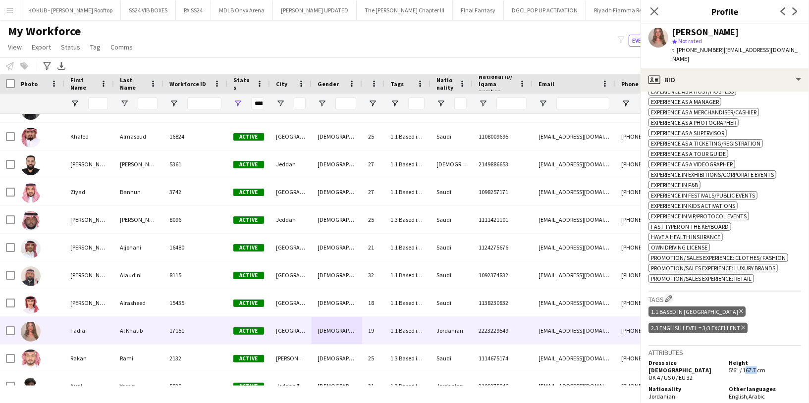
click at [740, 366] on span "5'6" / 167.7 cm" at bounding box center [747, 369] width 37 height 7
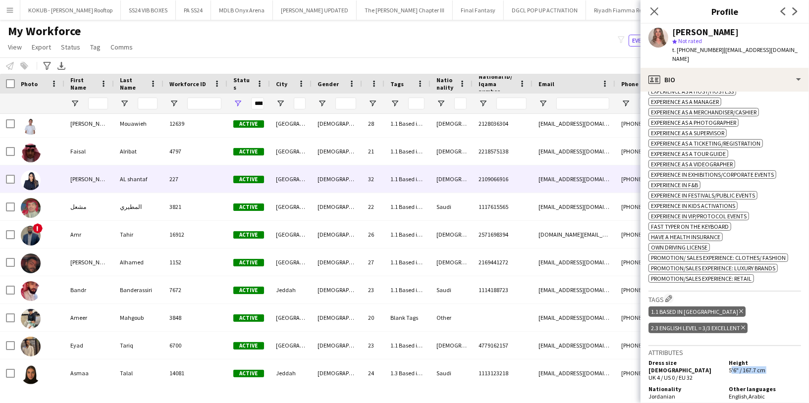
click at [285, 184] on div "[GEOGRAPHIC_DATA]" at bounding box center [291, 178] width 42 height 27
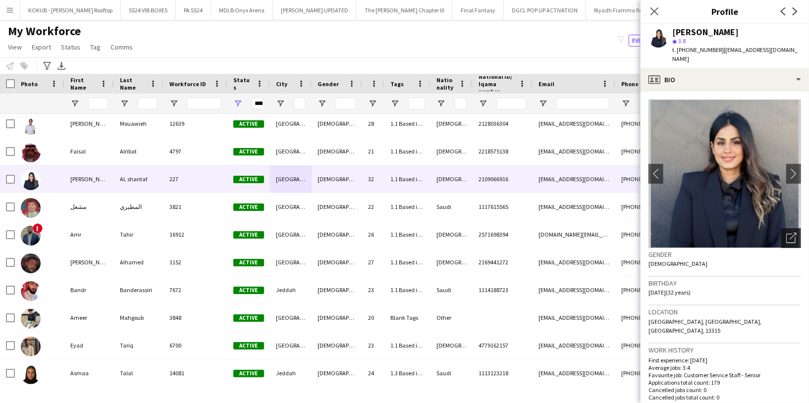
click at [781, 236] on div "Open photos pop-in" at bounding box center [791, 238] width 20 height 20
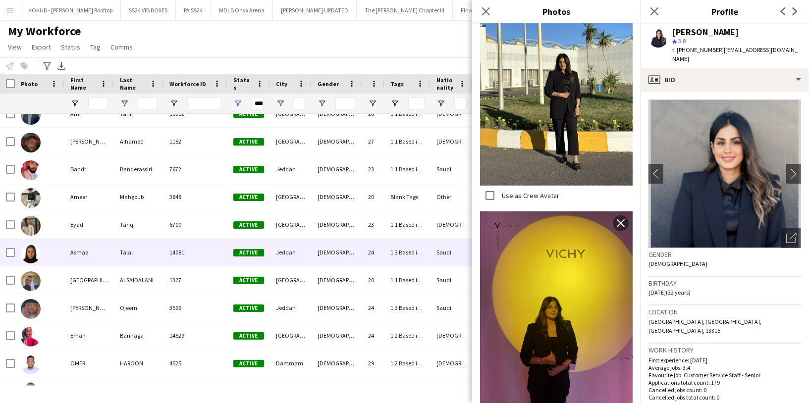
click at [198, 257] on div "14081" at bounding box center [195, 252] width 64 height 27
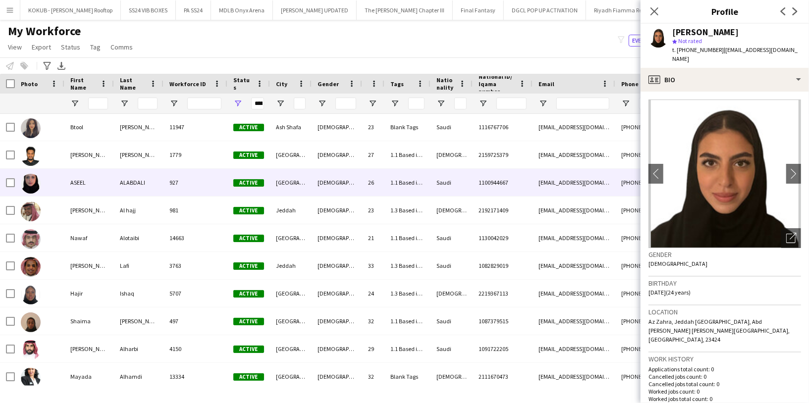
click at [119, 185] on div "ALABDALI" at bounding box center [139, 182] width 50 height 27
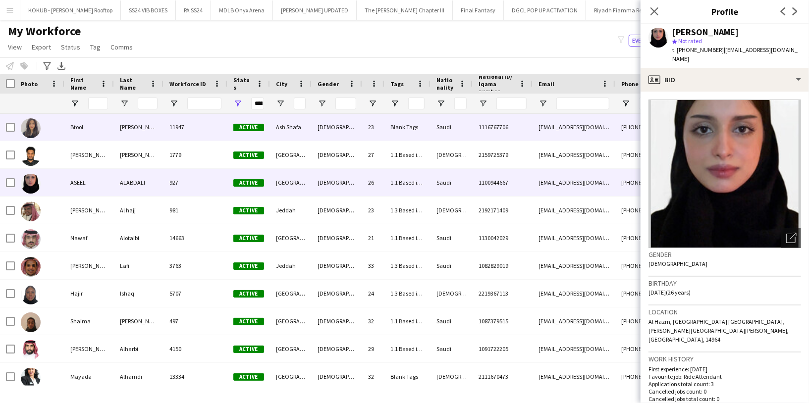
click at [106, 139] on div "Btool" at bounding box center [89, 126] width 50 height 27
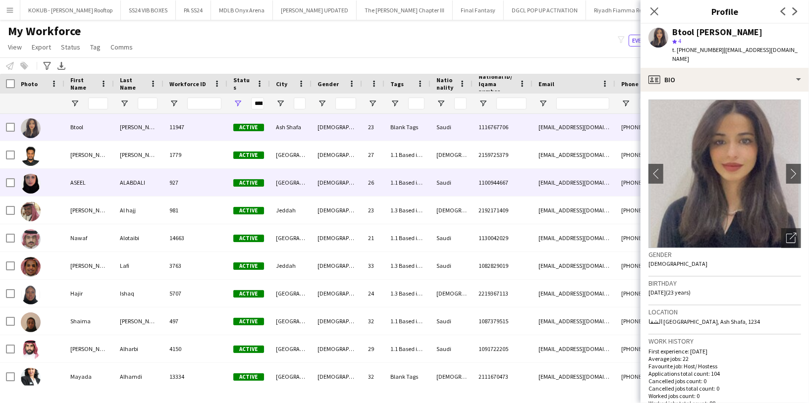
click at [135, 195] on div "ALABDALI" at bounding box center [139, 182] width 50 height 27
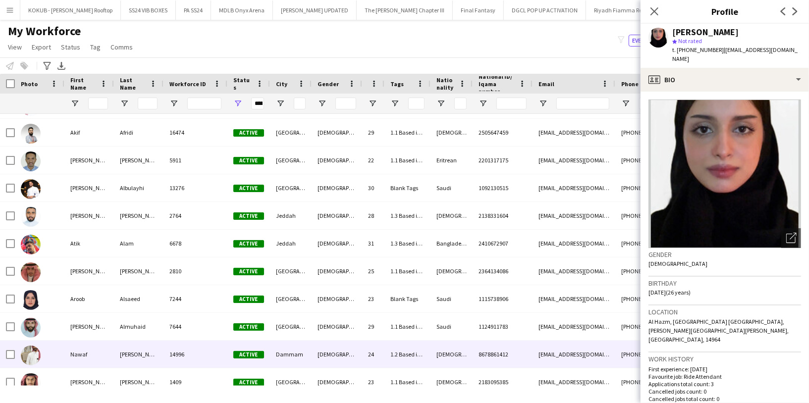
click at [156, 355] on div "[PERSON_NAME]" at bounding box center [139, 354] width 50 height 27
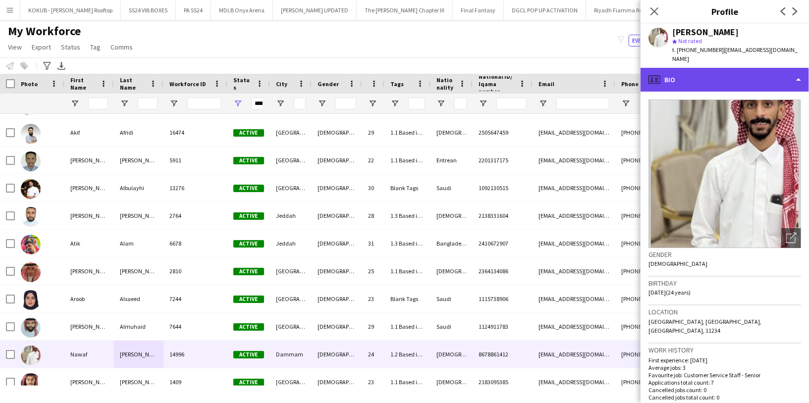
click at [688, 68] on div "profile Bio" at bounding box center [724, 80] width 168 height 24
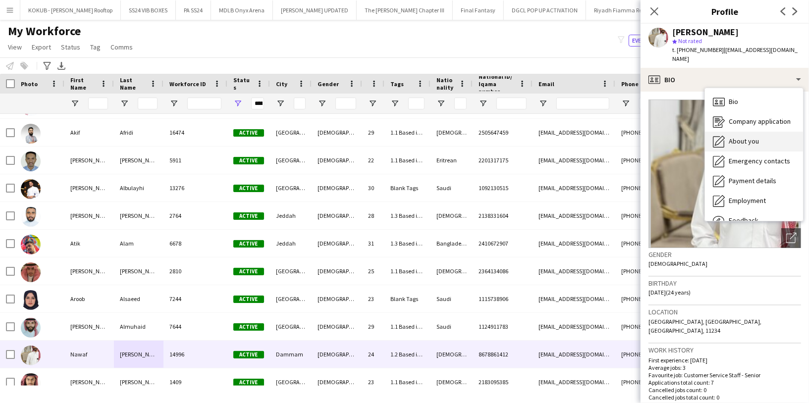
click at [730, 137] on span "About you" at bounding box center [744, 141] width 30 height 9
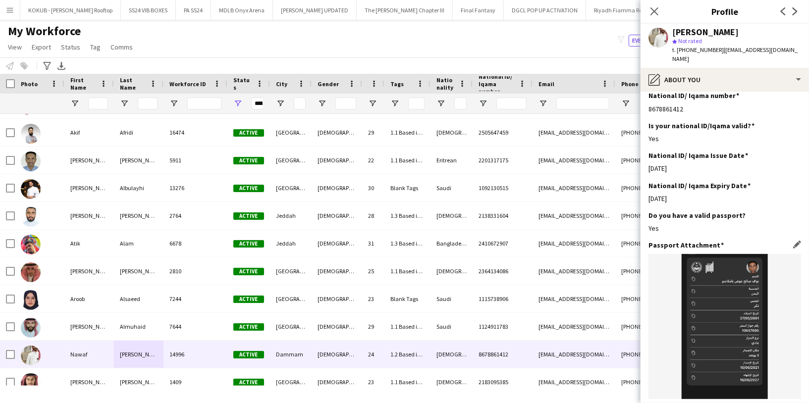
click at [711, 254] on img at bounding box center [724, 326] width 153 height 145
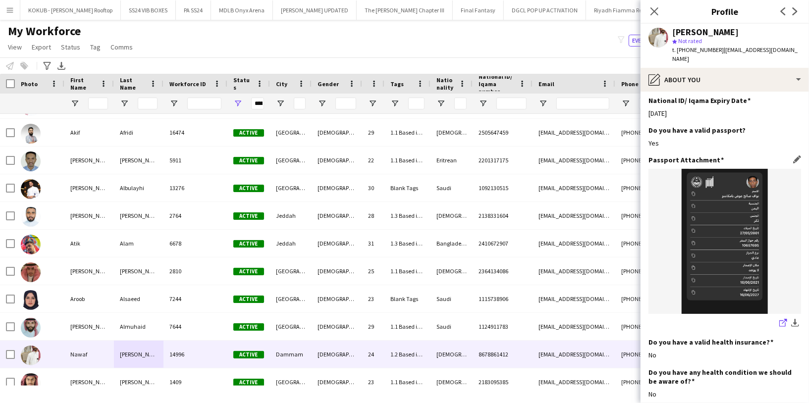
click at [779, 319] on app-icon "share-external-link-1" at bounding box center [783, 324] width 8 height 10
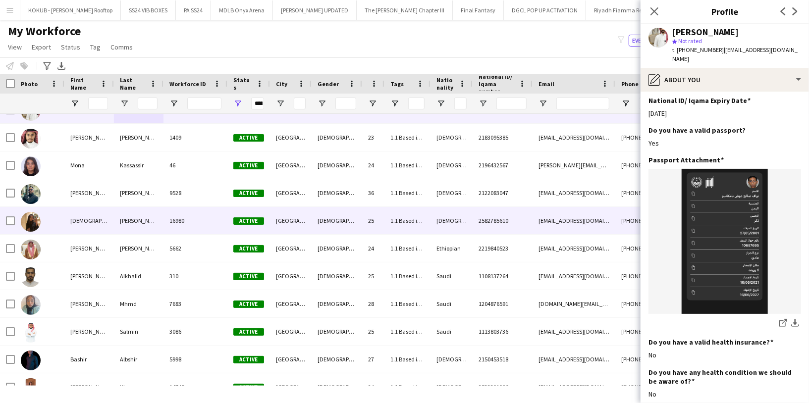
click at [293, 221] on div "[GEOGRAPHIC_DATA]" at bounding box center [291, 220] width 42 height 27
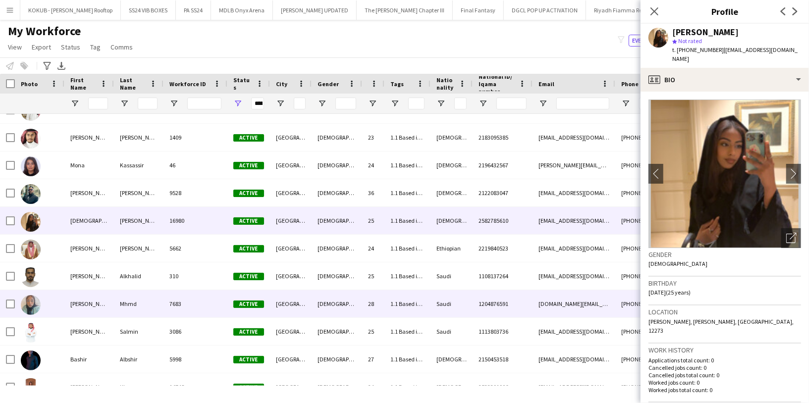
click at [117, 306] on div "Mhmd" at bounding box center [139, 303] width 50 height 27
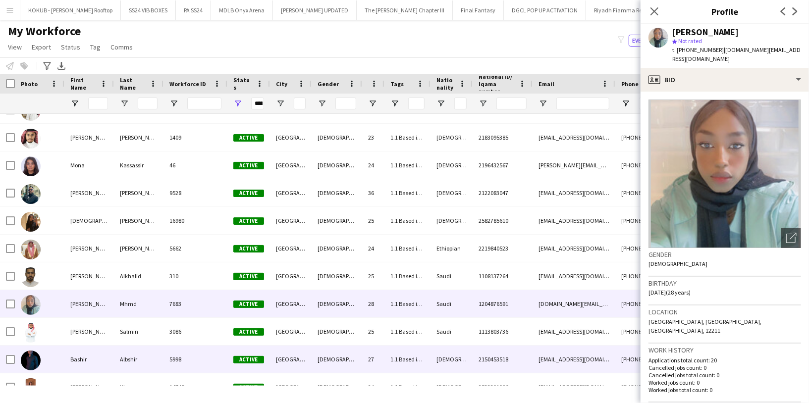
click at [187, 351] on div "5998" at bounding box center [195, 359] width 64 height 27
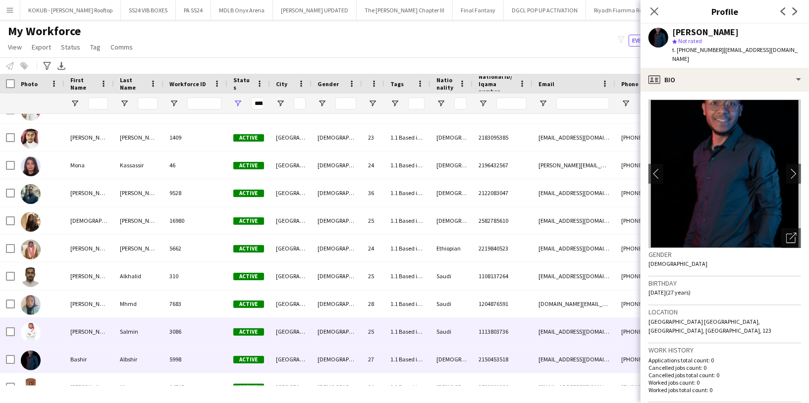
scroll to position [4887, 0]
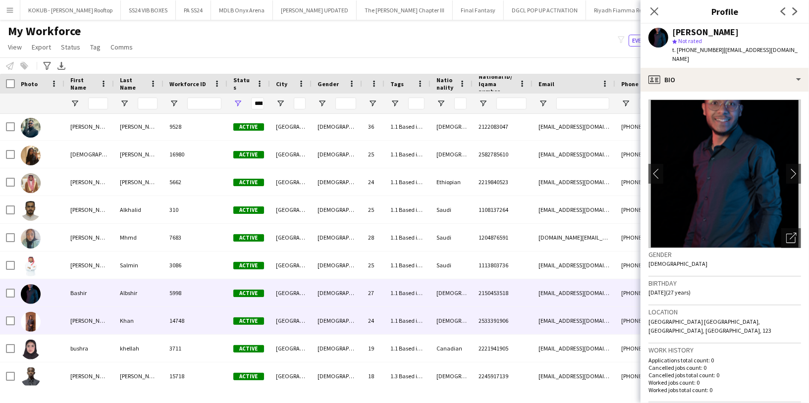
click at [185, 324] on div "14748" at bounding box center [195, 320] width 64 height 27
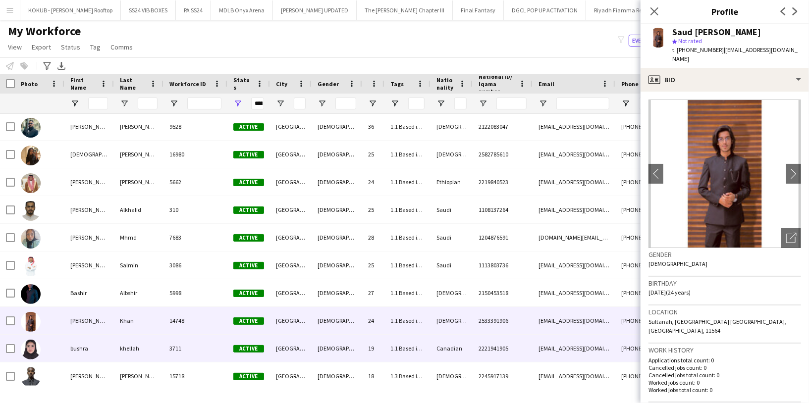
click at [194, 350] on div "3711" at bounding box center [195, 348] width 64 height 27
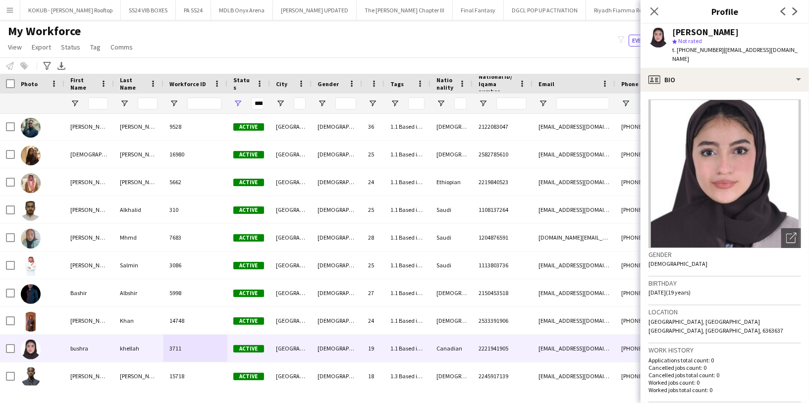
click at [701, 280] on div "Birthday [DEMOGRAPHIC_DATA] (19 years)" at bounding box center [724, 291] width 153 height 29
drag, startPoint x: 701, startPoint y: 280, endPoint x: 693, endPoint y: 247, distance: 34.2
click at [693, 247] on app-crew-profile-bio "Open photos pop-in Gender [DEMOGRAPHIC_DATA] Birthday [DEMOGRAPHIC_DATA] (19 ye…" at bounding box center [724, 248] width 168 height 312
click at [693, 250] on h3 "Gender" at bounding box center [724, 254] width 153 height 9
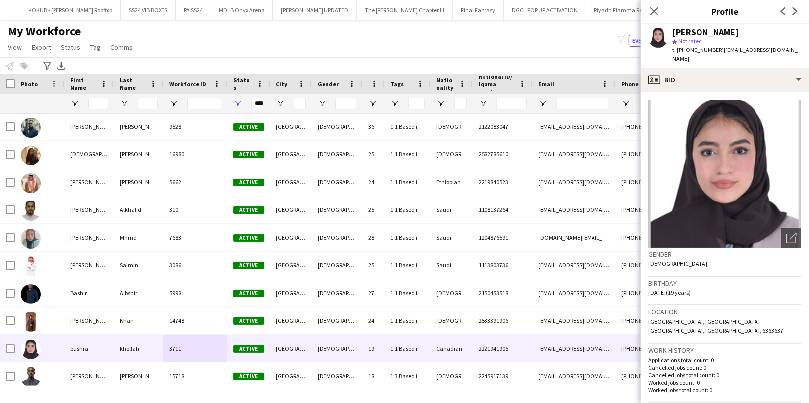
click at [693, 250] on h3 "Gender" at bounding box center [724, 254] width 153 height 9
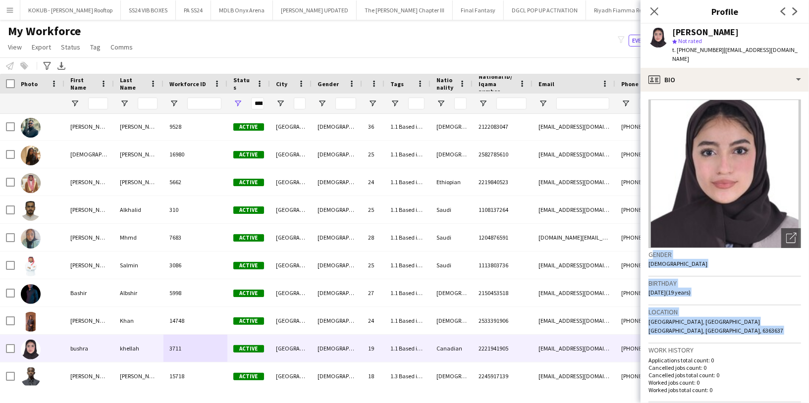
drag, startPoint x: 693, startPoint y: 247, endPoint x: 689, endPoint y: 313, distance: 66.0
click at [689, 313] on app-crew-profile-bio "Open photos pop-in Gender [DEMOGRAPHIC_DATA] Birthday [DEMOGRAPHIC_DATA] (19 ye…" at bounding box center [724, 248] width 168 height 312
click at [689, 318] on span "[GEOGRAPHIC_DATA], [GEOGRAPHIC_DATA] [GEOGRAPHIC_DATA], [GEOGRAPHIC_DATA], 6363…" at bounding box center [715, 326] width 135 height 16
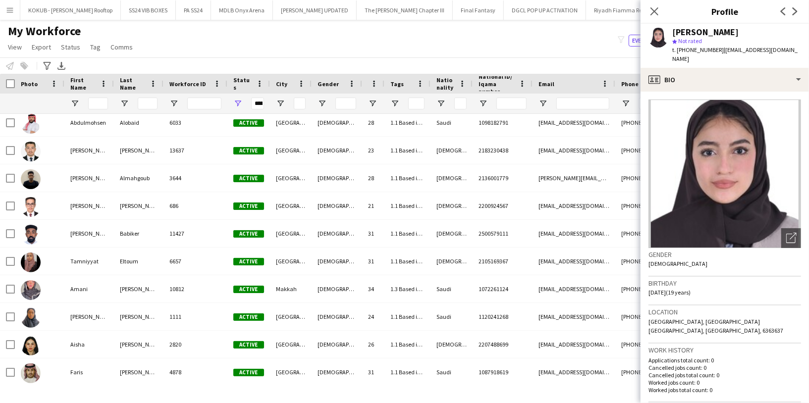
scroll to position [5302, 0]
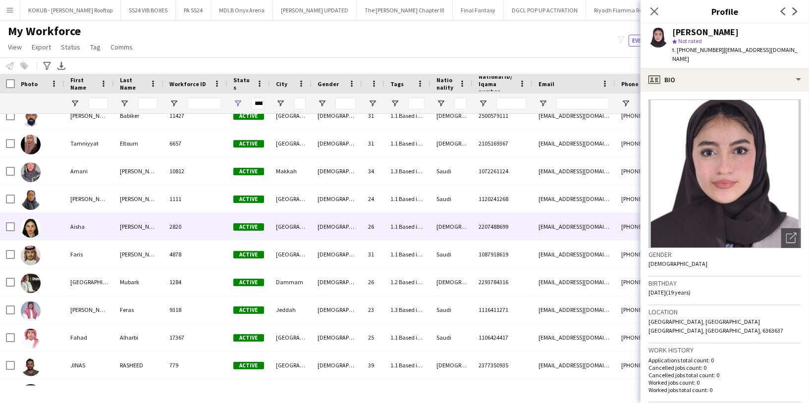
click at [122, 216] on div "[PERSON_NAME]" at bounding box center [139, 226] width 50 height 27
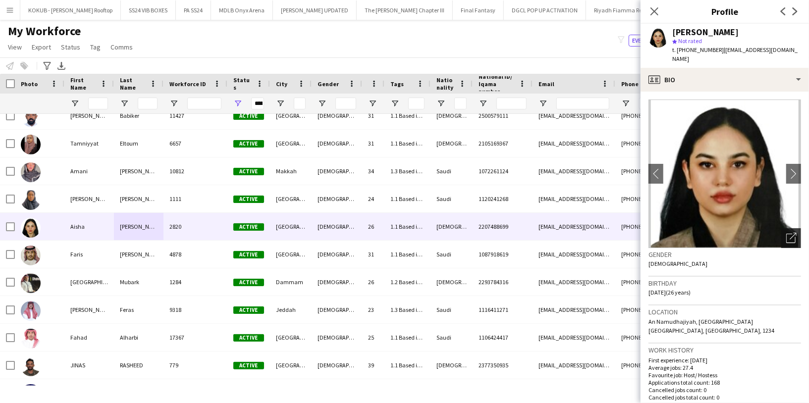
click at [786, 233] on icon "Open photos pop-in" at bounding box center [791, 238] width 10 height 10
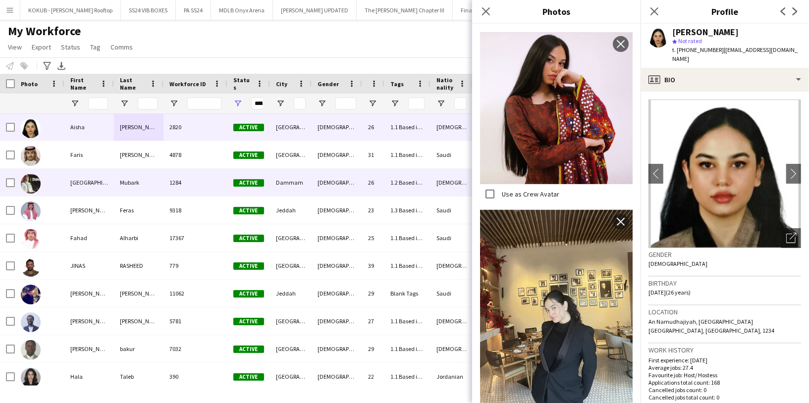
click at [117, 185] on div "Mubark" at bounding box center [139, 182] width 50 height 27
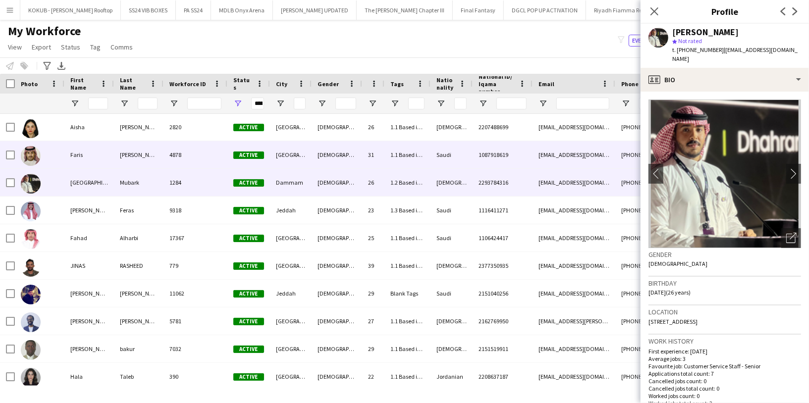
click at [158, 159] on div "[PERSON_NAME]" at bounding box center [139, 154] width 50 height 27
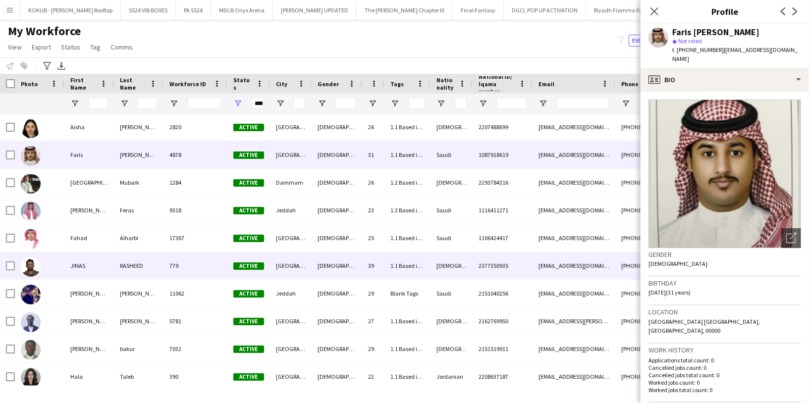
click at [167, 262] on div "779" at bounding box center [195, 265] width 64 height 27
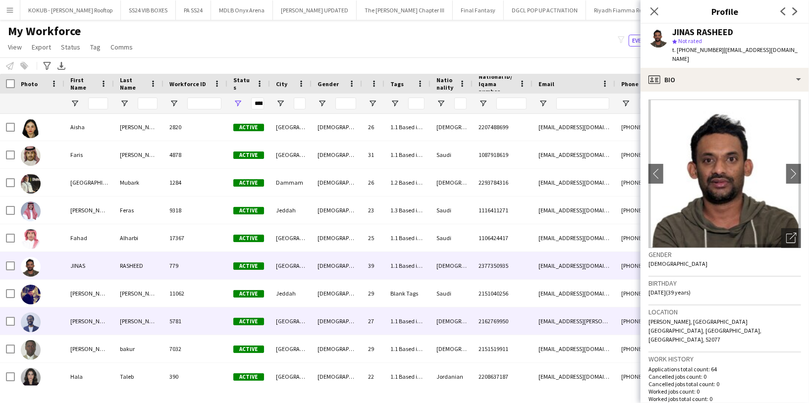
click at [157, 313] on div "[PERSON_NAME]" at bounding box center [139, 321] width 50 height 27
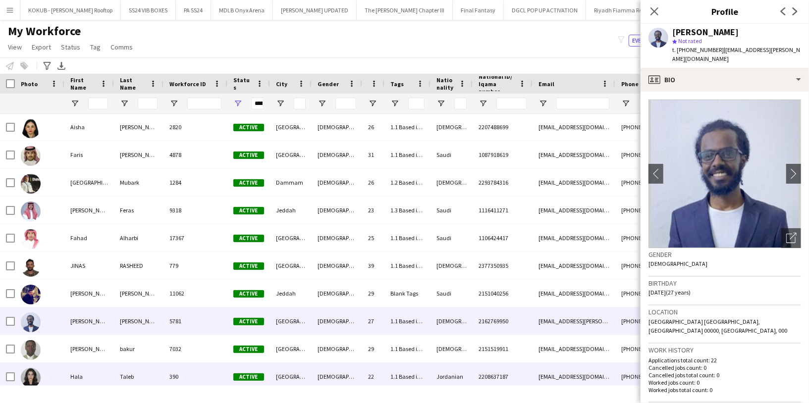
click at [142, 382] on div "Taleb" at bounding box center [139, 376] width 50 height 27
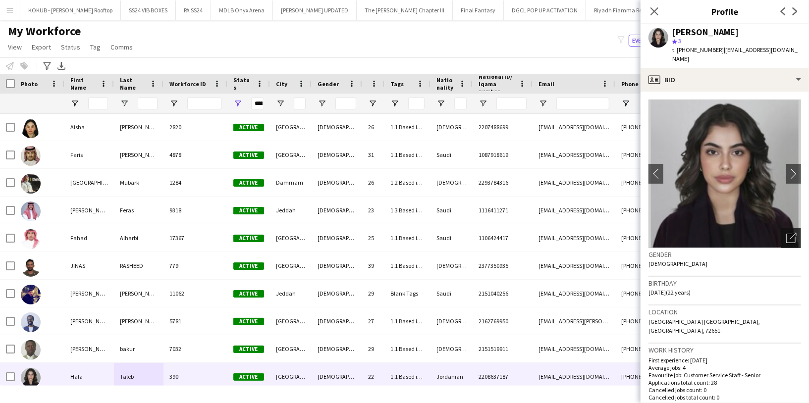
click at [786, 233] on icon "Open photos pop-in" at bounding box center [791, 238] width 10 height 10
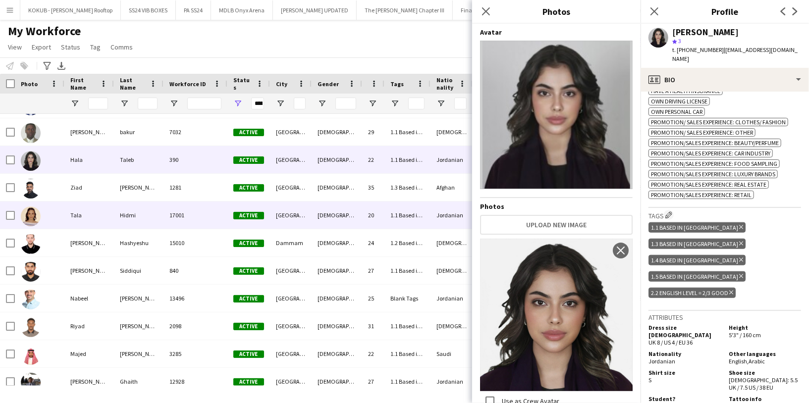
click at [108, 214] on div "Tala" at bounding box center [89, 215] width 50 height 27
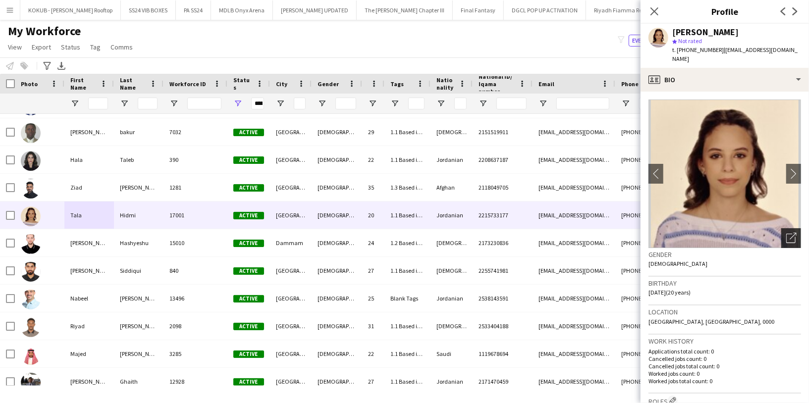
click at [786, 233] on icon "Open photos pop-in" at bounding box center [791, 238] width 10 height 10
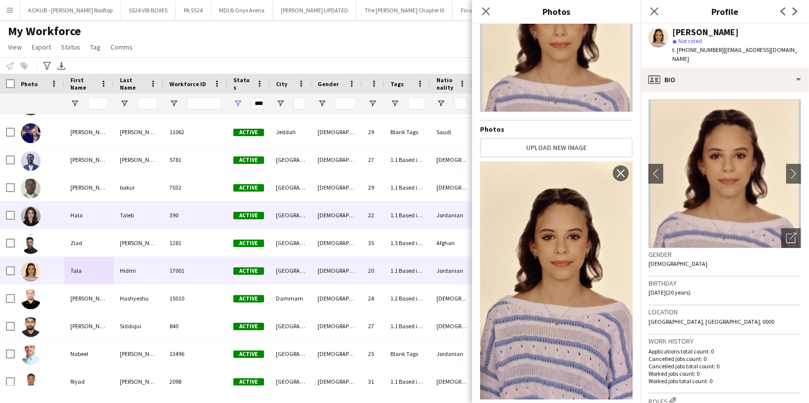
click at [102, 212] on div "Hala" at bounding box center [89, 215] width 50 height 27
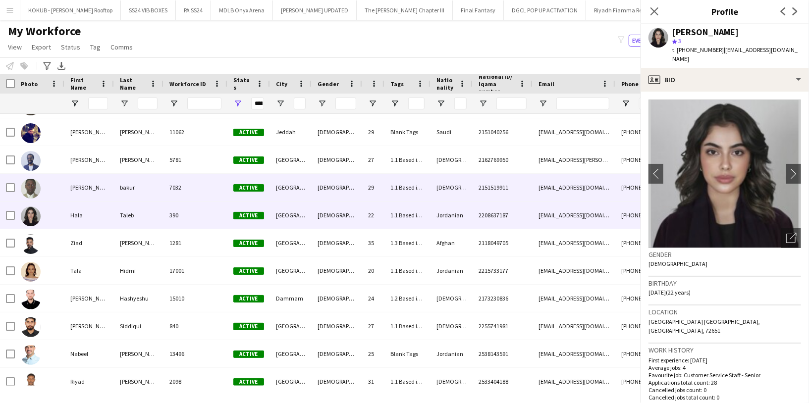
click at [94, 198] on div "[PERSON_NAME]" at bounding box center [89, 187] width 50 height 27
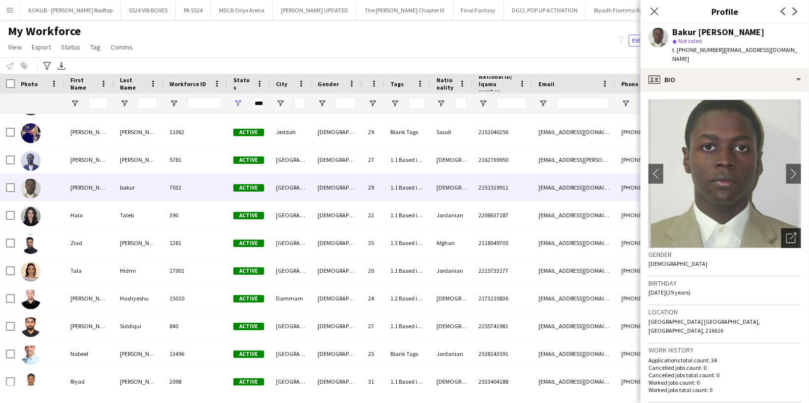
click at [786, 244] on div "Open photos pop-in" at bounding box center [791, 238] width 20 height 20
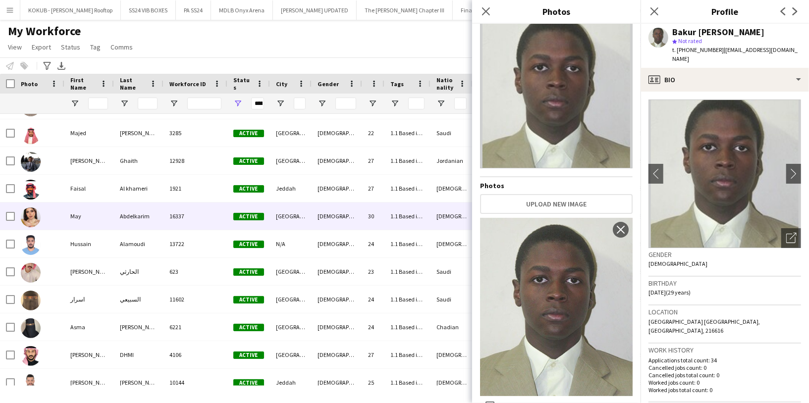
click at [147, 229] on div "Abdelkarim" at bounding box center [139, 216] width 50 height 27
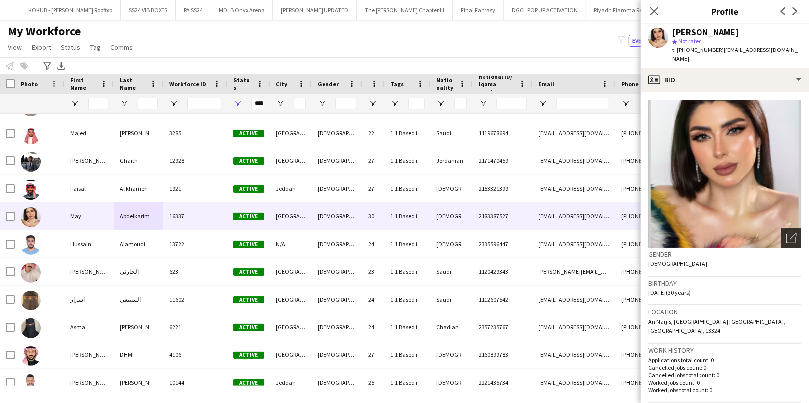
click at [781, 236] on div "Open photos pop-in" at bounding box center [791, 238] width 20 height 20
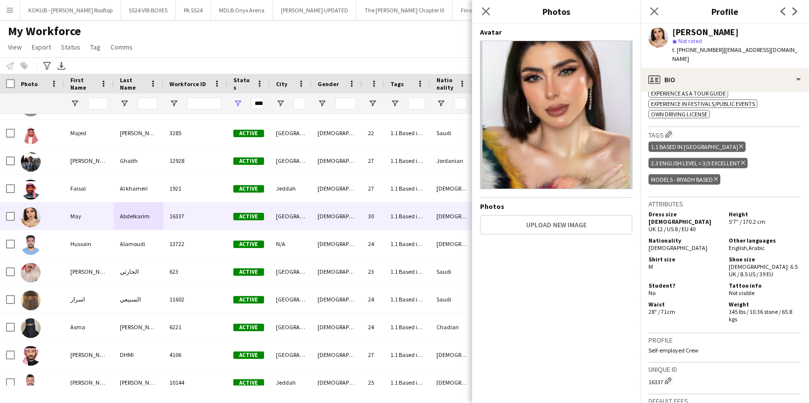
click at [743, 218] on span "5'7" / 170.2 cm" at bounding box center [747, 221] width 37 height 7
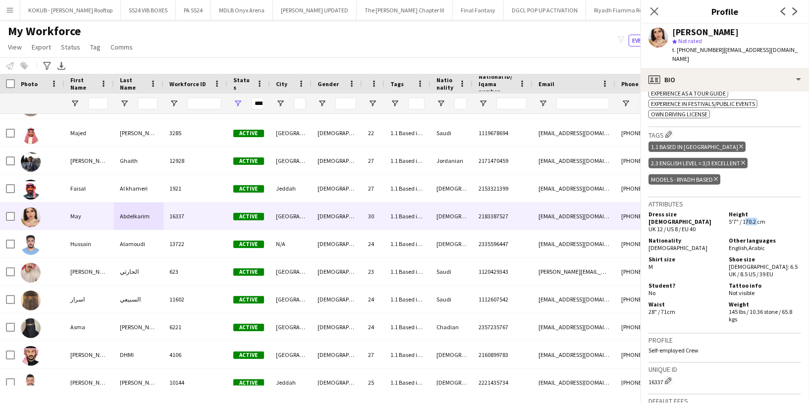
click at [743, 218] on span "5'7" / 170.2 cm" at bounding box center [747, 221] width 37 height 7
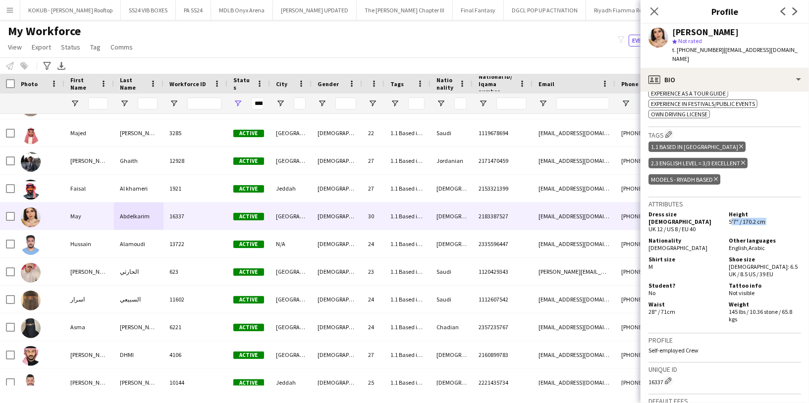
click at [743, 218] on span "5'7" / 170.2 cm" at bounding box center [747, 221] width 37 height 7
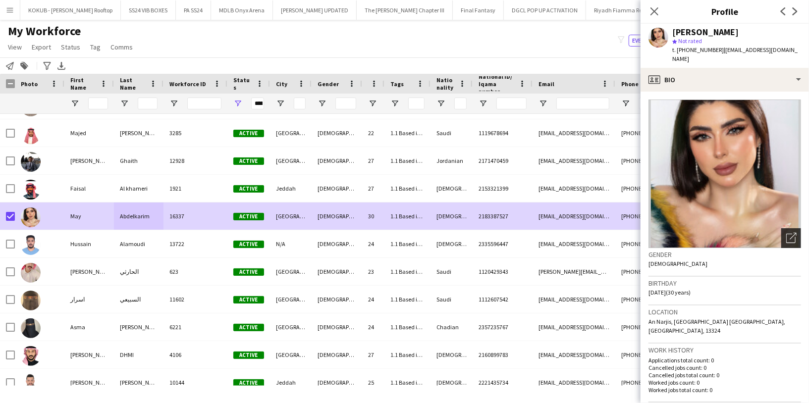
click at [791, 228] on div "Open photos pop-in" at bounding box center [791, 238] width 20 height 20
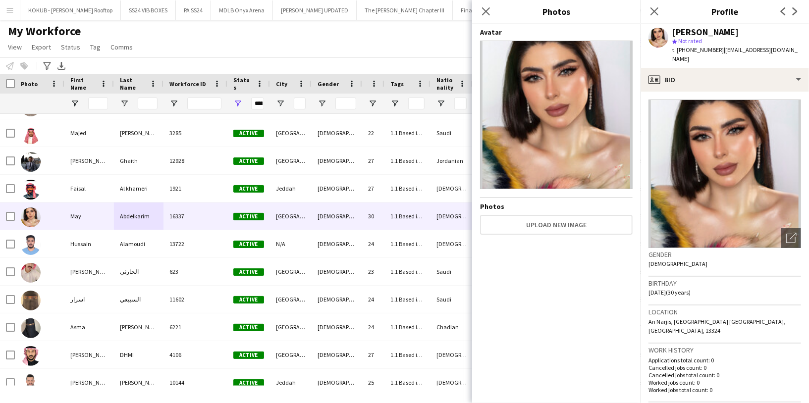
click at [325, 51] on div "My Workforce View Views Default view R4ven New view Update view Delete view Edi…" at bounding box center [404, 41] width 809 height 34
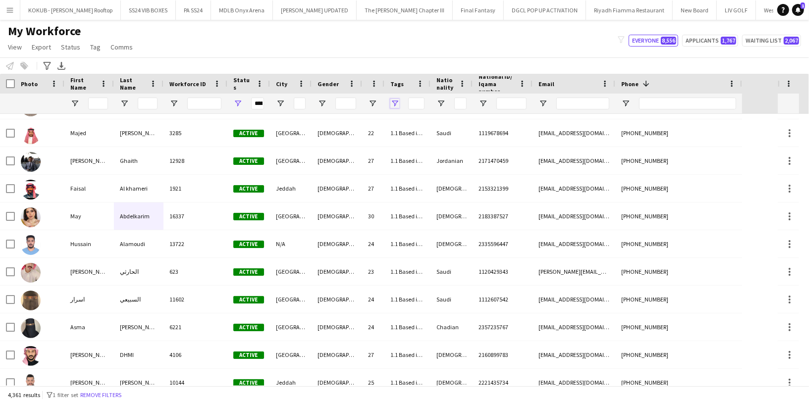
click at [394, 101] on span "Open Filter Menu" at bounding box center [394, 103] width 9 height 9
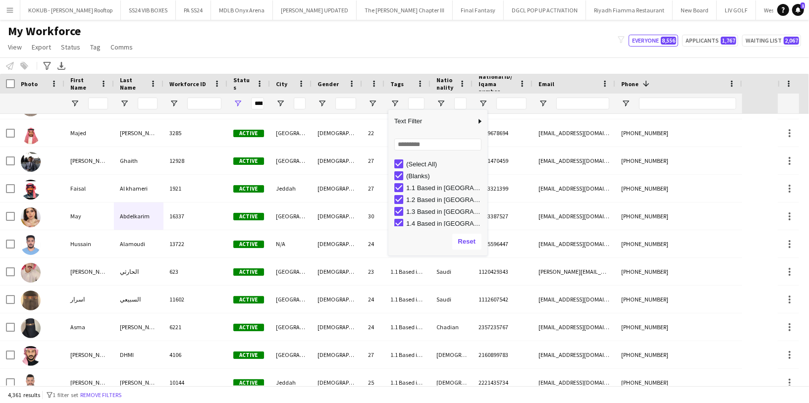
click at [398, 168] on div "(Select All)" at bounding box center [440, 164] width 93 height 12
type input "***"
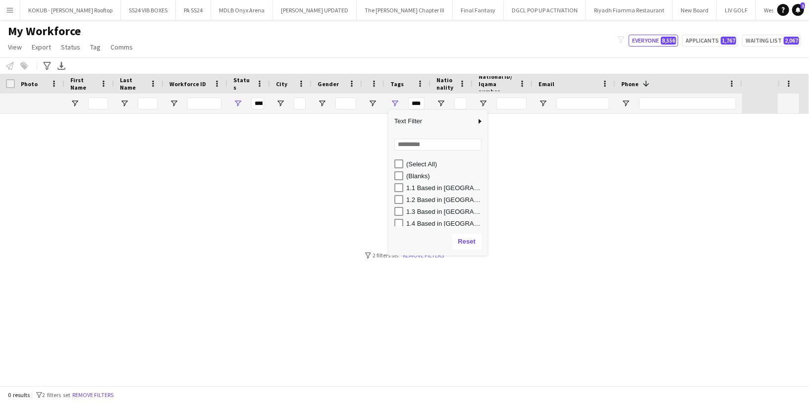
scroll to position [0, 0]
click at [414, 148] on input "Search filter values" at bounding box center [437, 145] width 87 height 12
type input "***"
click at [400, 180] on div "Photo Shoot" at bounding box center [440, 176] width 93 height 12
type input "**********"
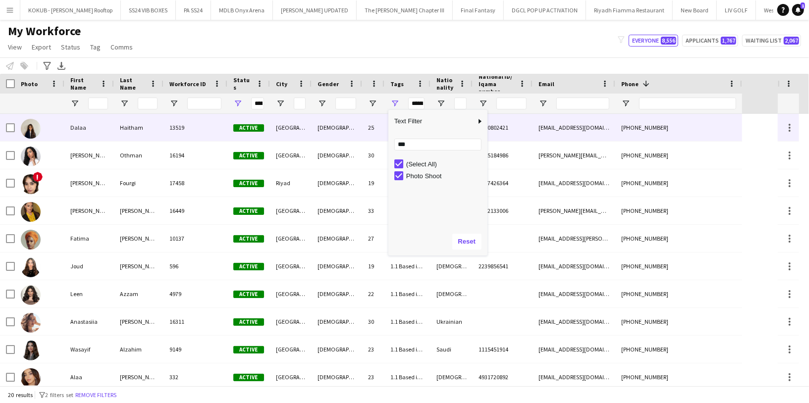
click at [57, 133] on div at bounding box center [40, 127] width 50 height 27
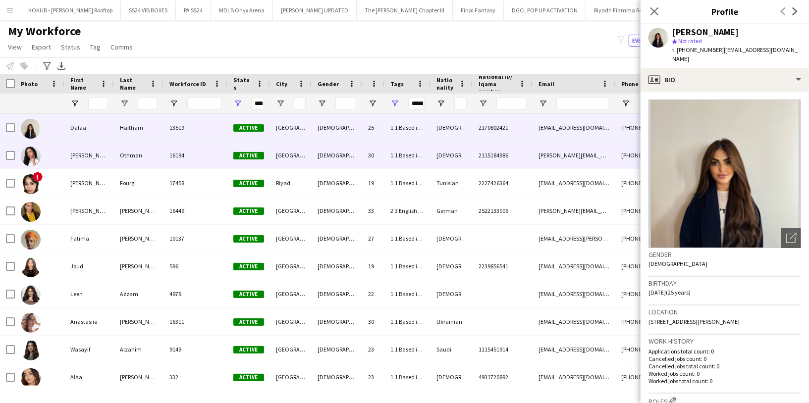
click at [68, 155] on div "[PERSON_NAME]" at bounding box center [89, 155] width 50 height 27
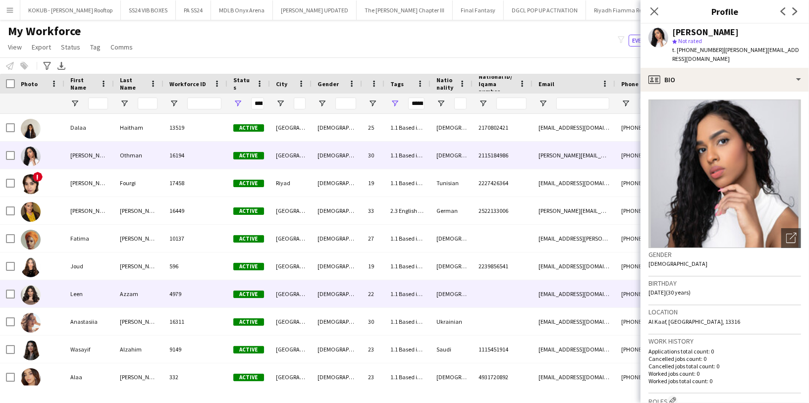
click at [66, 283] on div "Leen" at bounding box center [89, 293] width 50 height 27
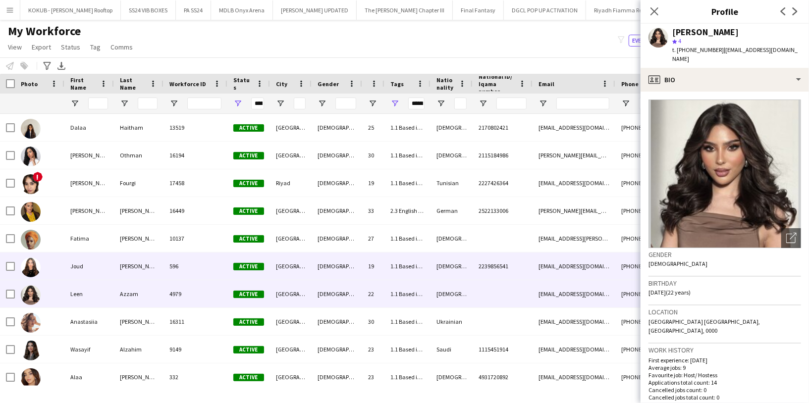
click at [69, 272] on div "Joud" at bounding box center [89, 266] width 50 height 27
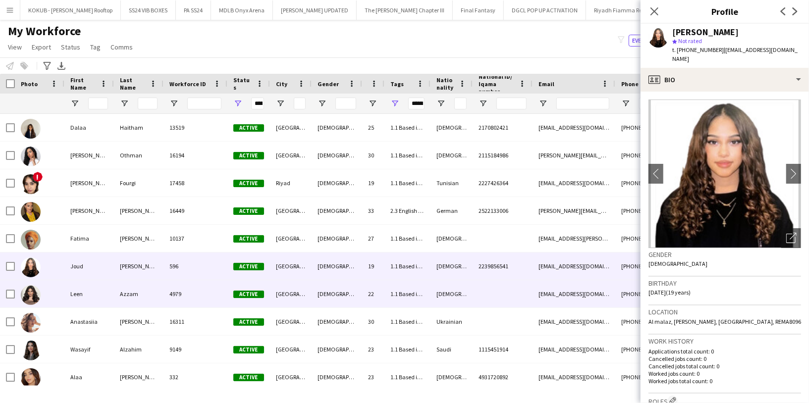
scroll to position [24, 0]
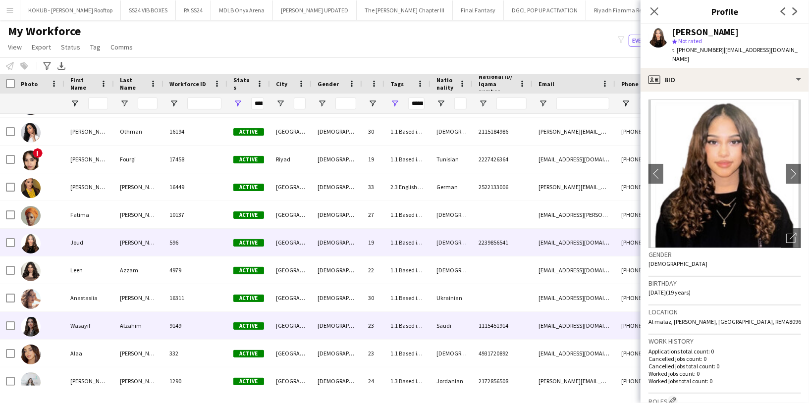
click at [80, 312] on div "Wasayif" at bounding box center [89, 325] width 50 height 27
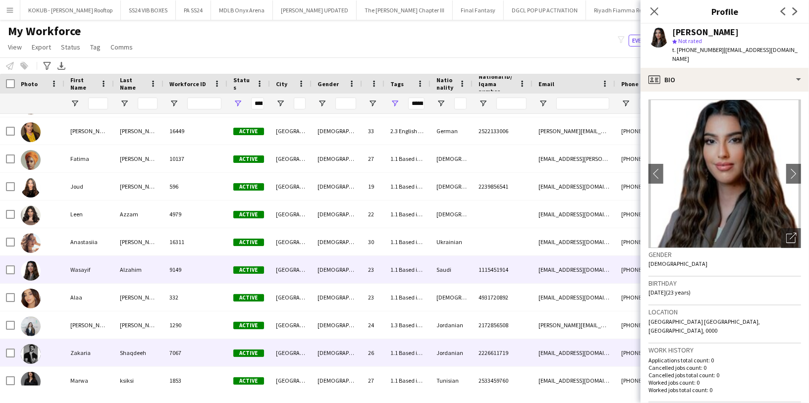
scroll to position [90, 0]
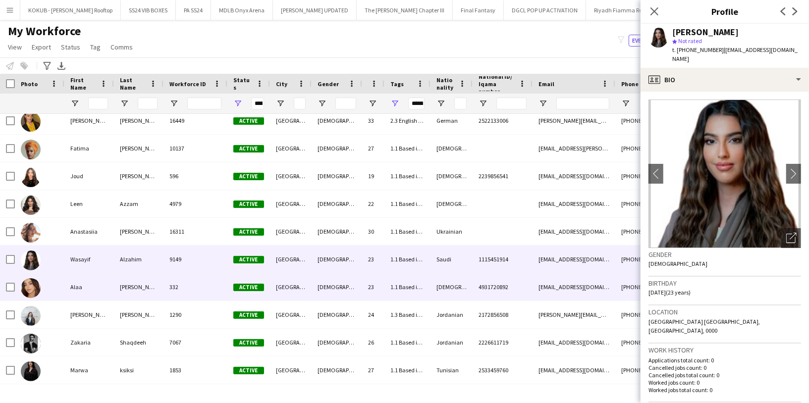
click at [80, 300] on div "Alaa" at bounding box center [89, 286] width 50 height 27
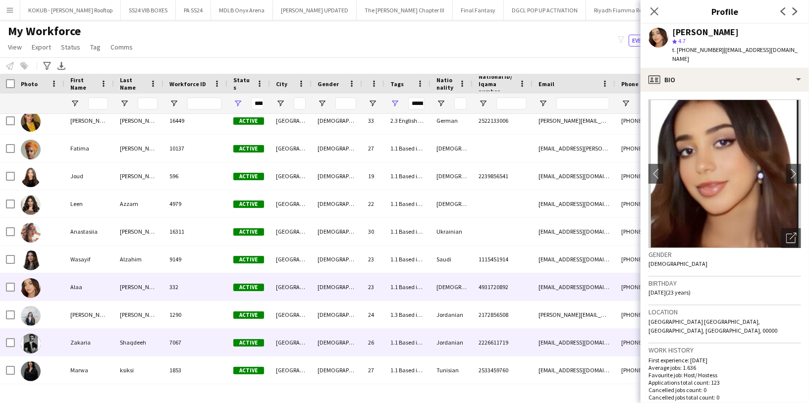
click at [83, 339] on div "Zakaria" at bounding box center [89, 342] width 50 height 27
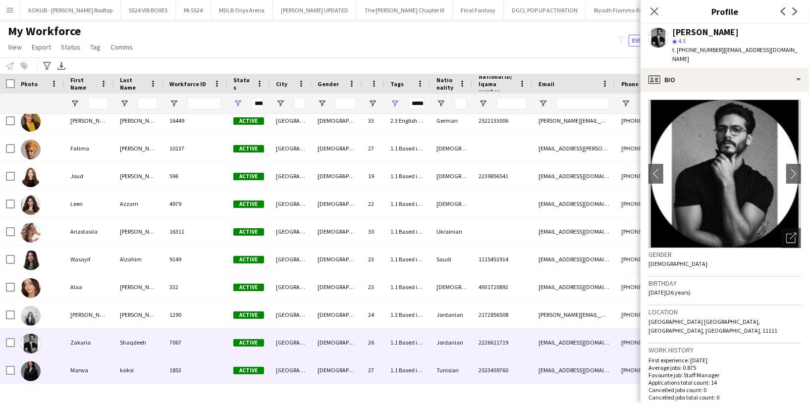
click at [86, 362] on div "Marwa" at bounding box center [89, 370] width 50 height 27
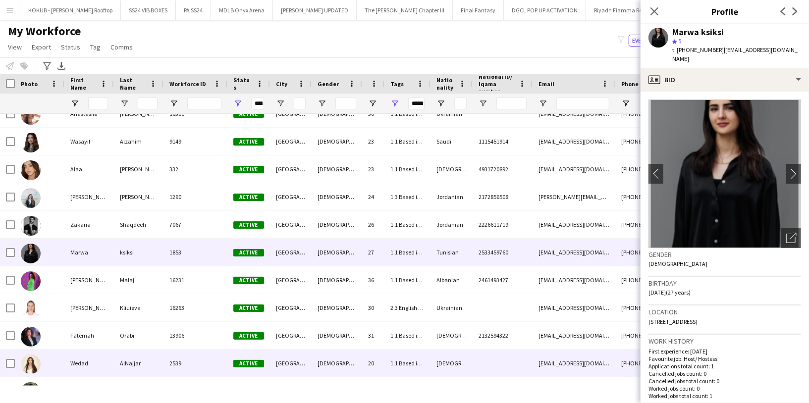
scroll to position [208, 0]
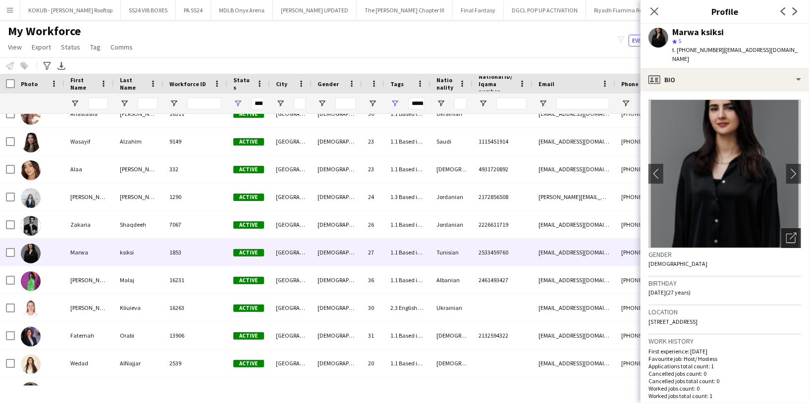
click at [786, 234] on icon at bounding box center [790, 238] width 9 height 9
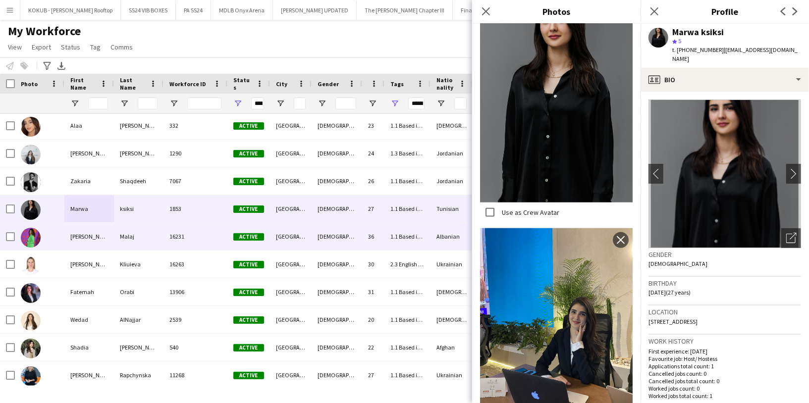
scroll to position [282, 0]
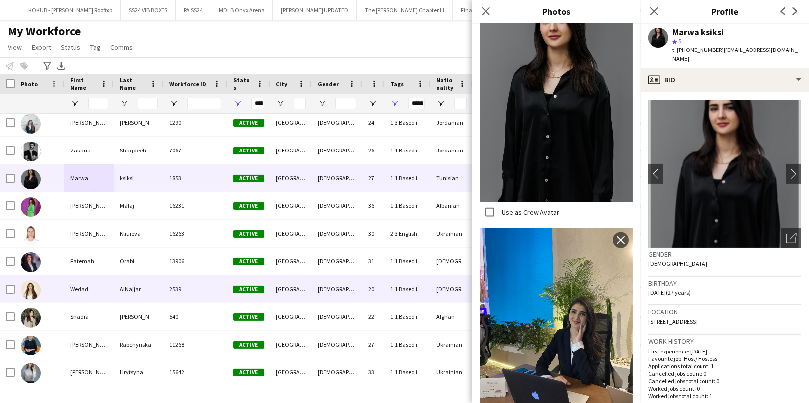
click at [61, 293] on div at bounding box center [40, 288] width 50 height 27
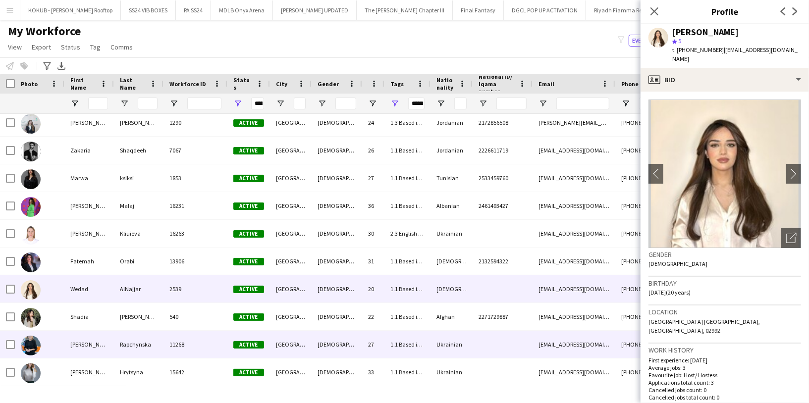
click at [91, 354] on div "[PERSON_NAME]" at bounding box center [89, 344] width 50 height 27
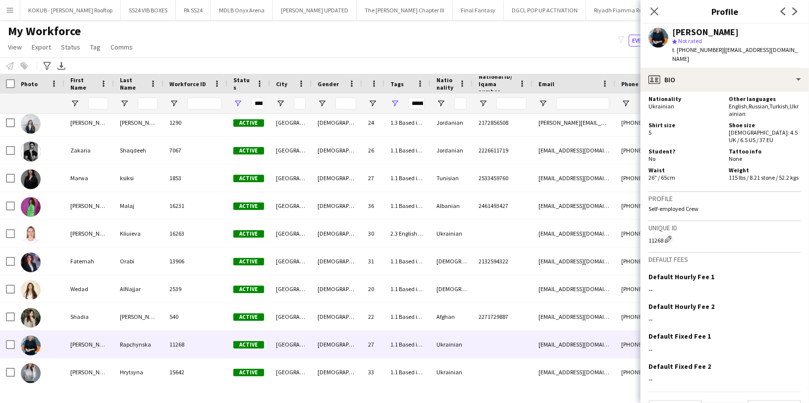
scroll to position [636, 0]
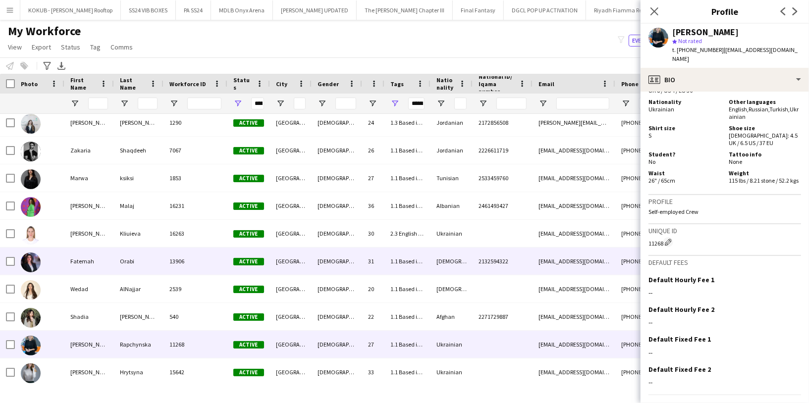
click at [149, 266] on div "Orabi" at bounding box center [139, 261] width 50 height 27
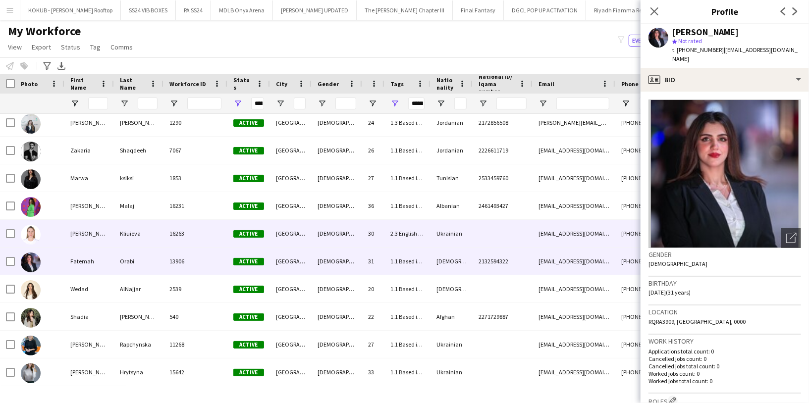
click at [156, 239] on div "Kliuieva" at bounding box center [139, 233] width 50 height 27
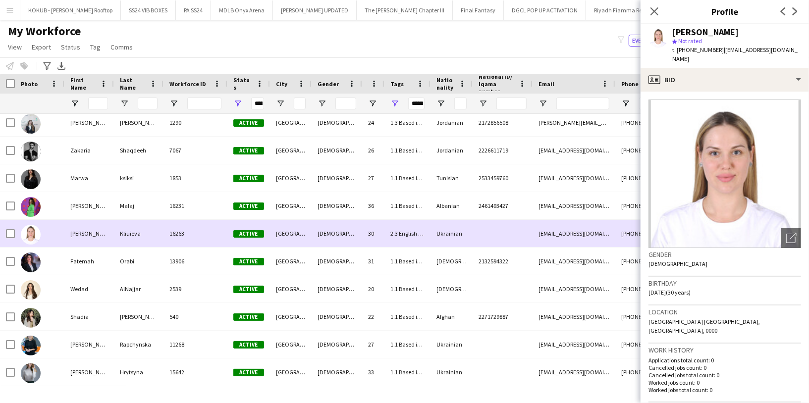
click at [156, 213] on div "Malaj" at bounding box center [139, 205] width 50 height 27
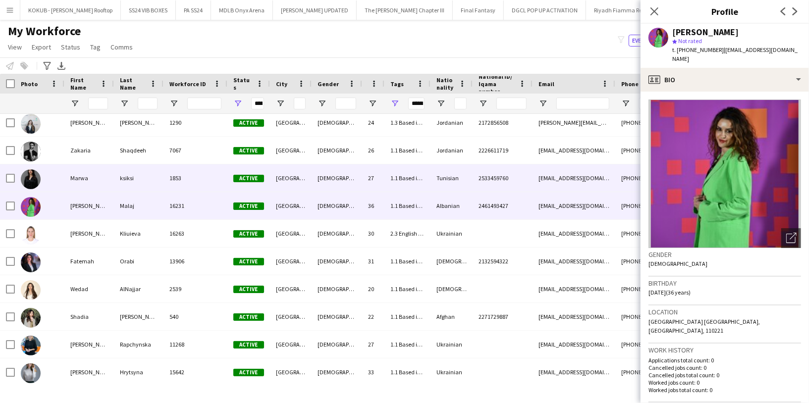
click at [162, 179] on div "ksiksi" at bounding box center [139, 177] width 50 height 27
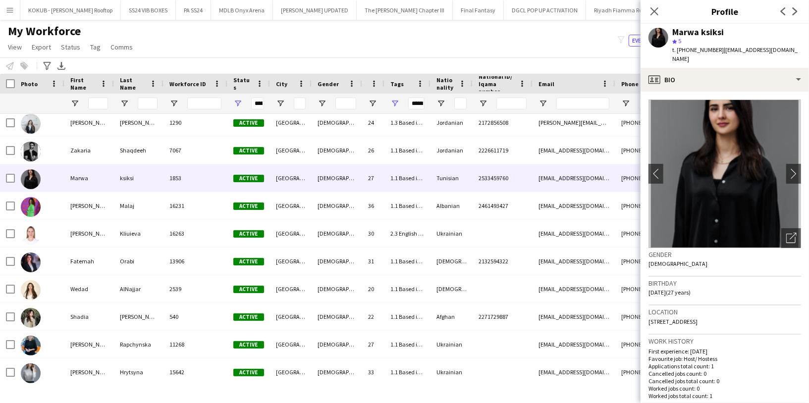
scroll to position [0, 0]
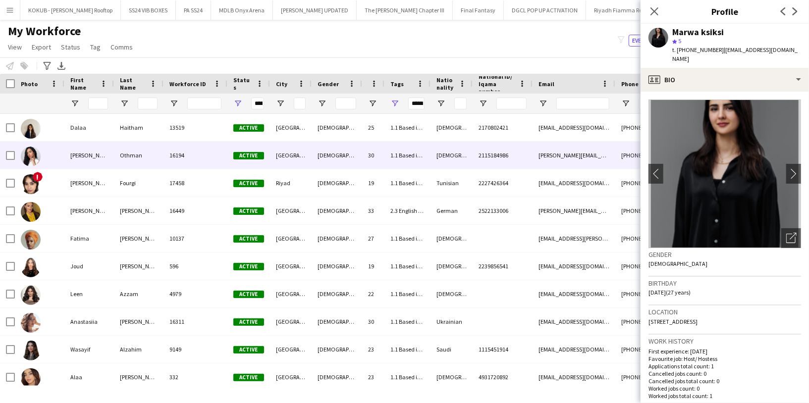
click at [136, 142] on div "Othman" at bounding box center [139, 155] width 50 height 27
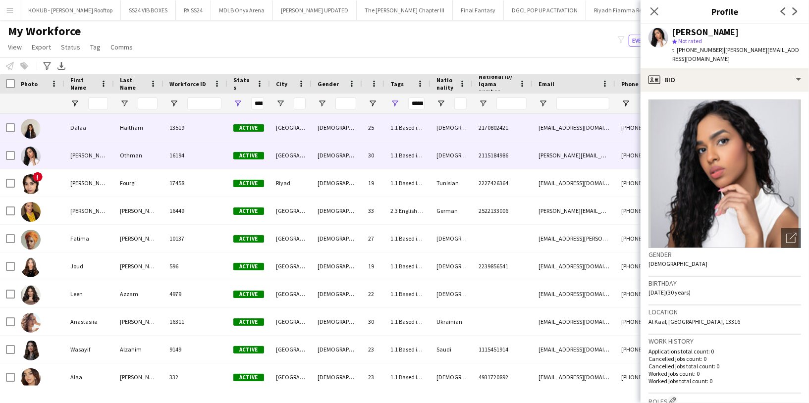
click at [142, 132] on div "Haitham" at bounding box center [139, 127] width 50 height 27
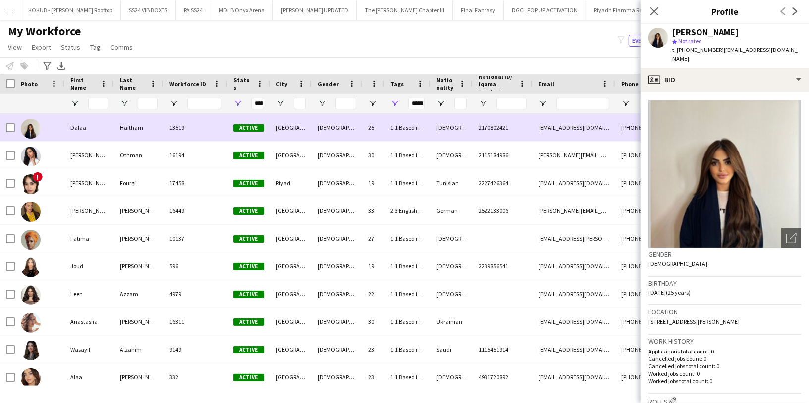
click at [142, 132] on div "Haitham" at bounding box center [139, 127] width 50 height 27
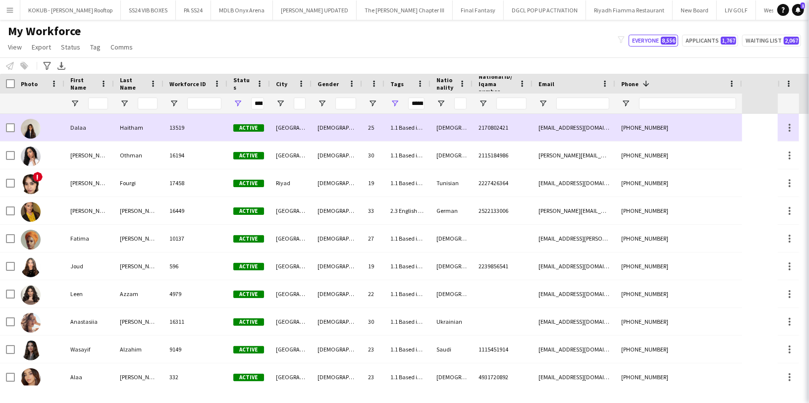
click at [142, 132] on div "Haitham" at bounding box center [139, 127] width 50 height 27
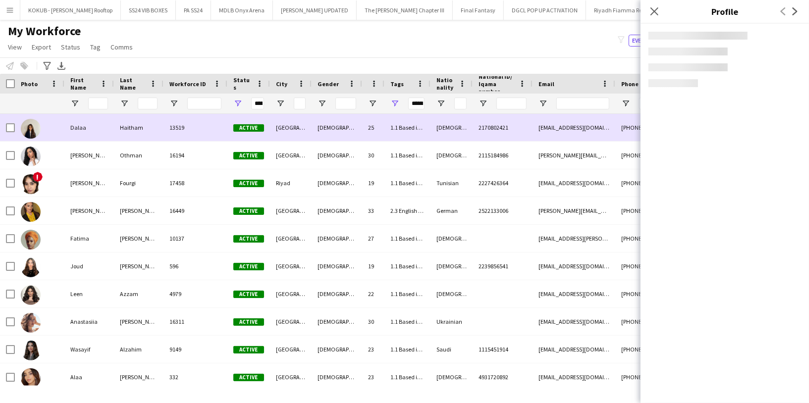
click at [142, 132] on div "Haitham" at bounding box center [139, 127] width 50 height 27
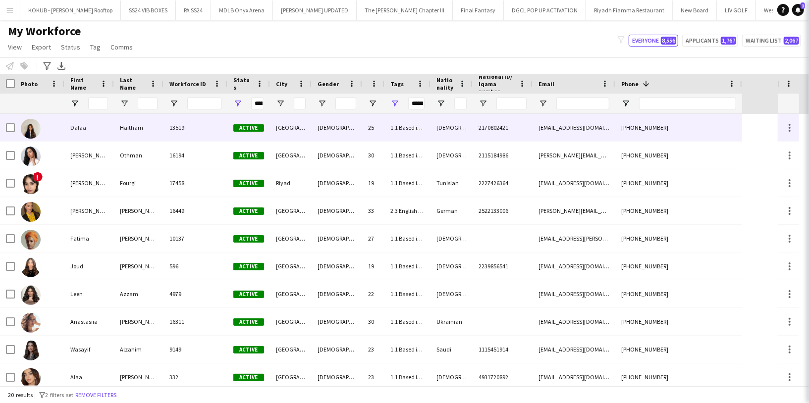
click at [142, 132] on div "Haitham" at bounding box center [139, 127] width 50 height 27
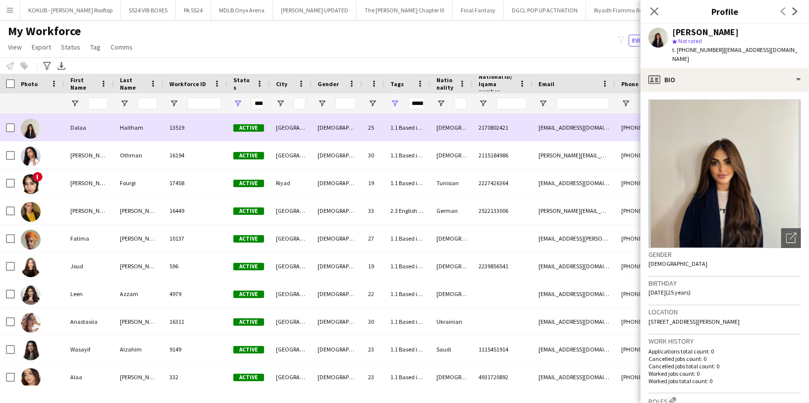
click at [142, 132] on div "Haitham" at bounding box center [139, 127] width 50 height 27
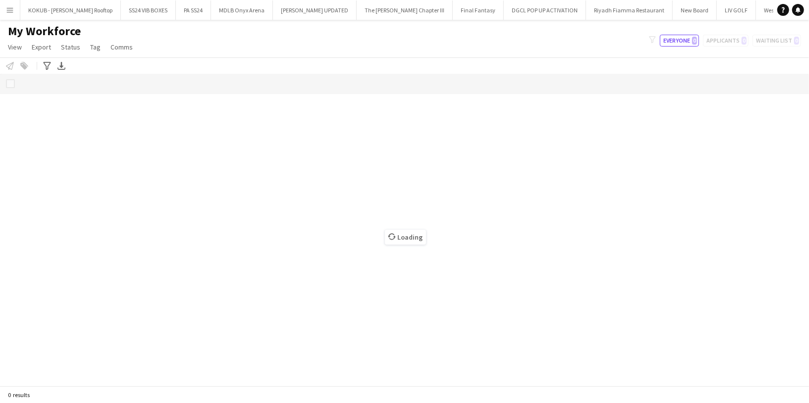
click at [126, 34] on h1 "My Workforce" at bounding box center [71, 31] width 143 height 15
click at [167, 52] on div "My Workforce View Views Default view R4ven New view Update view Delete view Edi…" at bounding box center [404, 41] width 809 height 34
drag, startPoint x: 167, startPoint y: 52, endPoint x: 12, endPoint y: 33, distance: 156.6
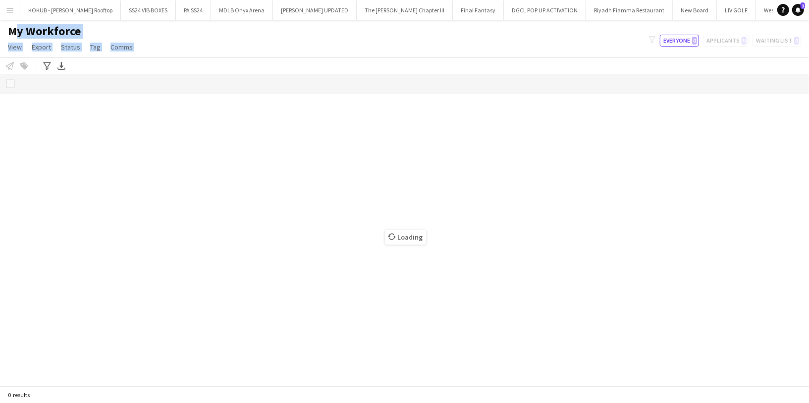
click at [12, 33] on div "My Workforce View Views Default view R4ven New view Update view Delete view Edi…" at bounding box center [404, 41] width 809 height 34
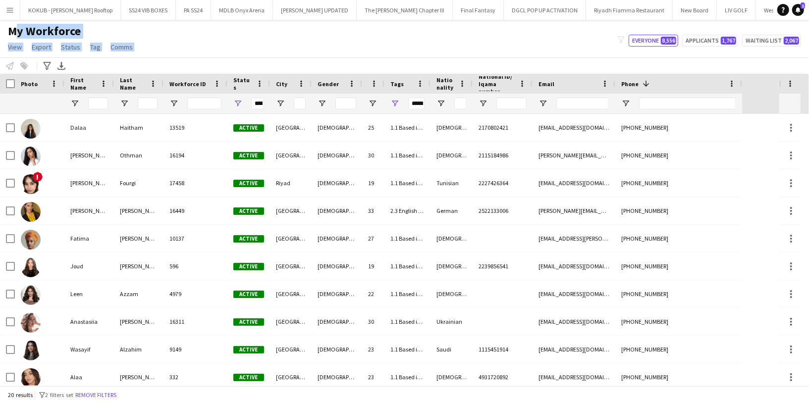
click at [186, 41] on div "My Workforce View Views Default view R4ven New view Update view Delete view Edi…" at bounding box center [404, 41] width 809 height 34
